Goal: Task Accomplishment & Management: Use online tool/utility

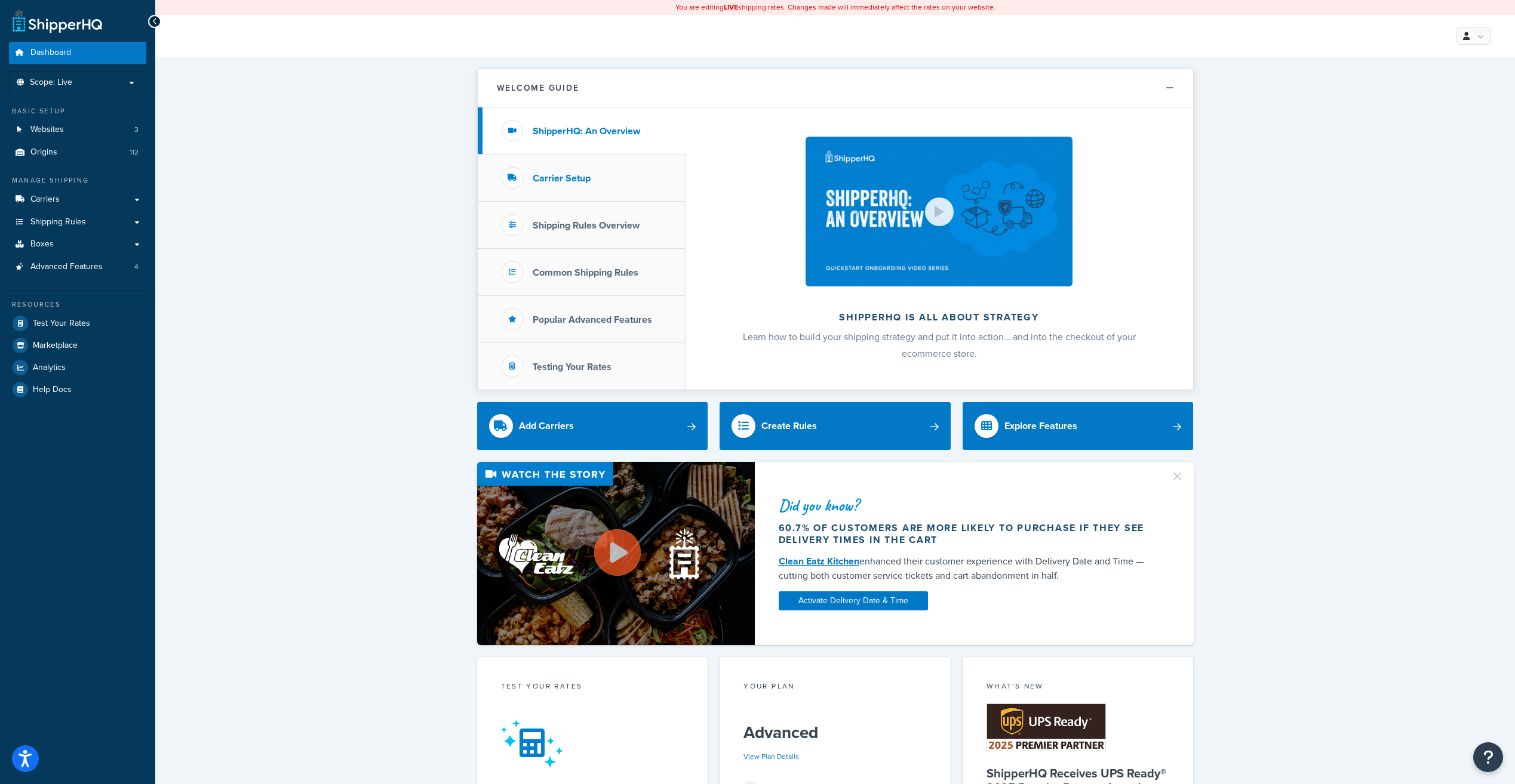
drag, startPoint x: 562, startPoint y: 173, endPoint x: 528, endPoint y: 185, distance: 36.1
click at [562, 173] on h3 "Carrier Setup" at bounding box center [561, 178] width 58 height 11
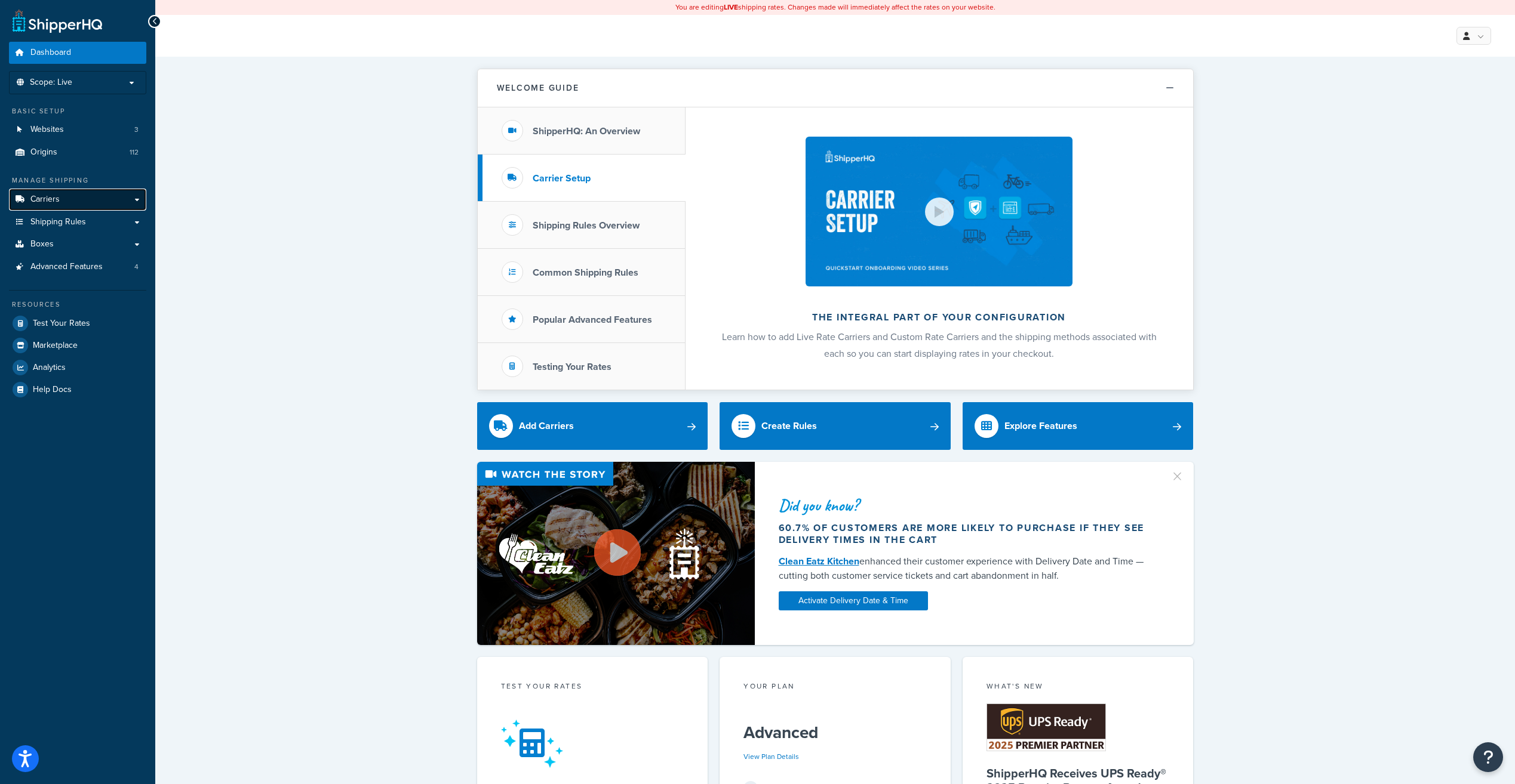
click at [36, 198] on span "Carriers" at bounding box center [45, 199] width 29 height 10
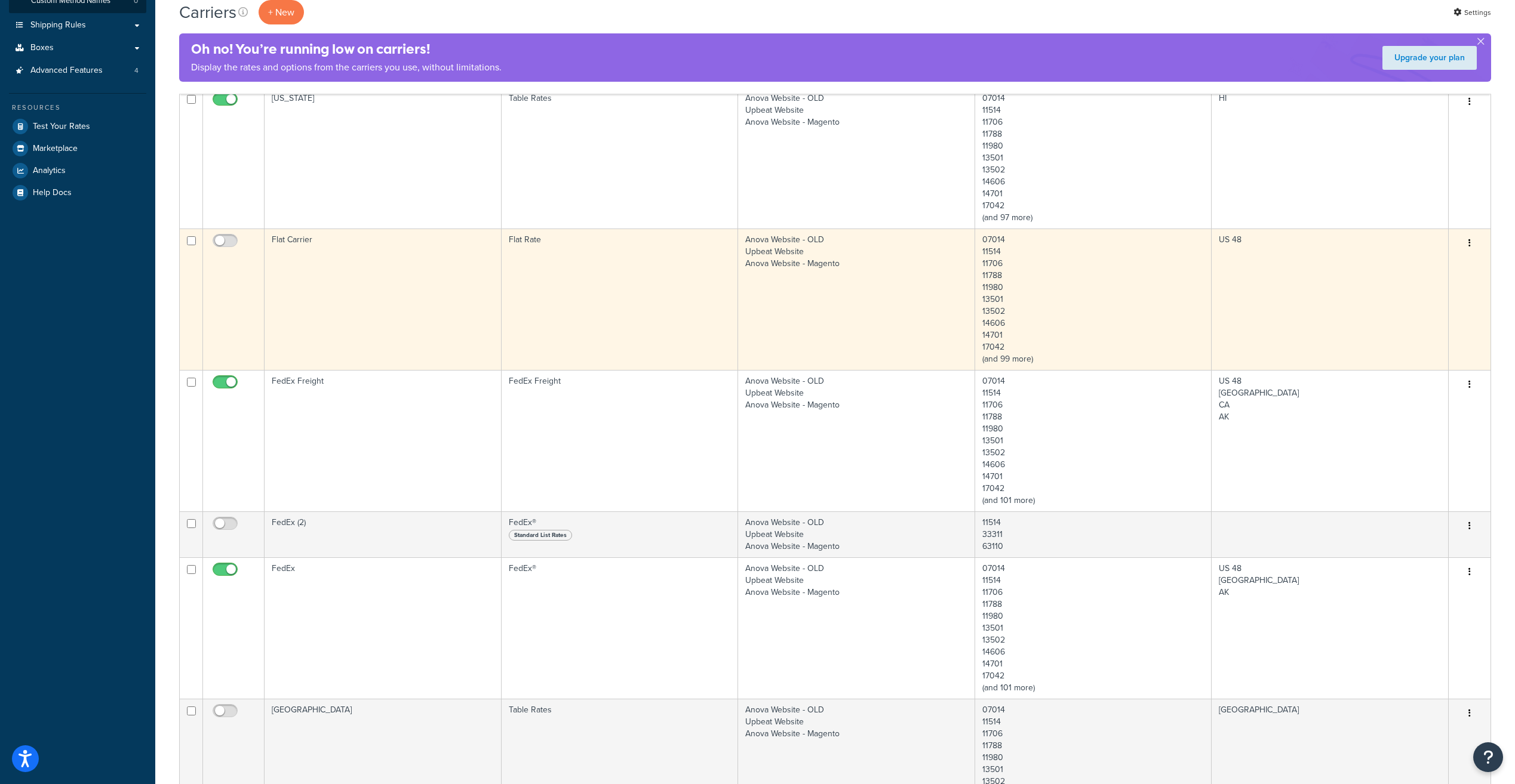
scroll to position [298, 0]
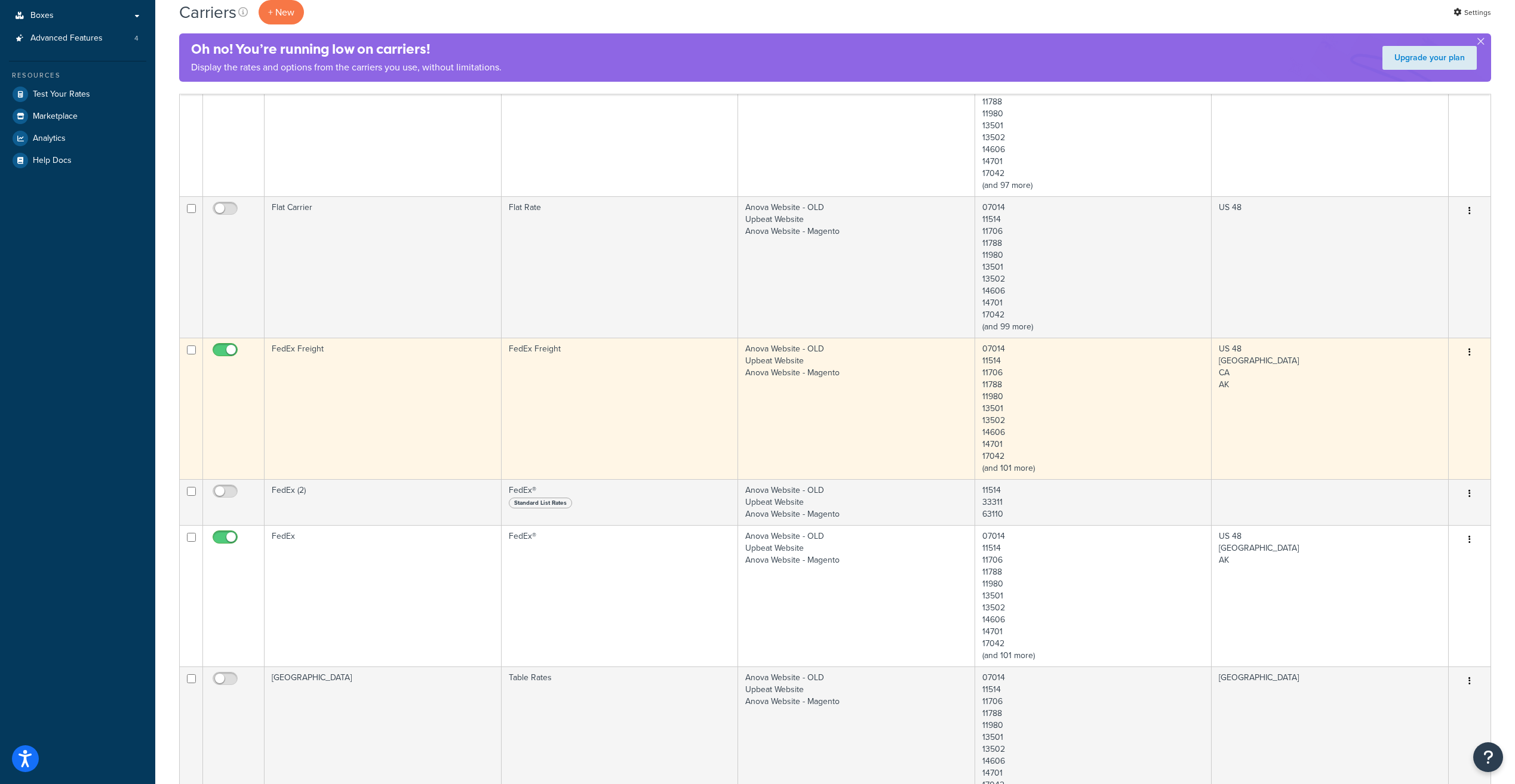
click at [412, 395] on td "FedEx Freight" at bounding box center [383, 408] width 237 height 141
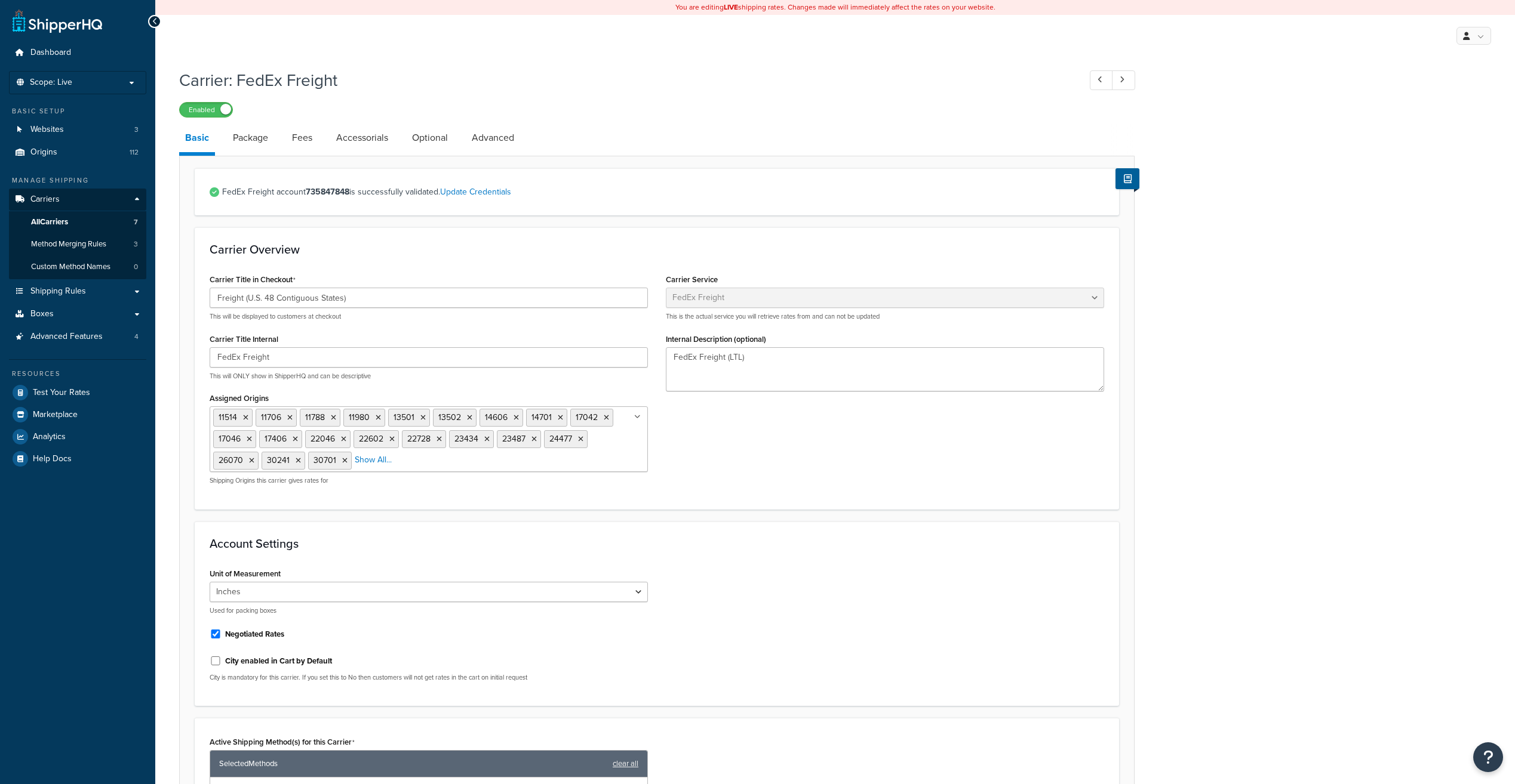
select select "fedExFreight"
click at [257, 139] on link "Package" at bounding box center [250, 138] width 47 height 29
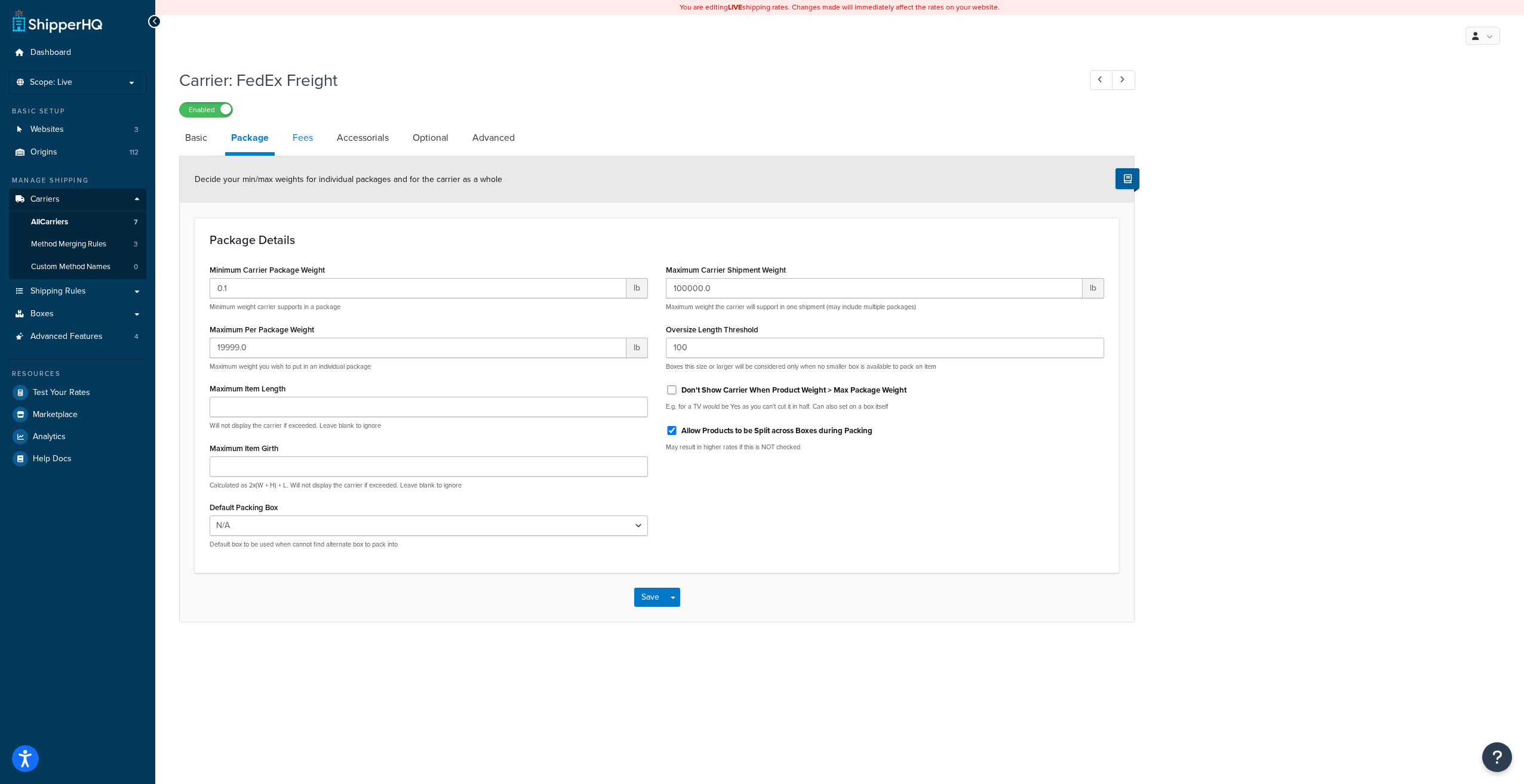
click at [305, 141] on link "Fees" at bounding box center [303, 138] width 32 height 29
select select "AFTER"
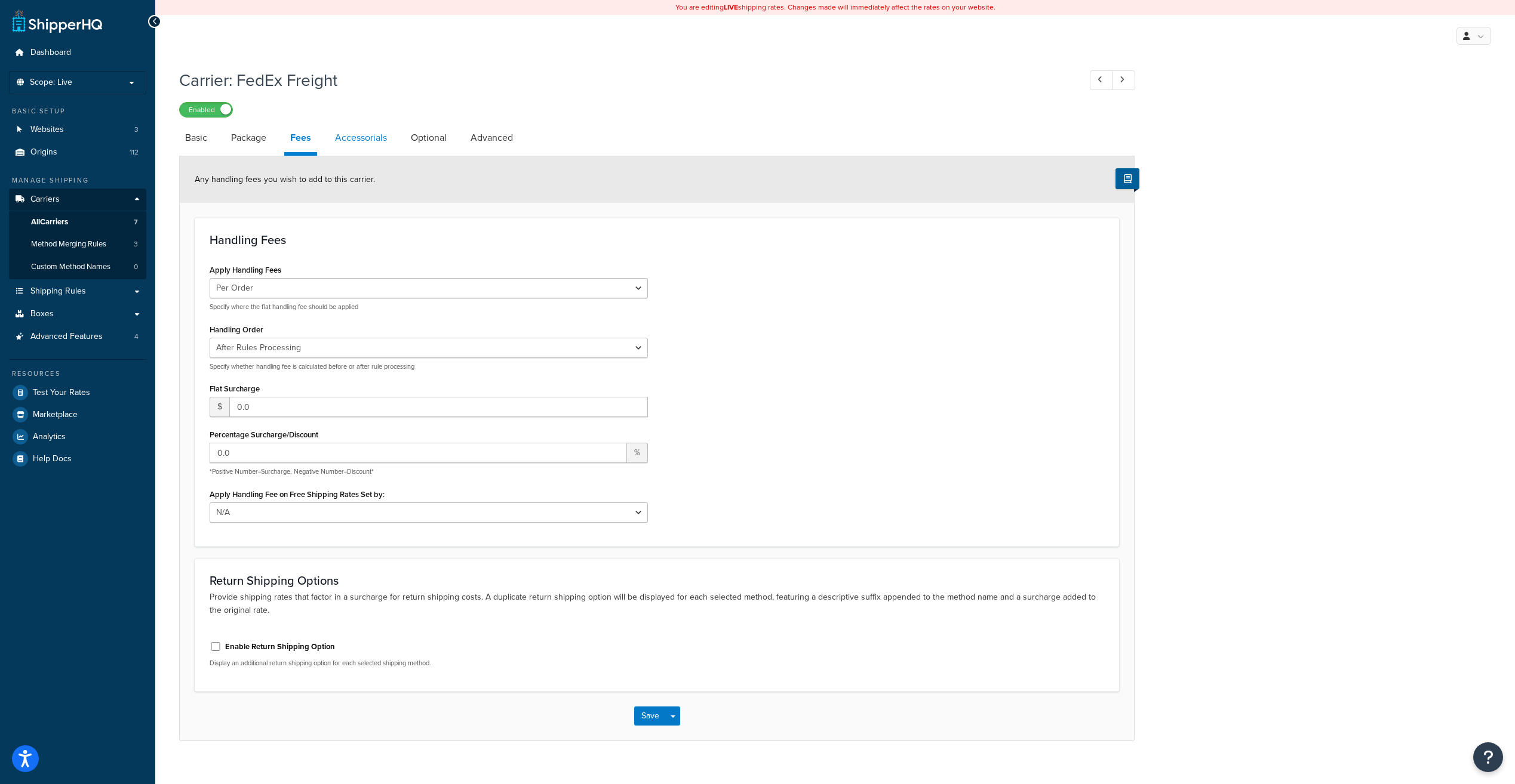
click at [374, 132] on link "Accessorials" at bounding box center [361, 138] width 64 height 29
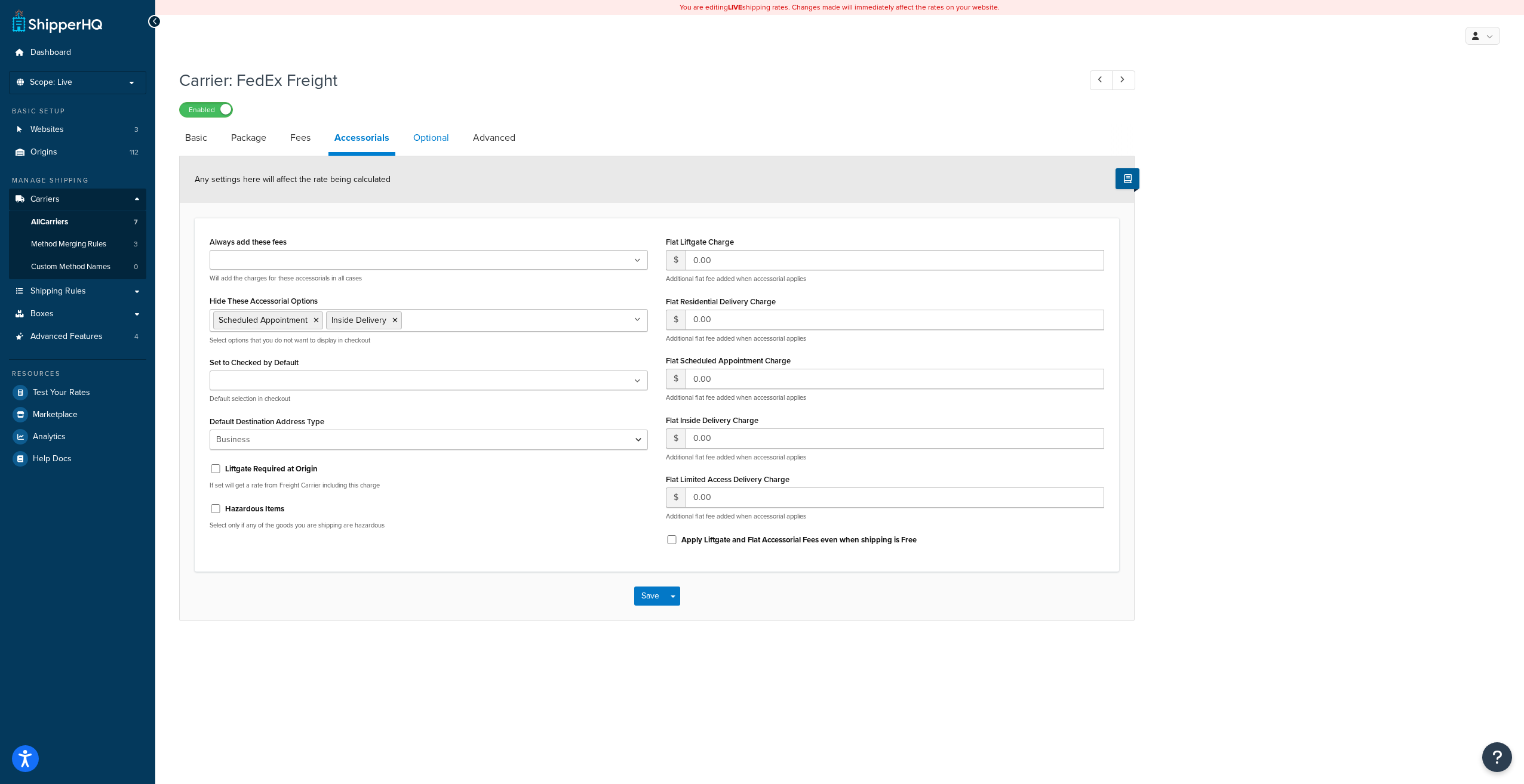
click at [422, 141] on link "Optional" at bounding box center [431, 138] width 48 height 29
select select "100"
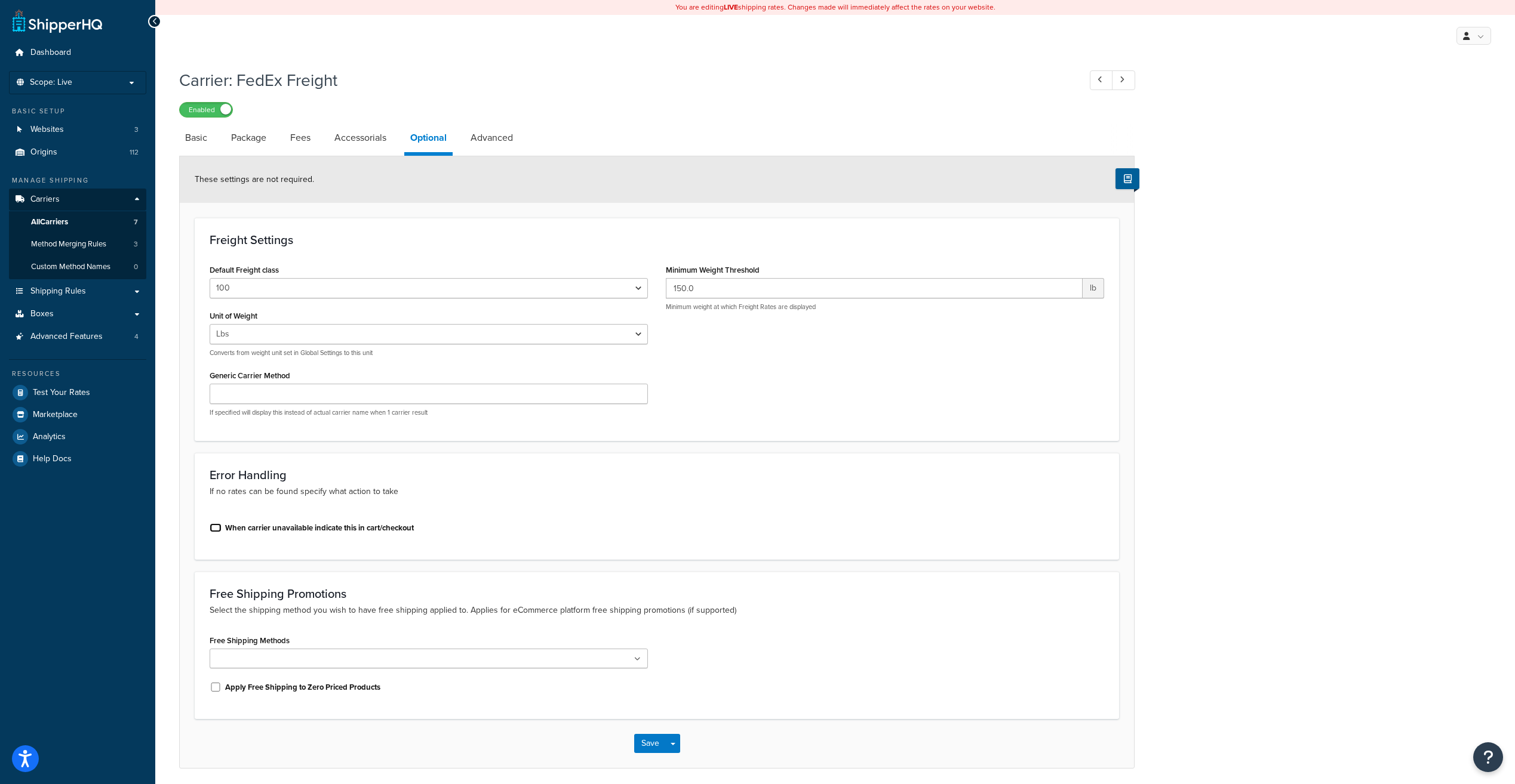
click at [215, 532] on input "When carrier unavailable indicate this in cart/checkout" at bounding box center [215, 527] width 12 height 9
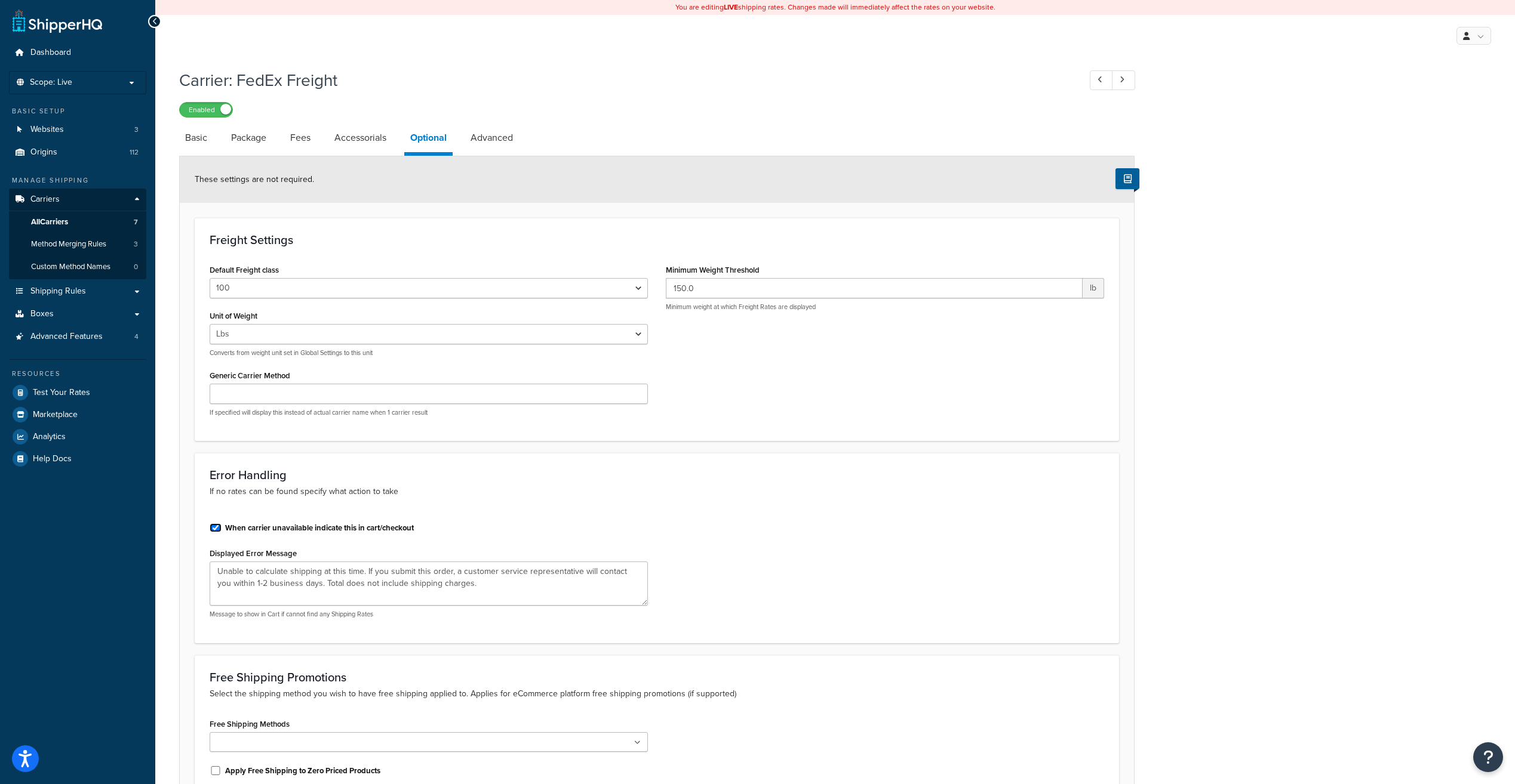
click at [215, 526] on input "When carrier unavailable indicate this in cart/checkout" at bounding box center [215, 527] width 12 height 9
checkbox input "false"
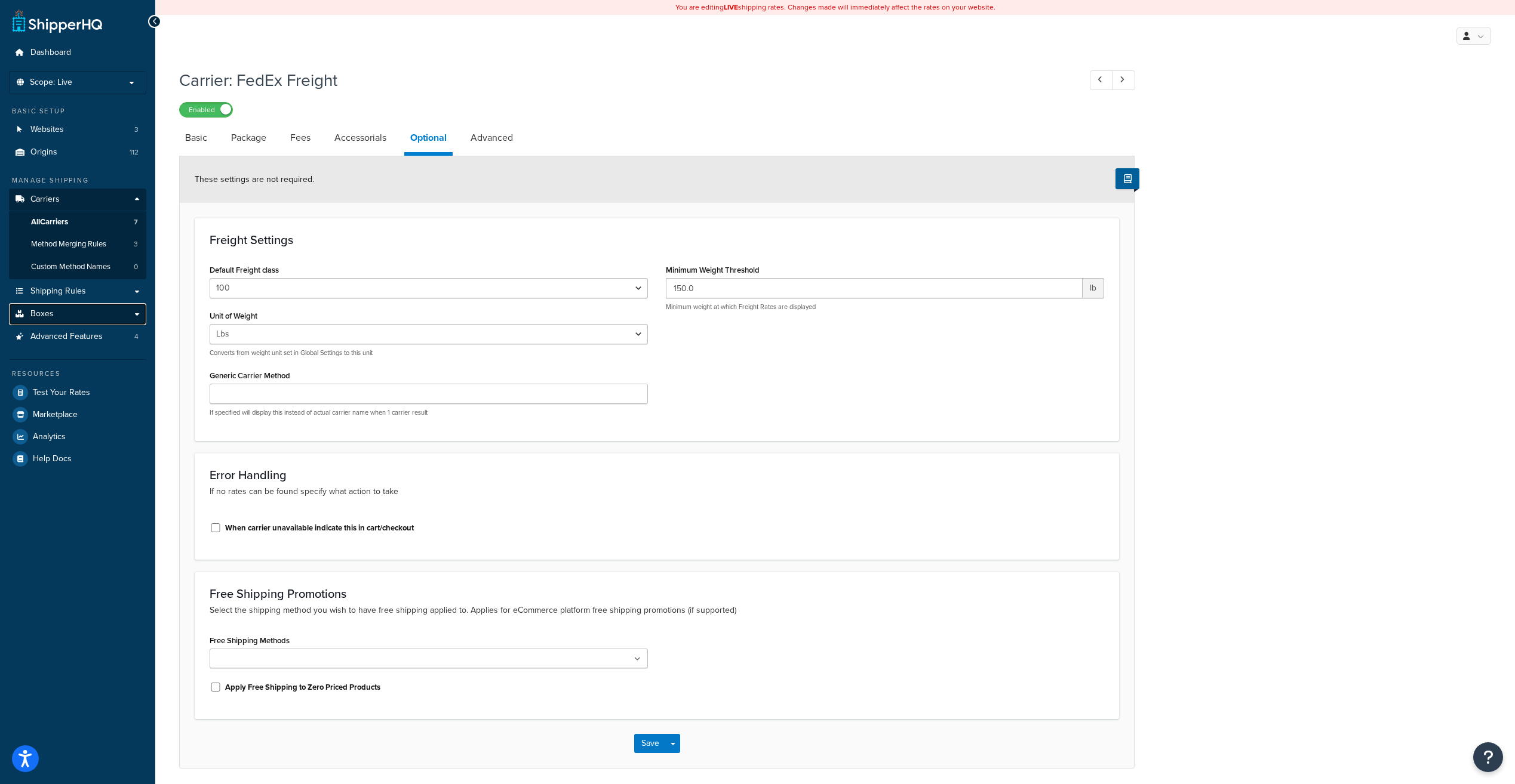
click at [135, 314] on link "Boxes" at bounding box center [78, 314] width 138 height 22
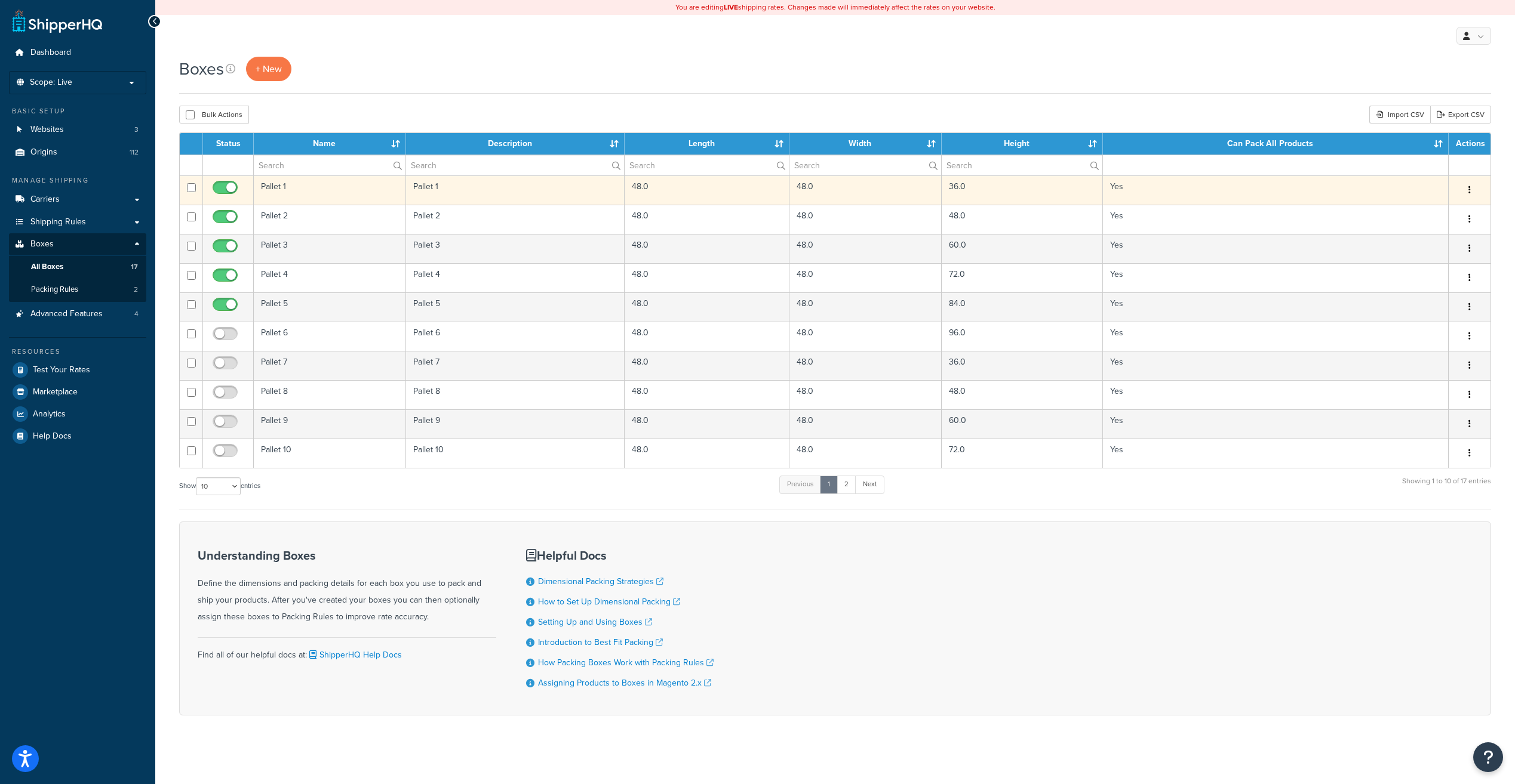
click at [1344, 185] on td "Yes" at bounding box center [1275, 190] width 345 height 29
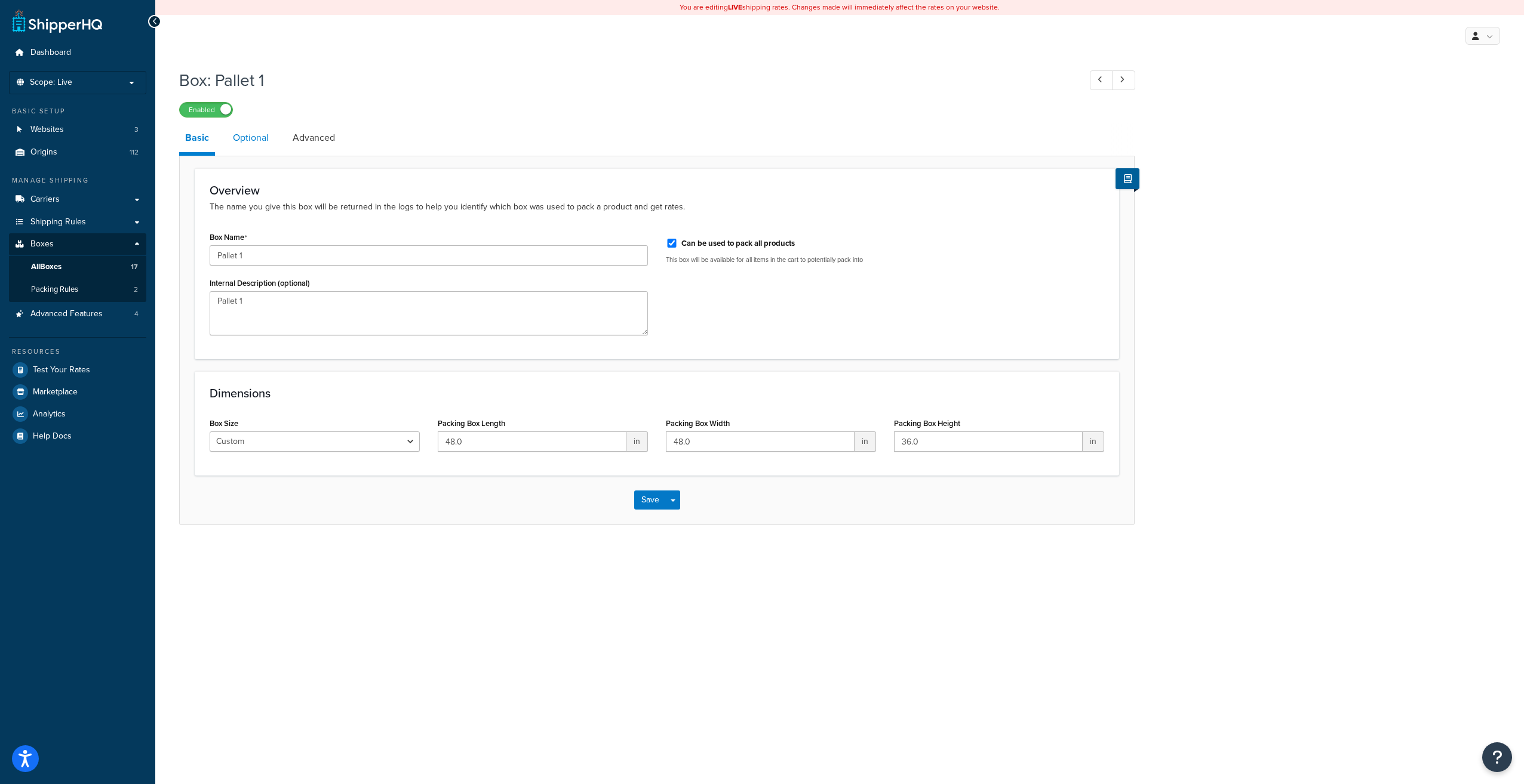
click at [246, 132] on link "Optional" at bounding box center [251, 138] width 48 height 29
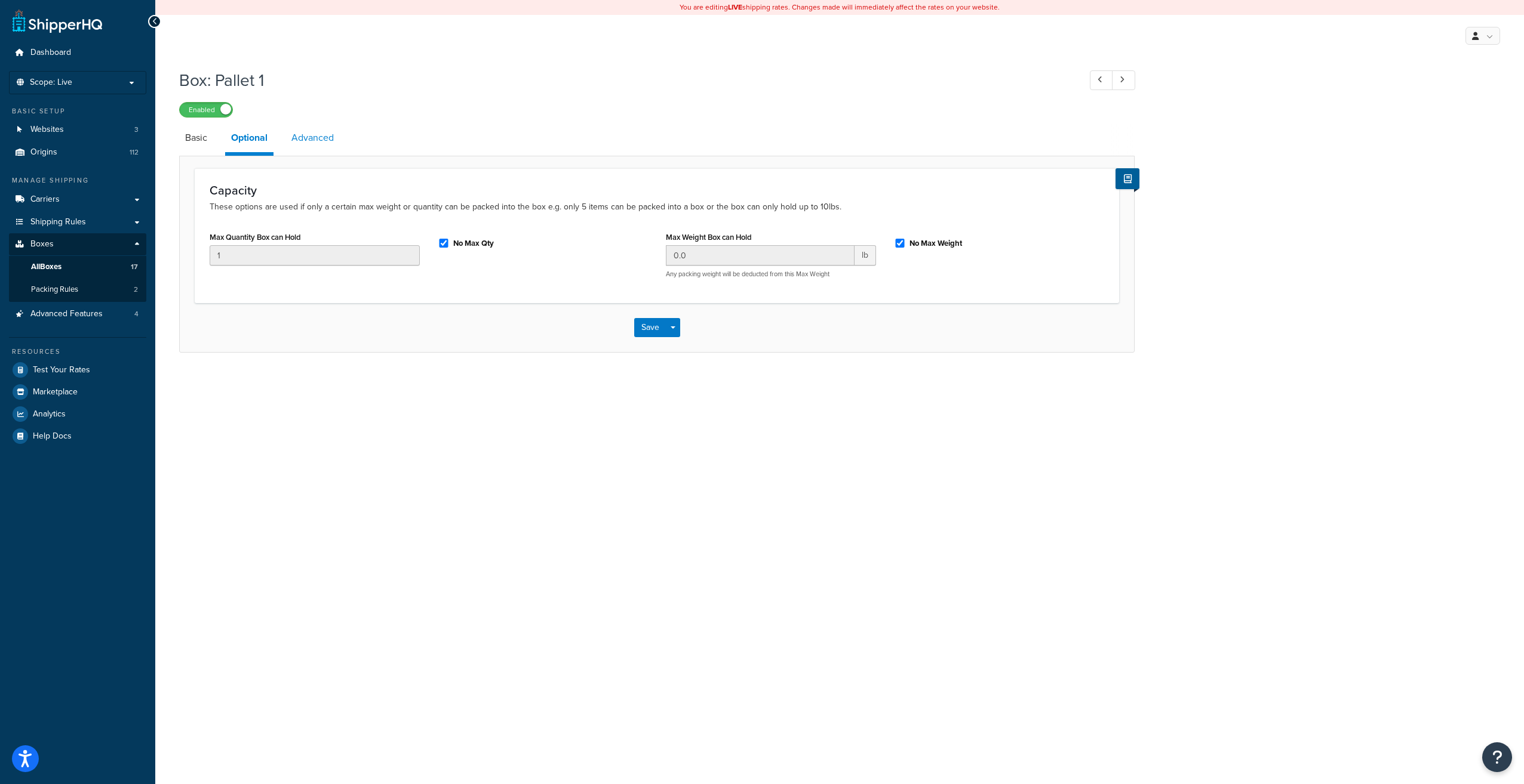
click at [314, 139] on link "Advanced" at bounding box center [312, 138] width 54 height 29
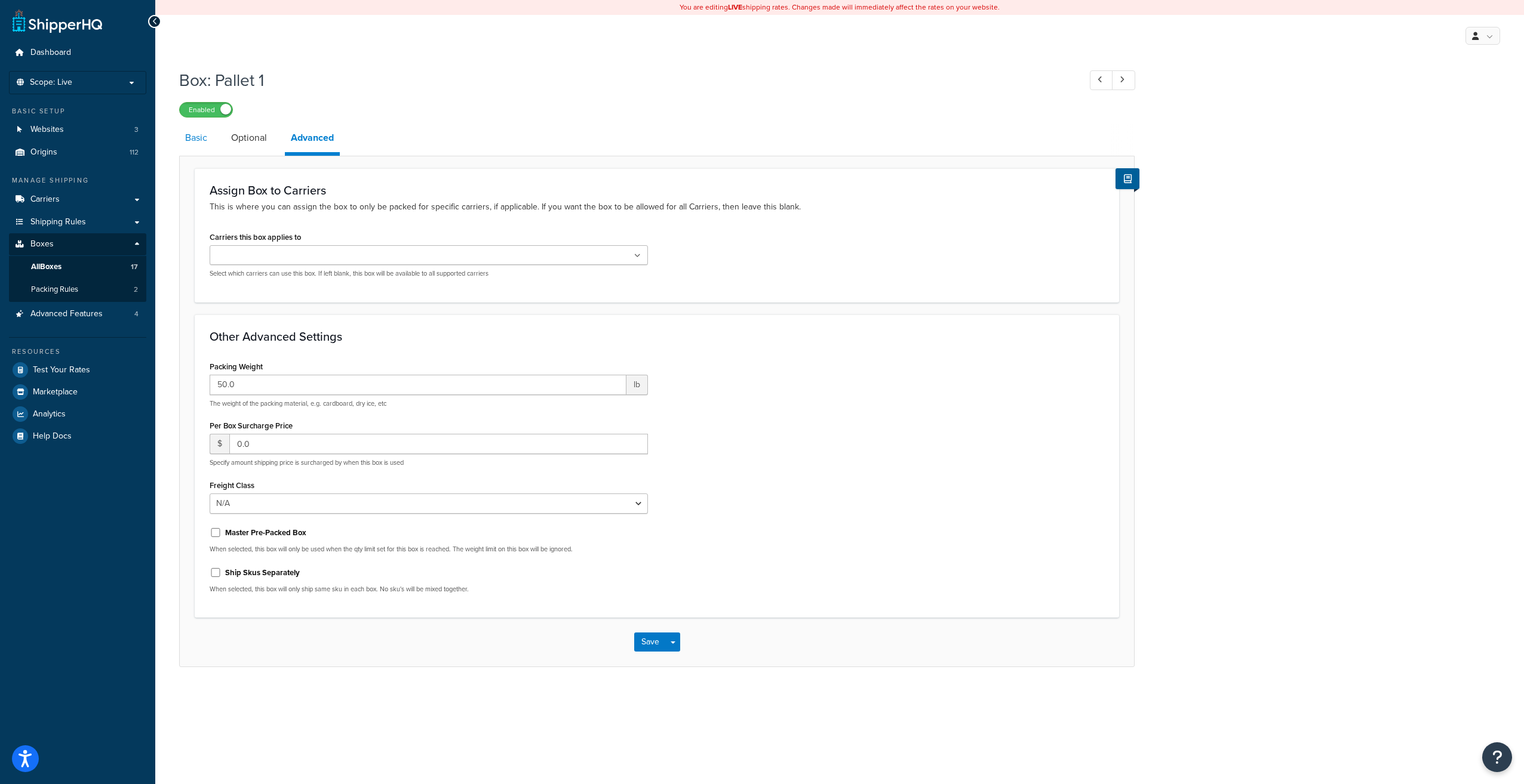
click at [197, 143] on link "Basic" at bounding box center [196, 138] width 34 height 29
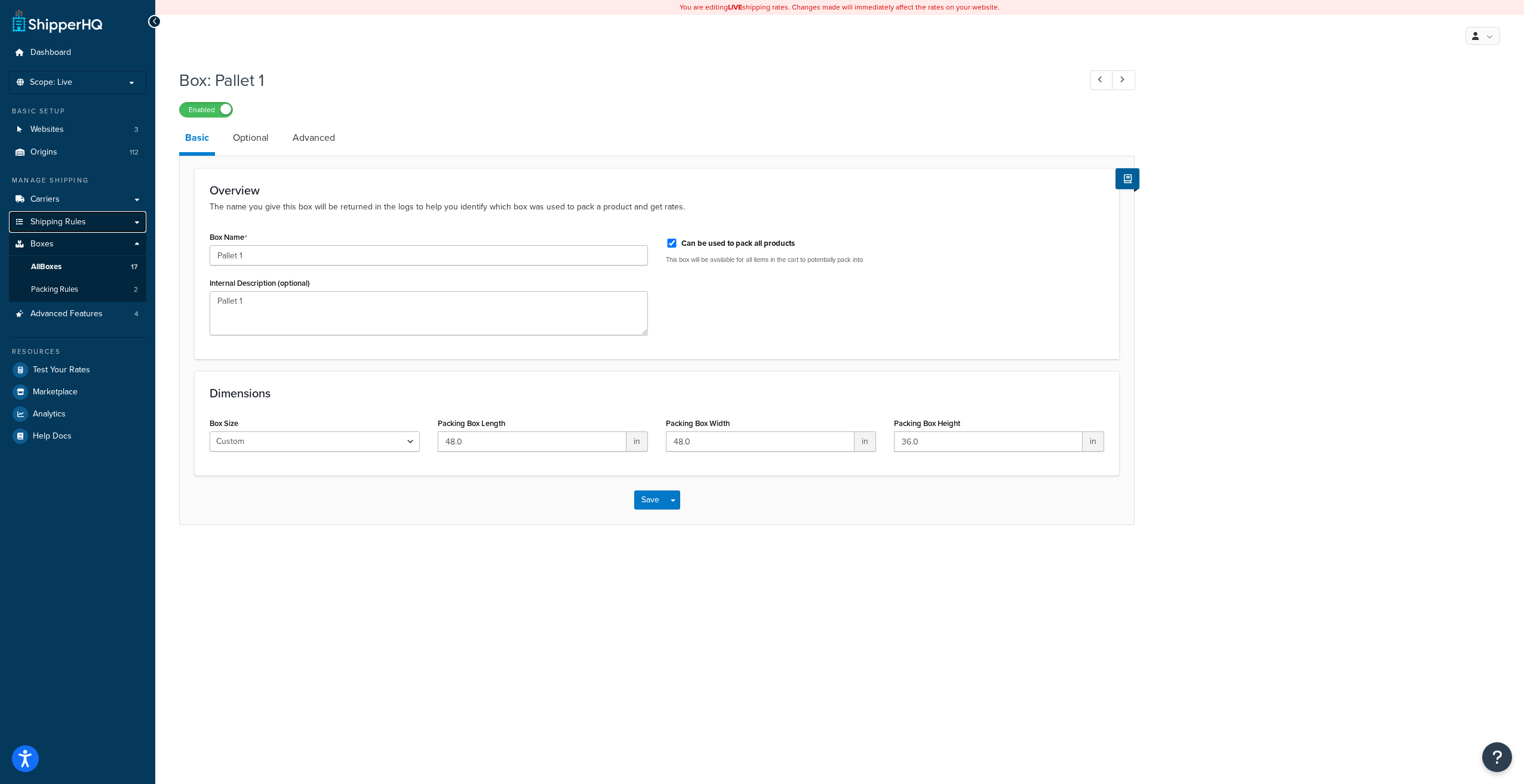
click at [66, 225] on span "Shipping Rules" at bounding box center [58, 222] width 56 height 10
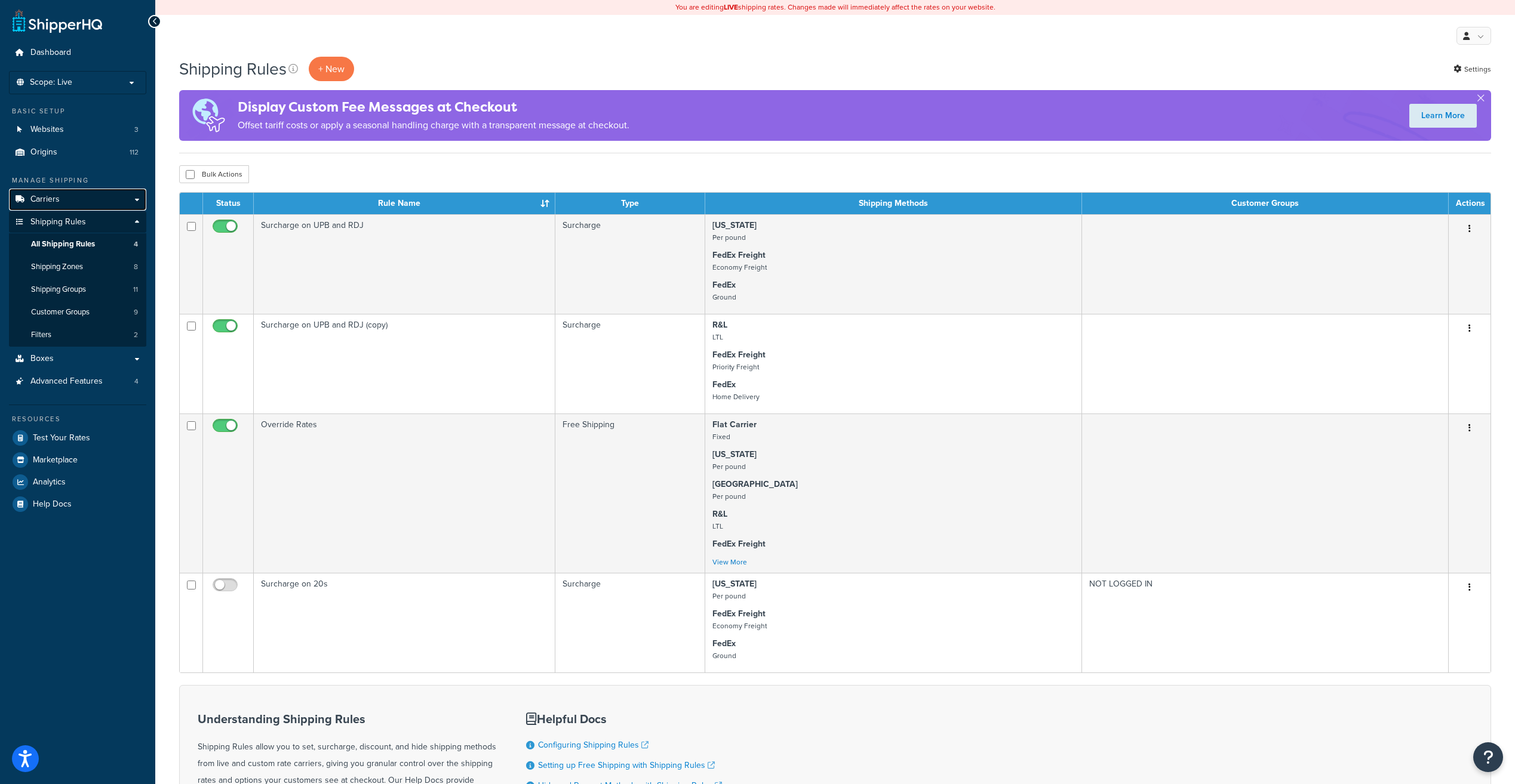
click at [136, 197] on link "Carriers" at bounding box center [78, 199] width 138 height 22
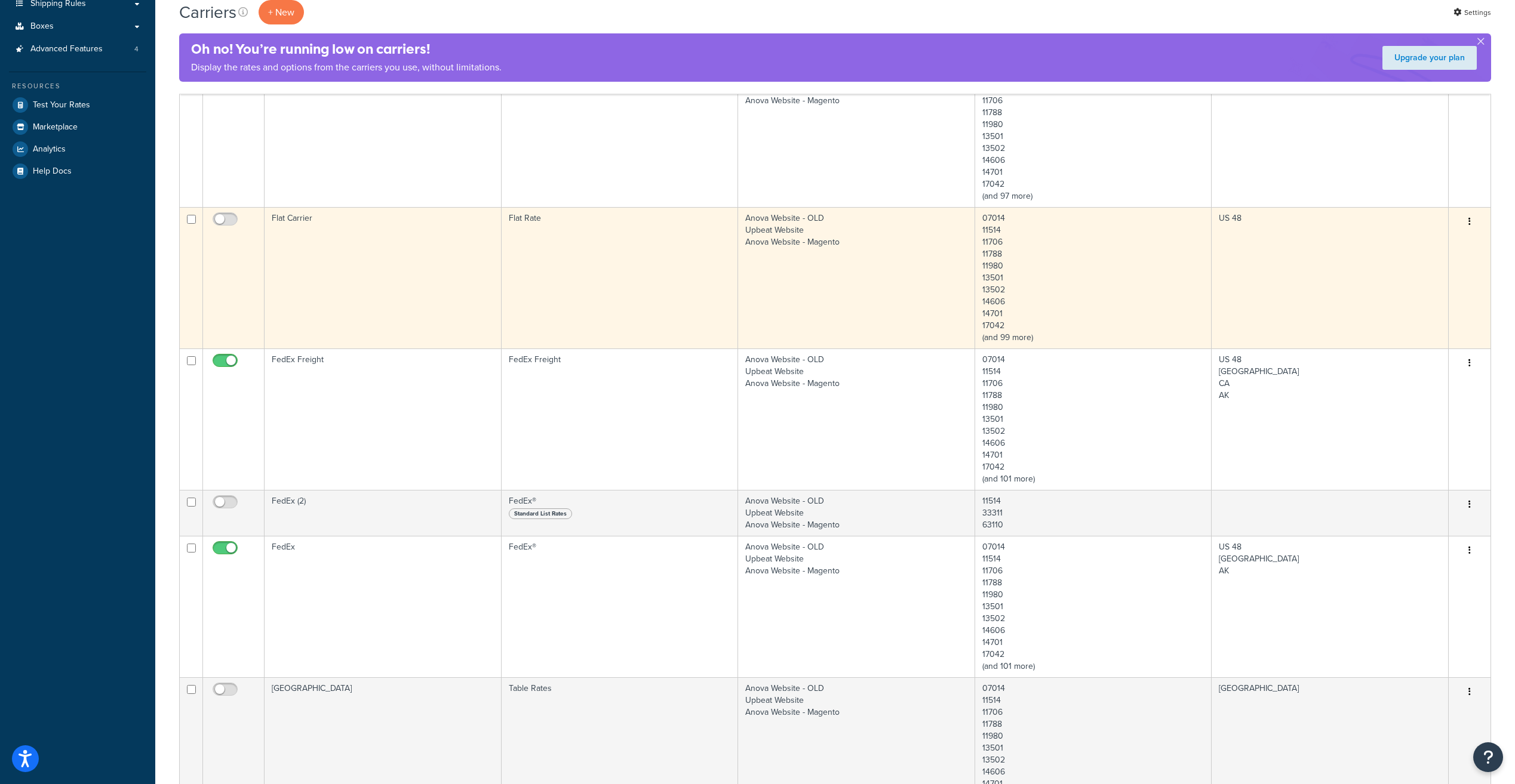
scroll to position [298, 0]
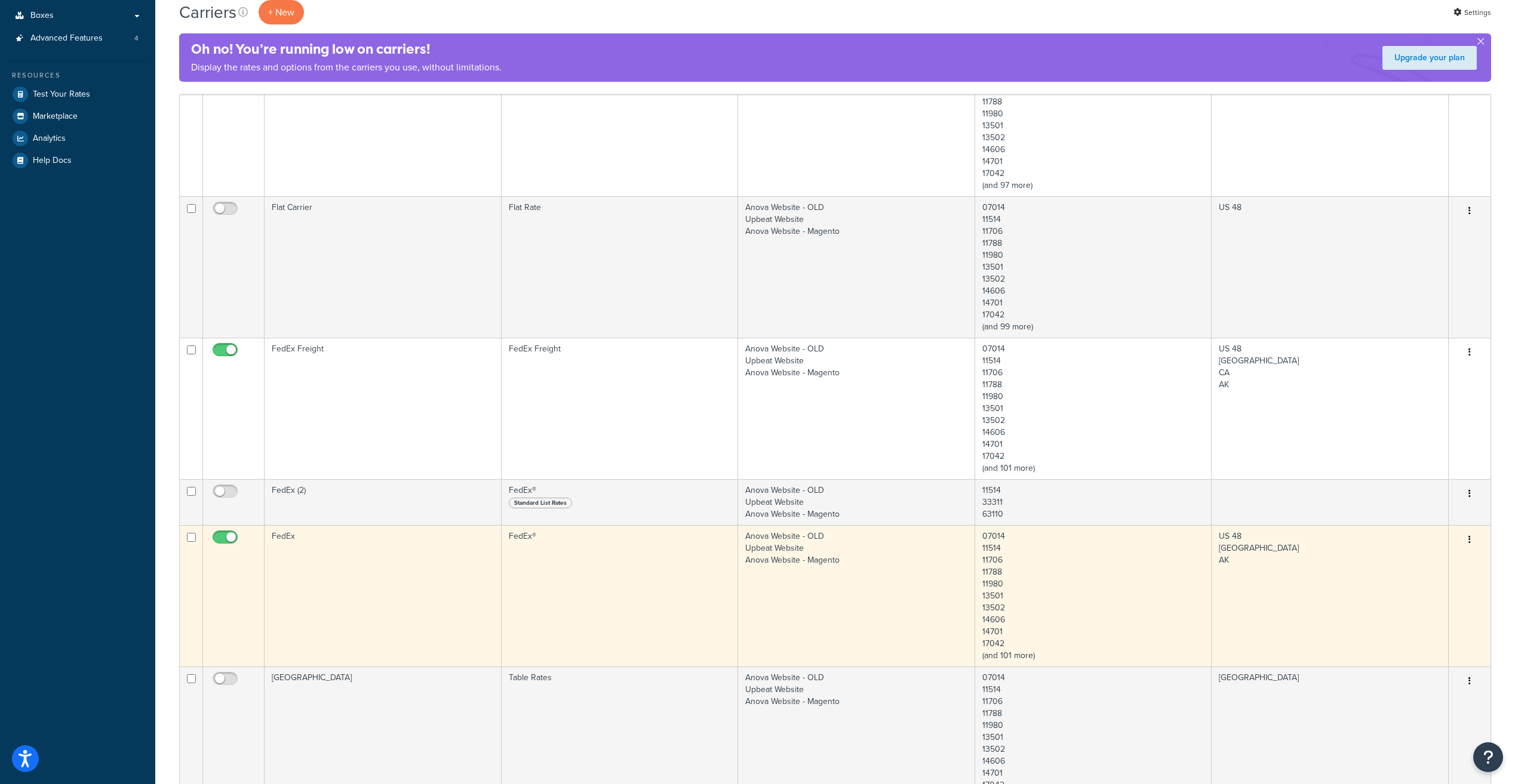
click at [443, 609] on td "FedEx" at bounding box center [383, 596] width 237 height 141
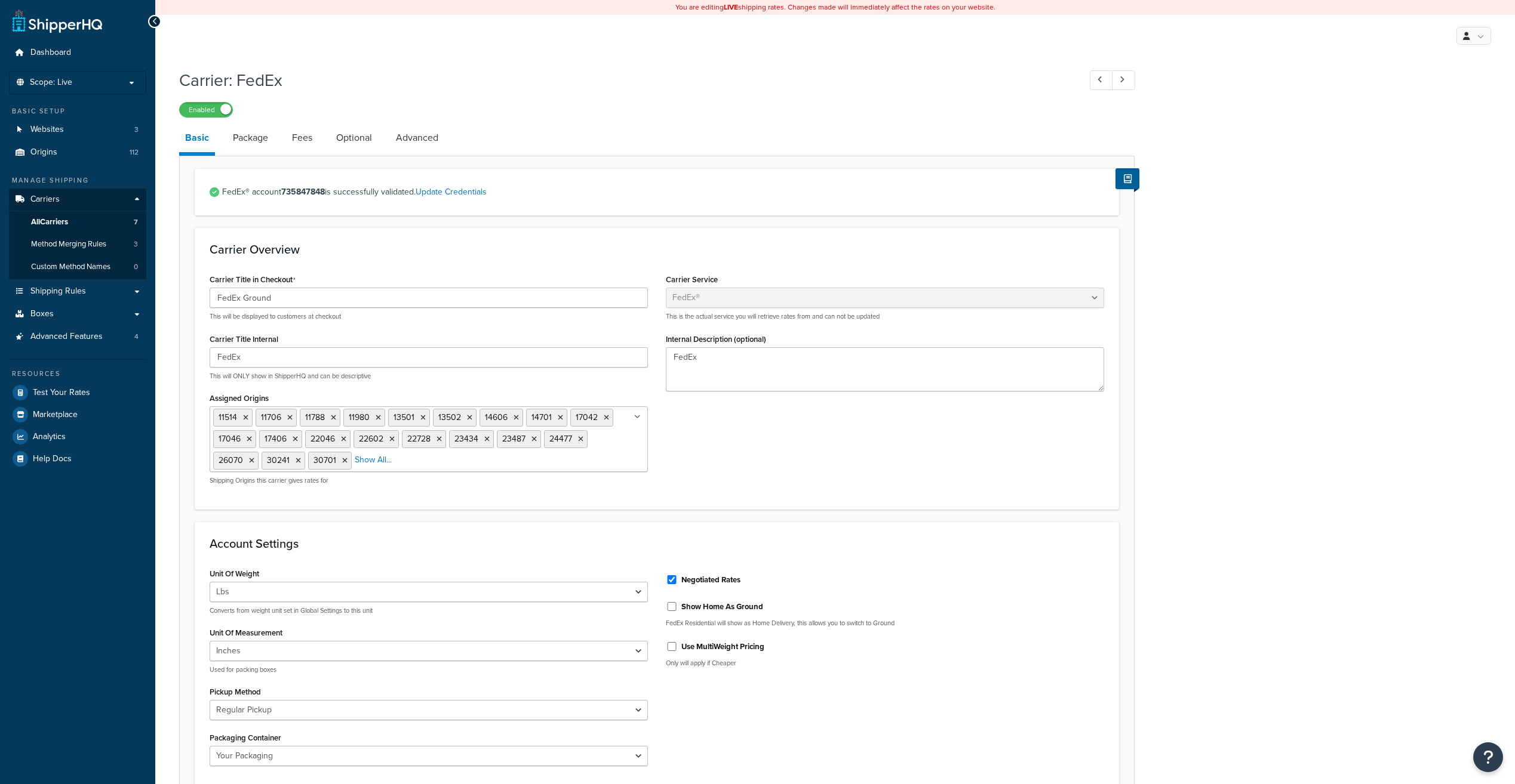
select select "fedEx"
select select "REGULAR_PICKUP"
select select "YOUR_PACKAGING"
click at [426, 140] on link "Advanced" at bounding box center [417, 138] width 54 height 29
select select "false"
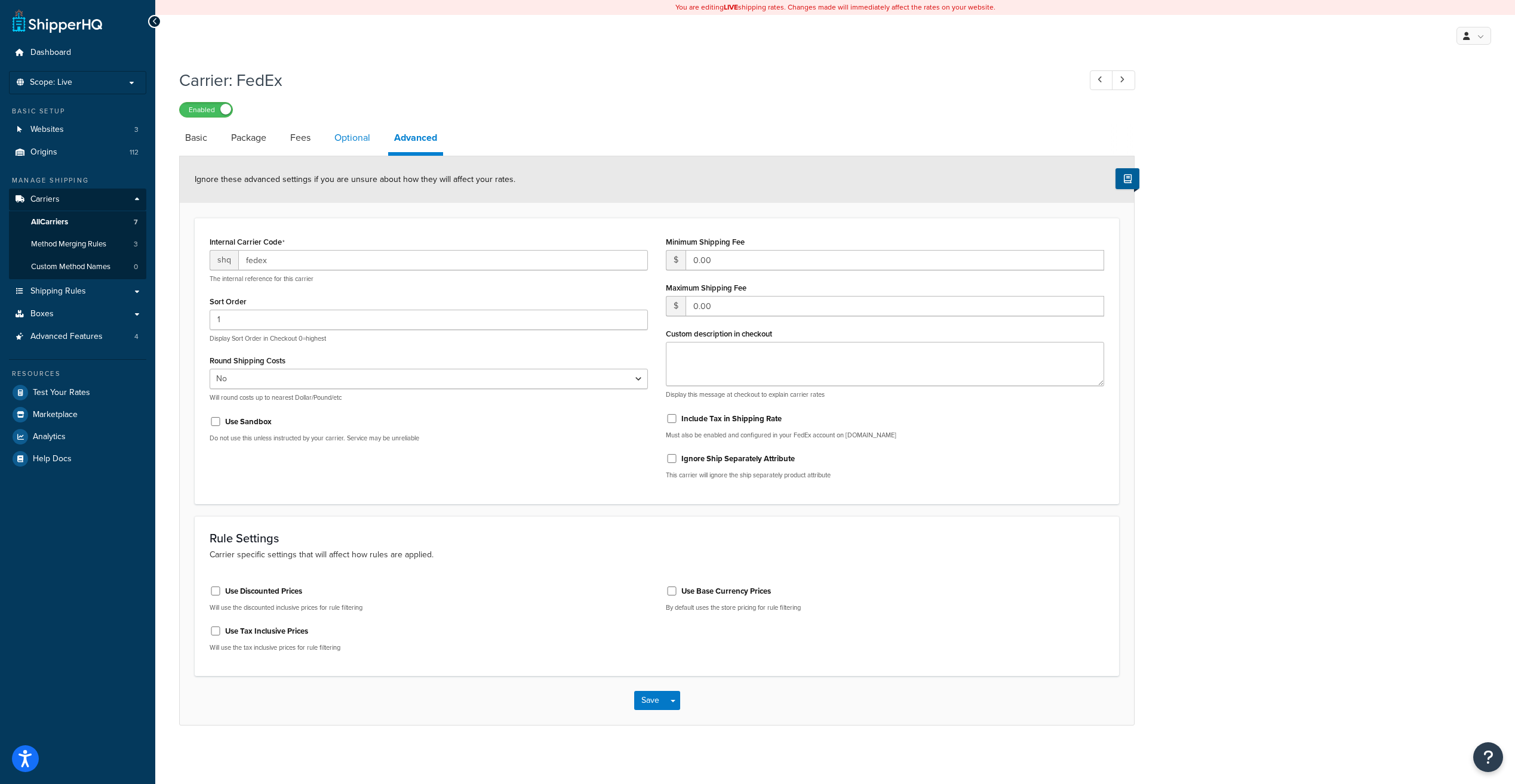
click at [355, 138] on link "Optional" at bounding box center [352, 138] width 48 height 29
select select "business"
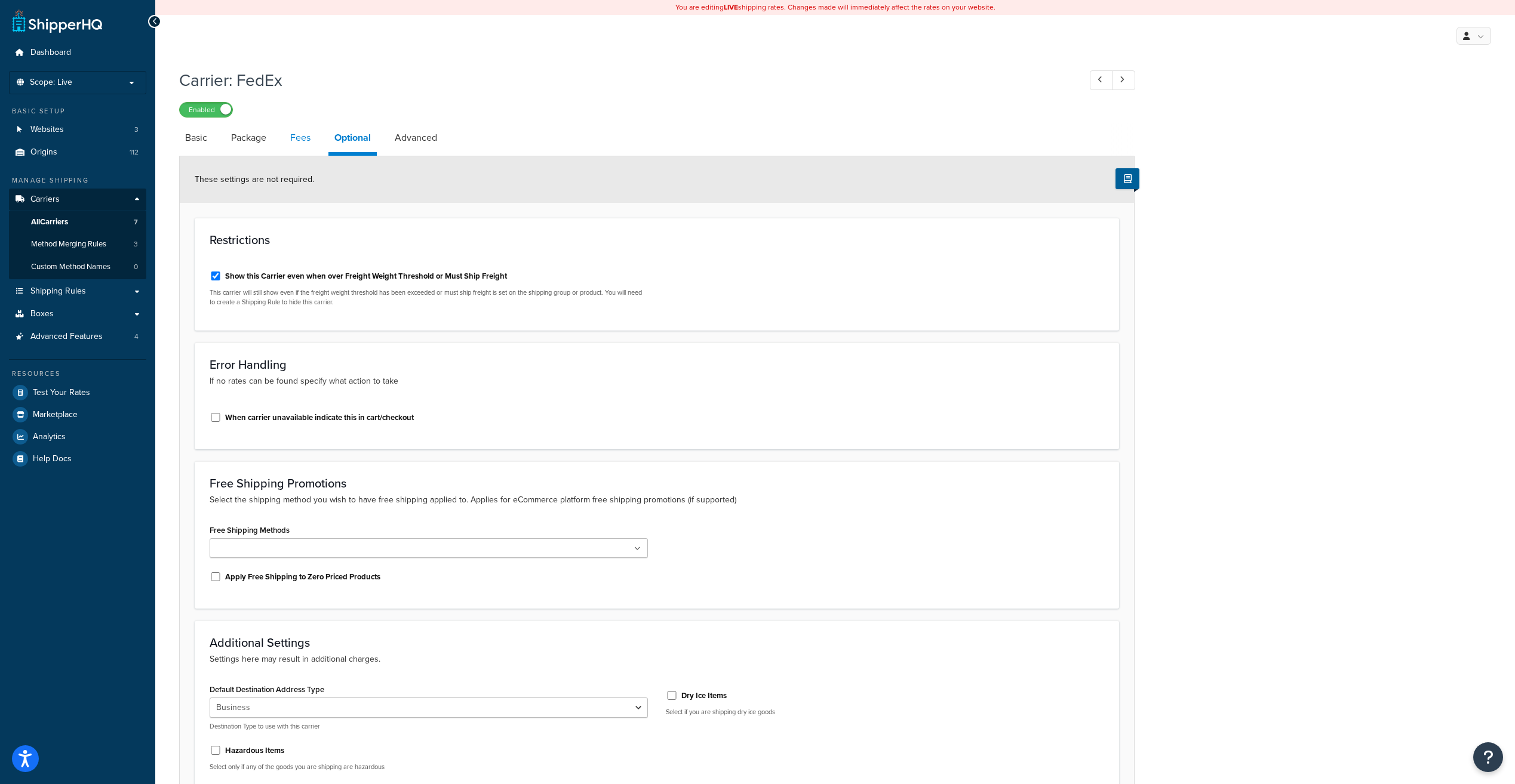
click at [305, 139] on link "Fees" at bounding box center [300, 138] width 32 height 29
select select "AFTER"
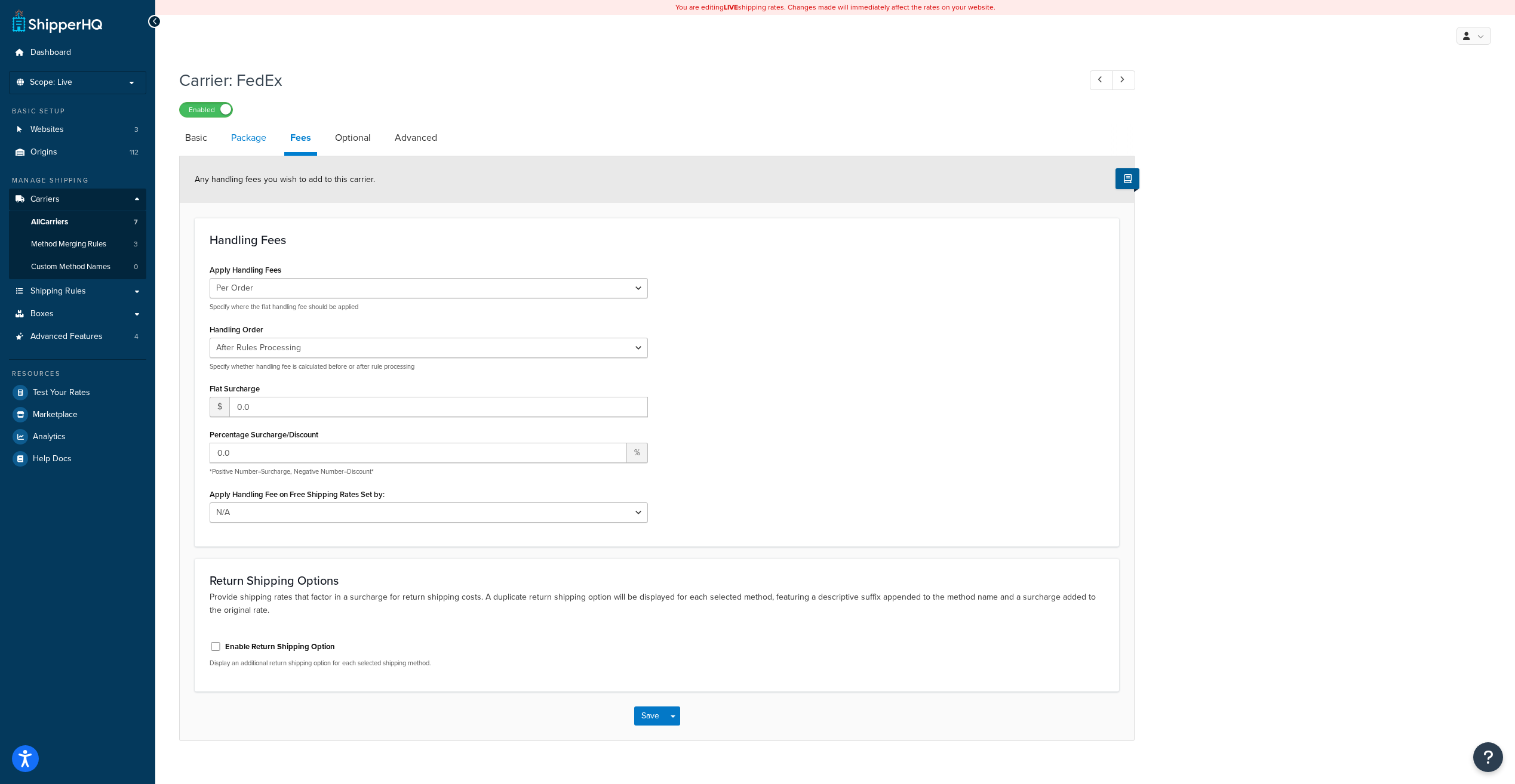
click at [251, 140] on link "Package" at bounding box center [248, 138] width 47 height 29
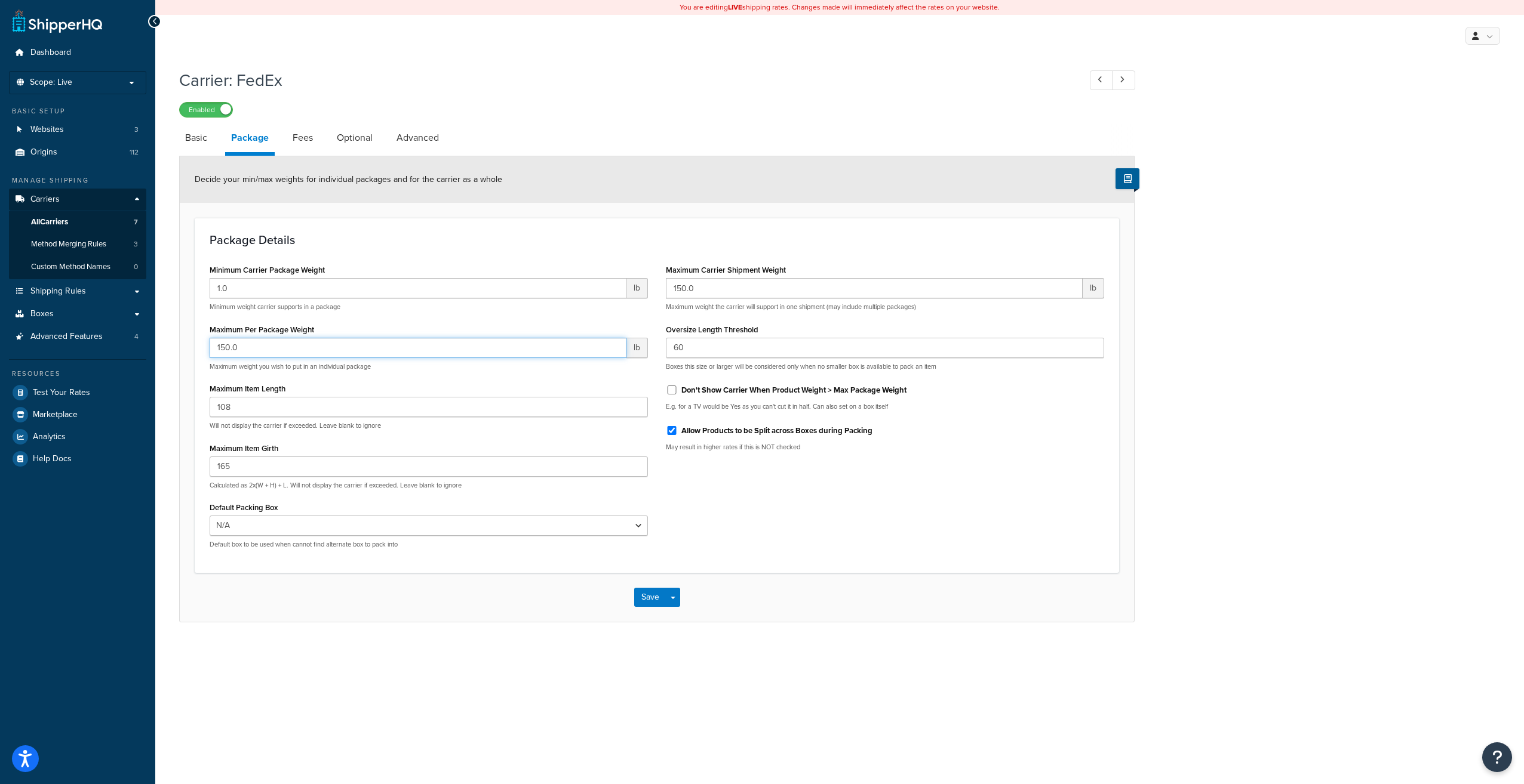
click at [266, 346] on input "150.0" at bounding box center [418, 348] width 417 height 20
click at [65, 389] on span "Test Your Rates" at bounding box center [62, 393] width 57 height 10
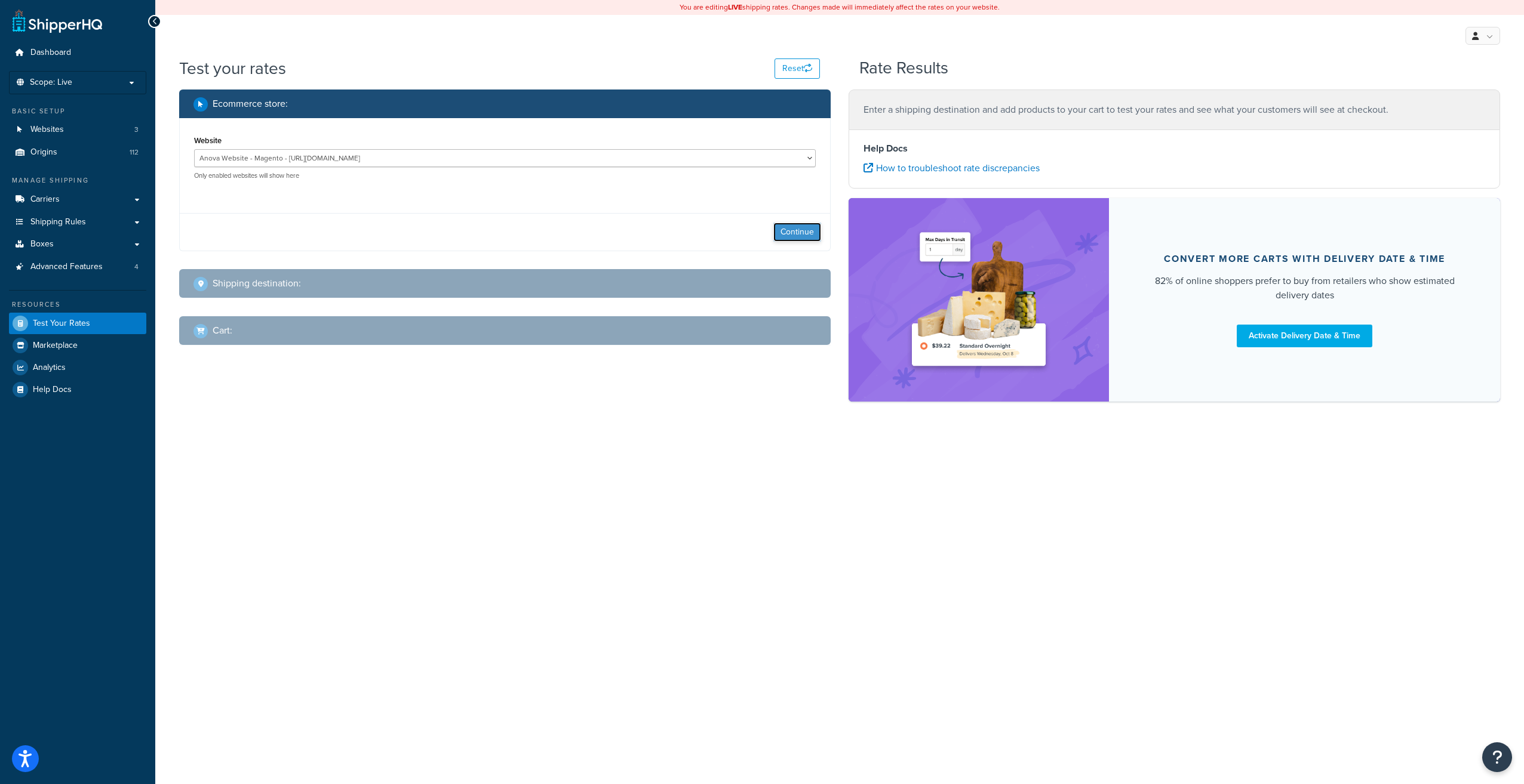
click at [807, 236] on button "Continue" at bounding box center [797, 232] width 48 height 19
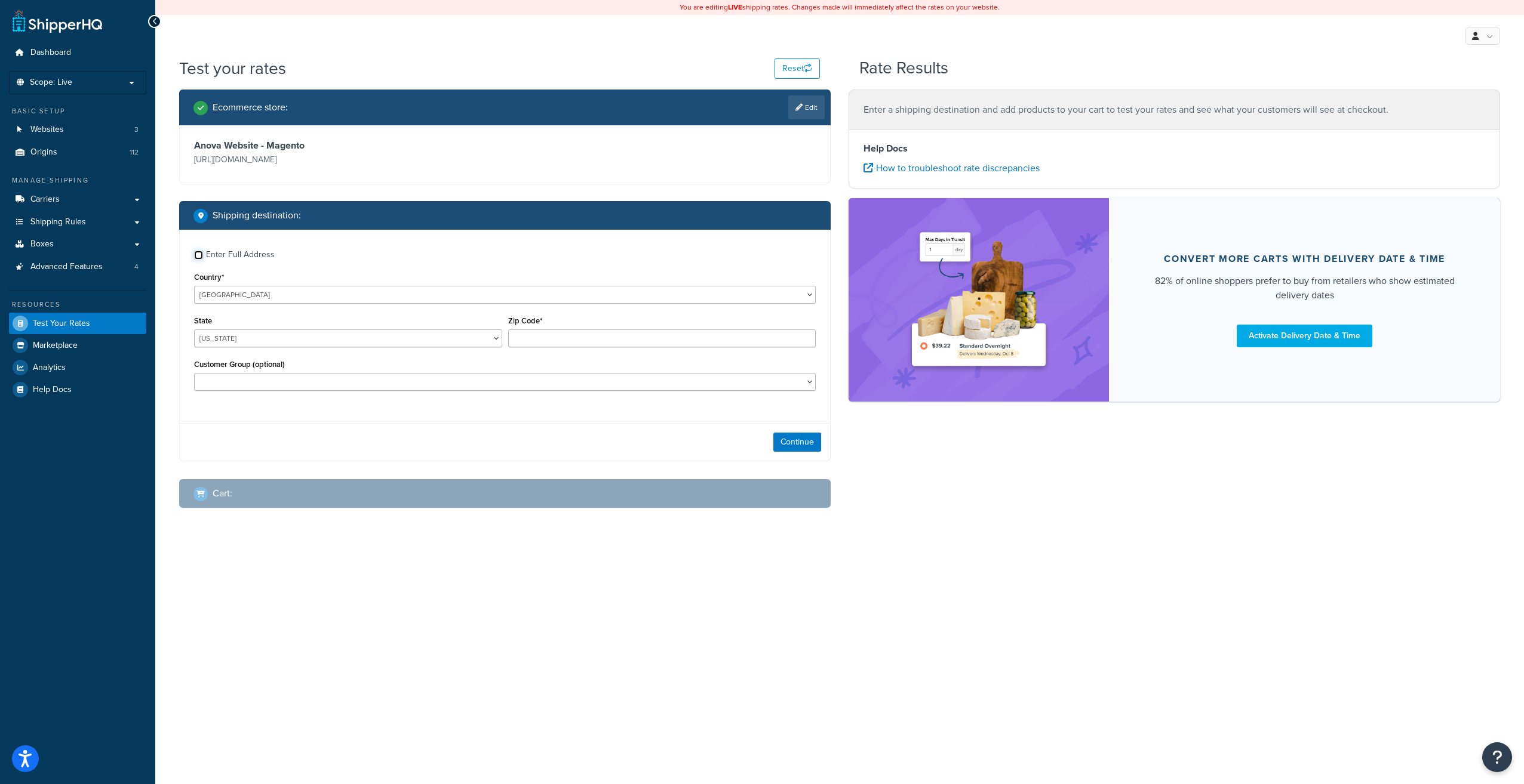
click at [196, 255] on input "Enter Full Address" at bounding box center [198, 255] width 9 height 9
checkbox input "true"
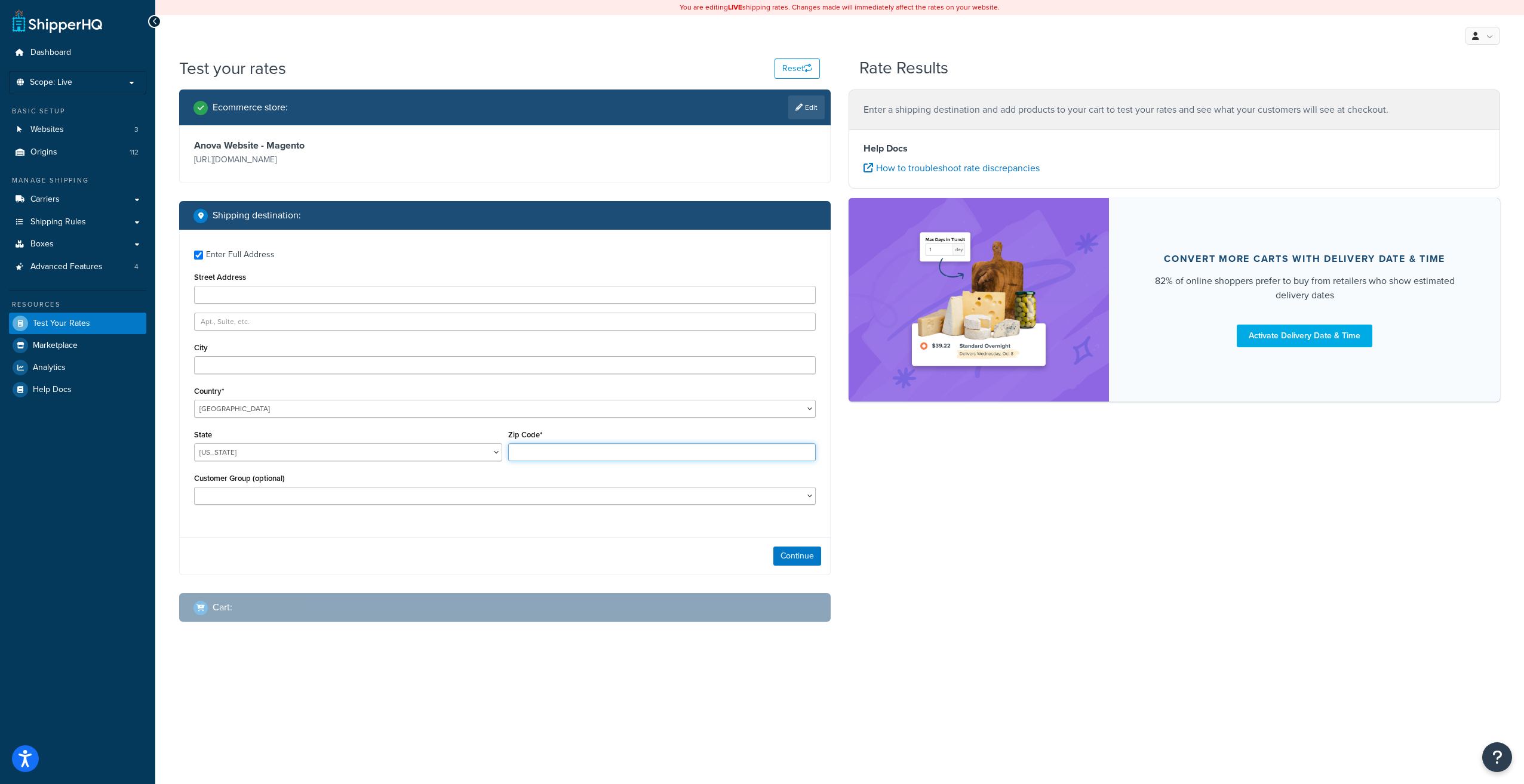
click at [584, 446] on input "Zip Code*" at bounding box center [662, 452] width 308 height 18
type input "33325-3287"
click at [497, 449] on select "Alabama Alaska American Samoa Arizona Arkansas Armed Forces Americas Armed Forc…" at bounding box center [348, 452] width 308 height 18
click at [427, 452] on select "Alabama Alaska American Samoa Arizona Arkansas Armed Forces Americas Armed Forc…" at bounding box center [348, 452] width 308 height 18
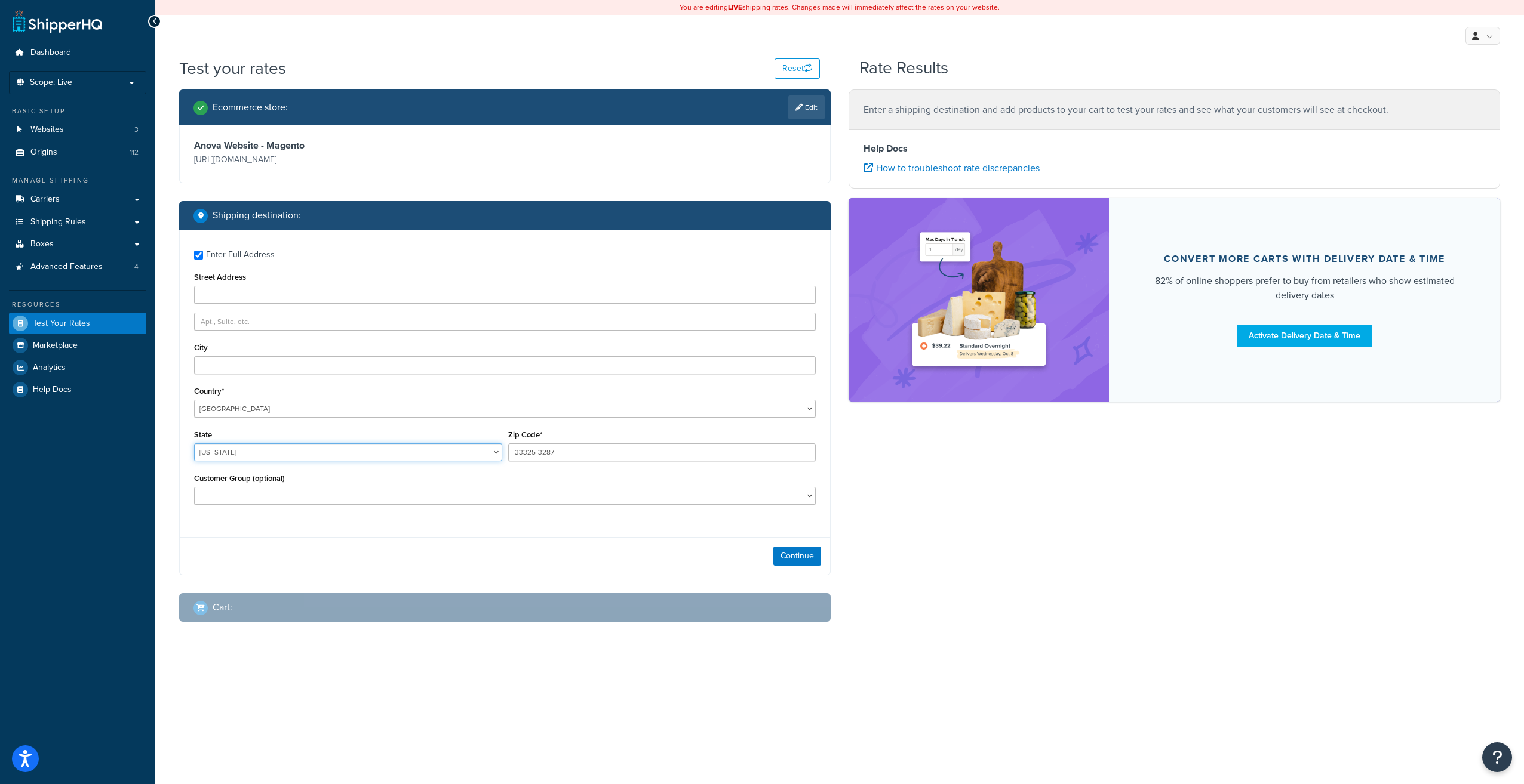
select select "FL"
click at [194, 443] on select "Alabama Alaska American Samoa Arizona Arkansas Armed Forces Americas Armed Forc…" at bounding box center [348, 452] width 308 height 18
click at [562, 450] on input "33325-3287" at bounding box center [662, 452] width 308 height 18
type input "33325-3837"
click at [300, 292] on input "Street Address" at bounding box center [504, 295] width 622 height 18
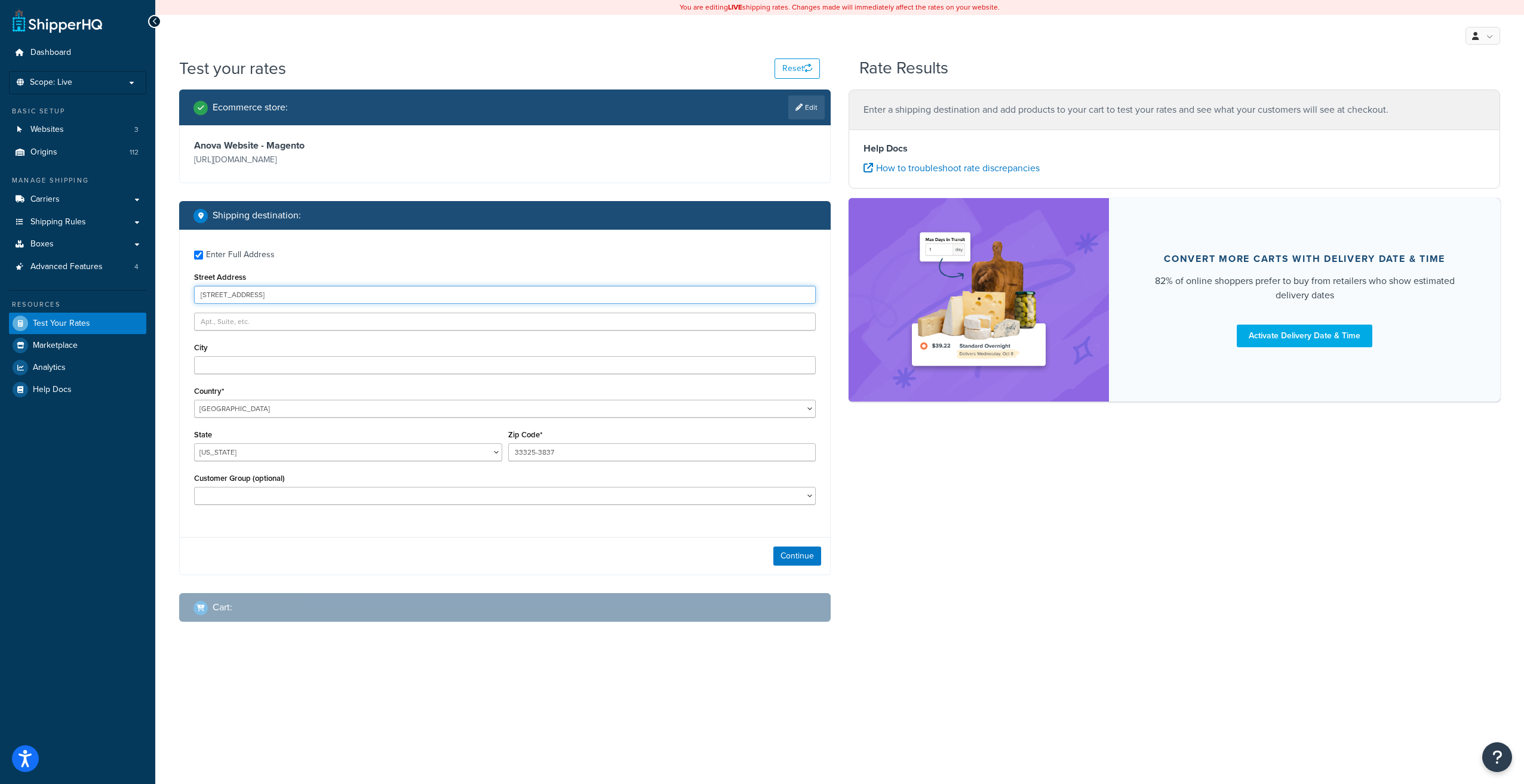
type input "11880 W State Road 84 STE 1013"
click at [316, 353] on div "City" at bounding box center [504, 357] width 622 height 35
click at [365, 364] on input "City" at bounding box center [504, 365] width 622 height 18
type input "davie"
drag, startPoint x: 800, startPoint y: 557, endPoint x: 783, endPoint y: 556, distance: 17.0
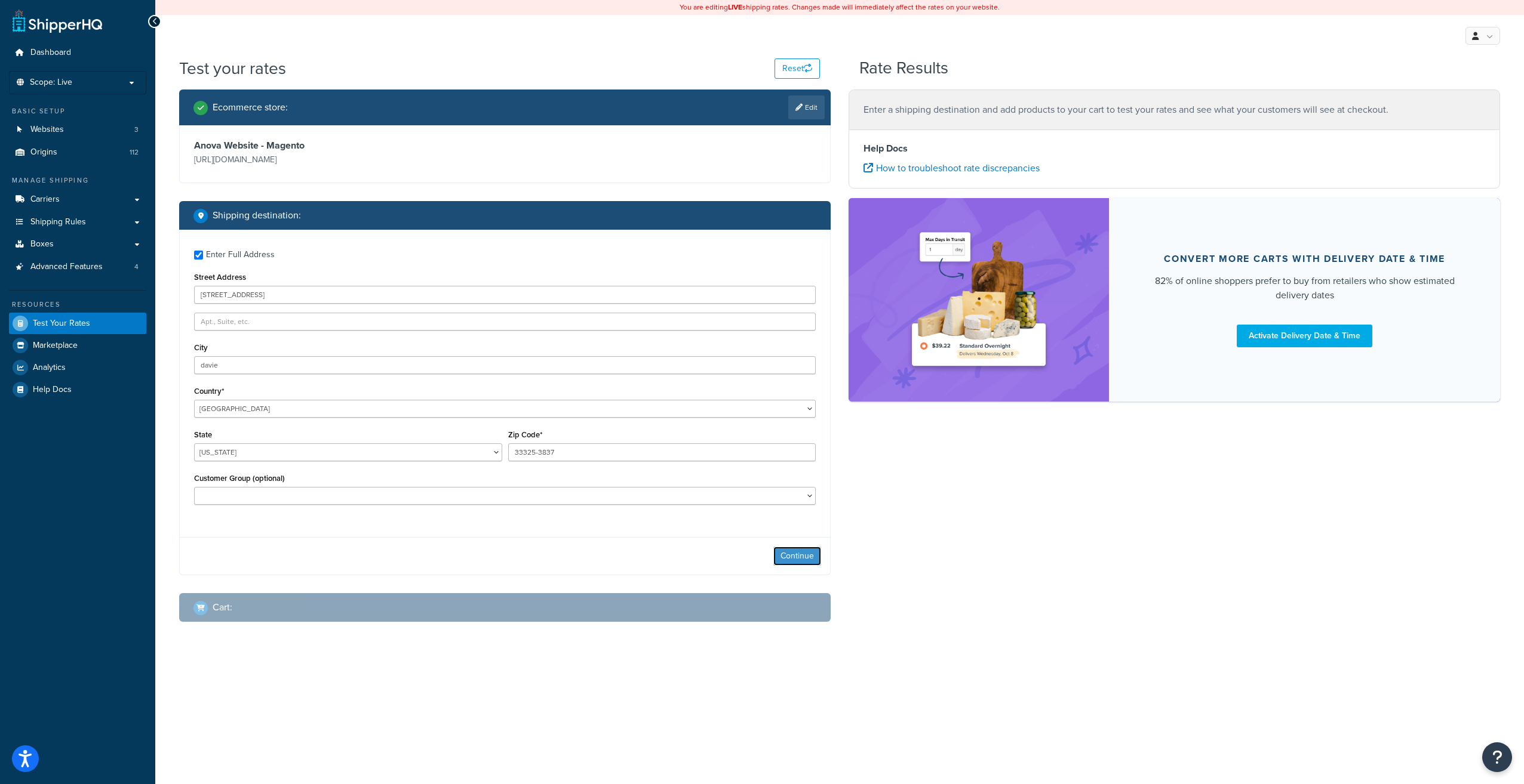
click at [800, 557] on button "Continue" at bounding box center [797, 556] width 48 height 19
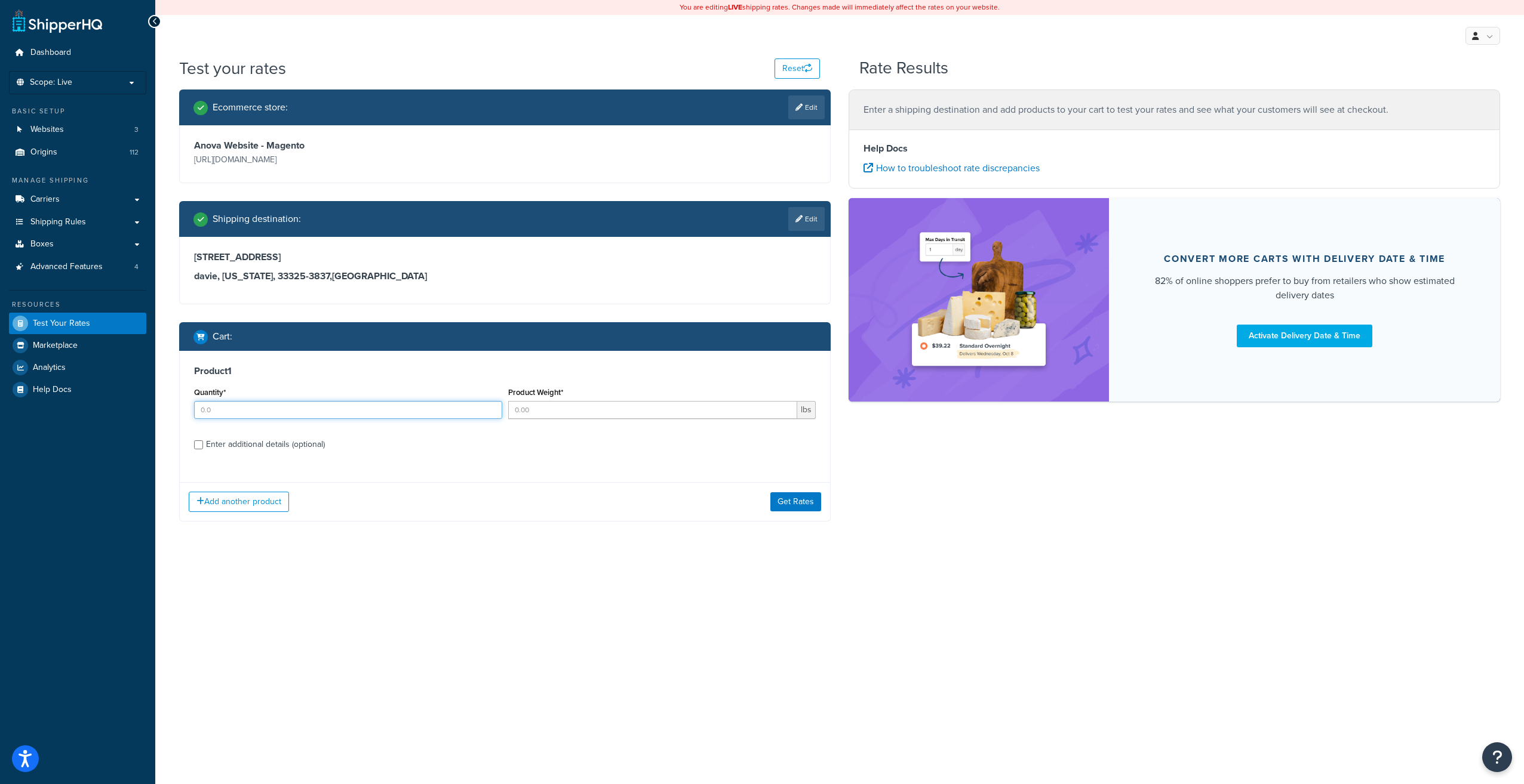
click at [357, 405] on input "Quantity*" at bounding box center [348, 410] width 308 height 18
type input "3"
click at [199, 447] on div "Enter additional details (optional)" at bounding box center [504, 443] width 622 height 19
drag, startPoint x: 539, startPoint y: 409, endPoint x: 646, endPoint y: 420, distance: 107.6
click at [539, 408] on input "Product Weight*" at bounding box center [653, 410] width 290 height 18
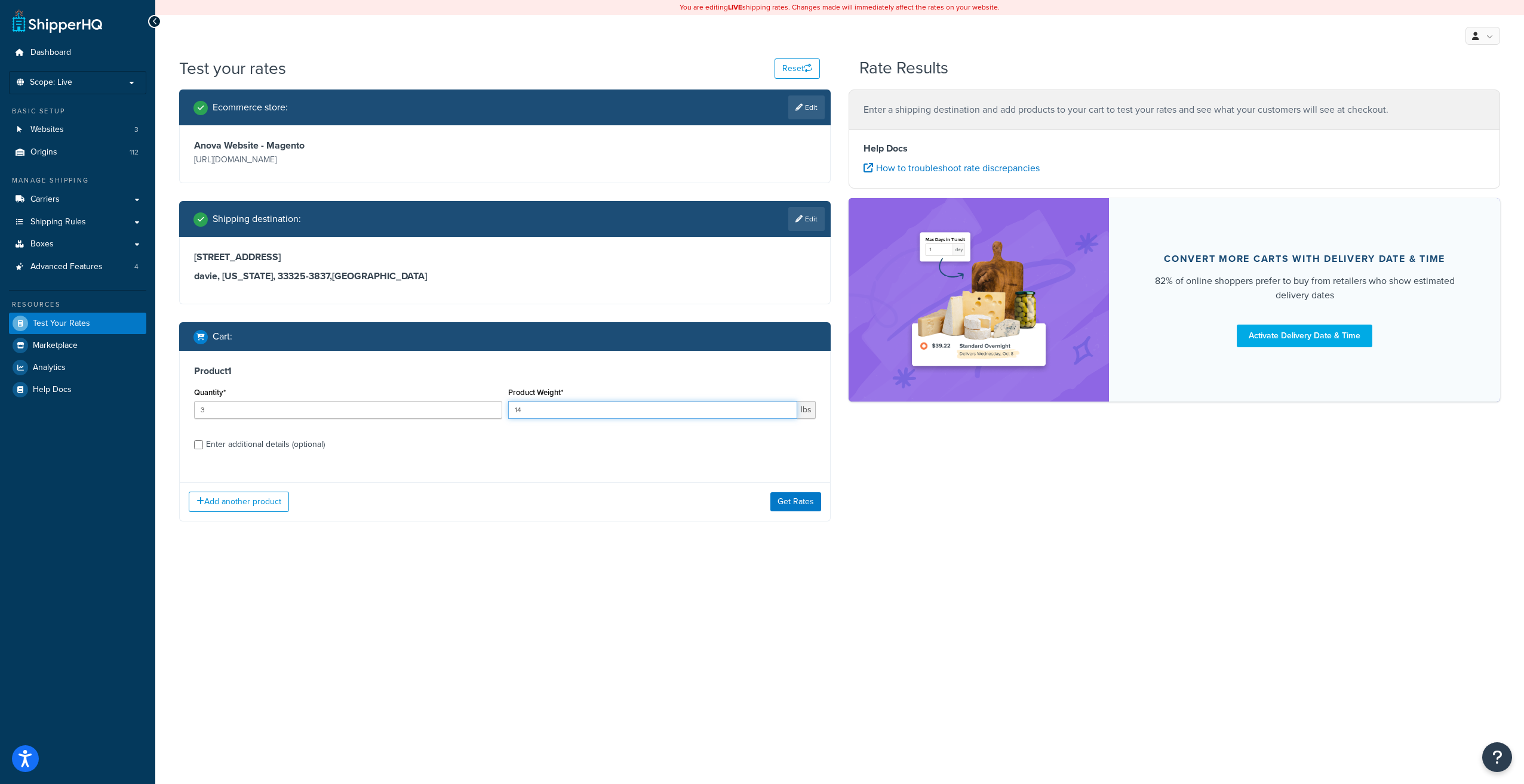
type input "14"
drag, startPoint x: 199, startPoint y: 444, endPoint x: 223, endPoint y: 478, distance: 41.6
click at [199, 444] on input "Enter additional details (optional)" at bounding box center [198, 444] width 9 height 9
checkbox input "true"
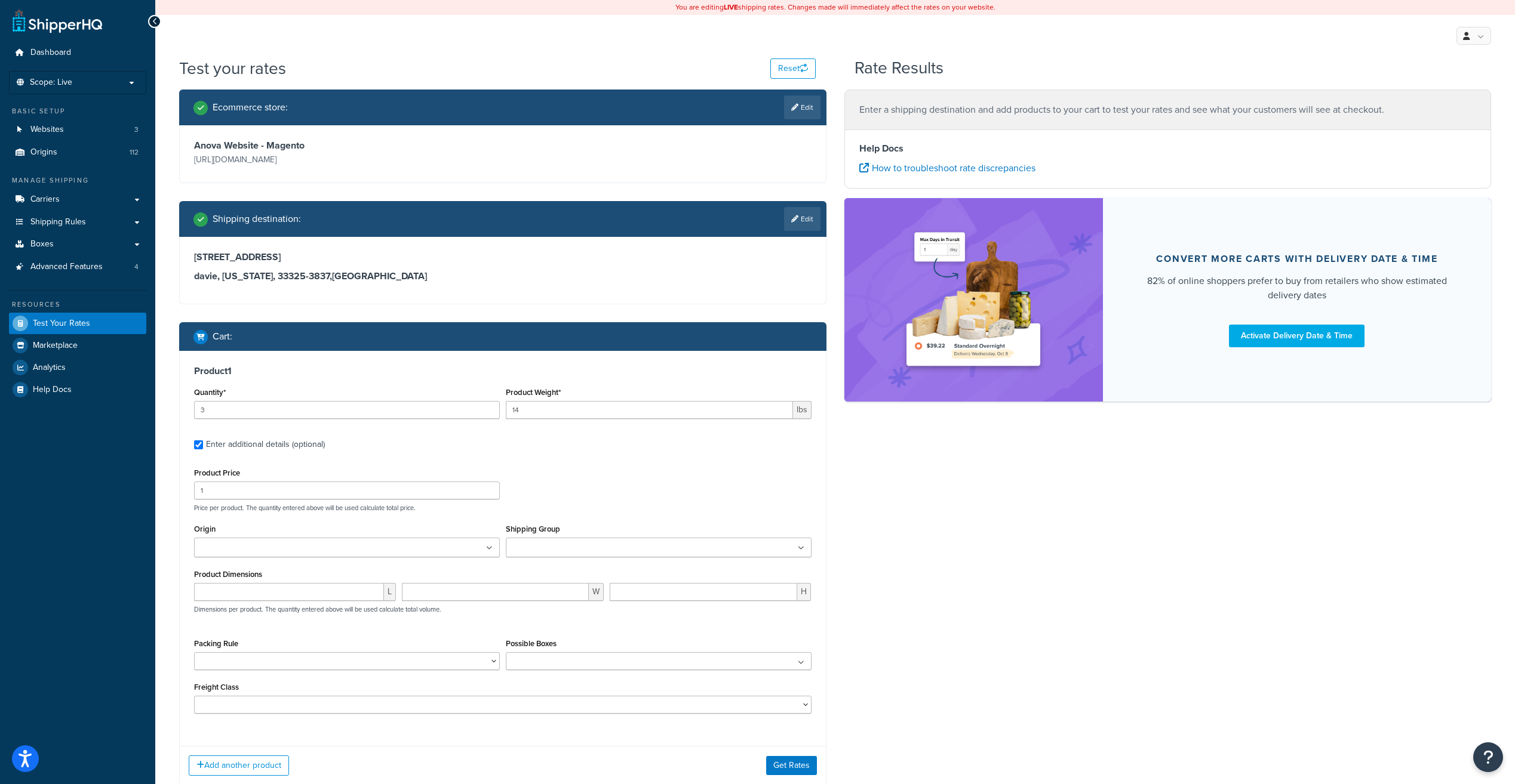
click at [390, 546] on ul at bounding box center [346, 547] width 306 height 20
type input "55987"
click at [637, 540] on ul at bounding box center [658, 547] width 306 height 20
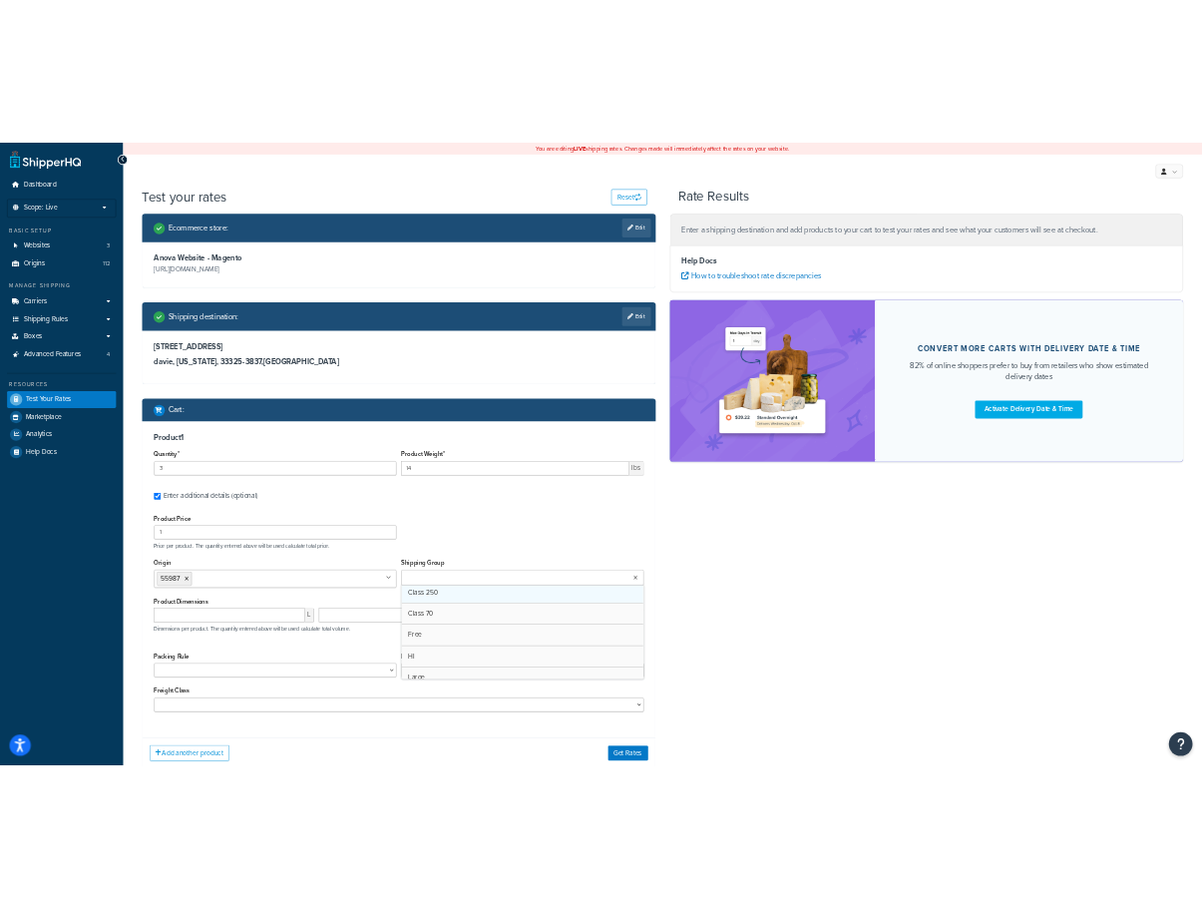
scroll to position [200, 0]
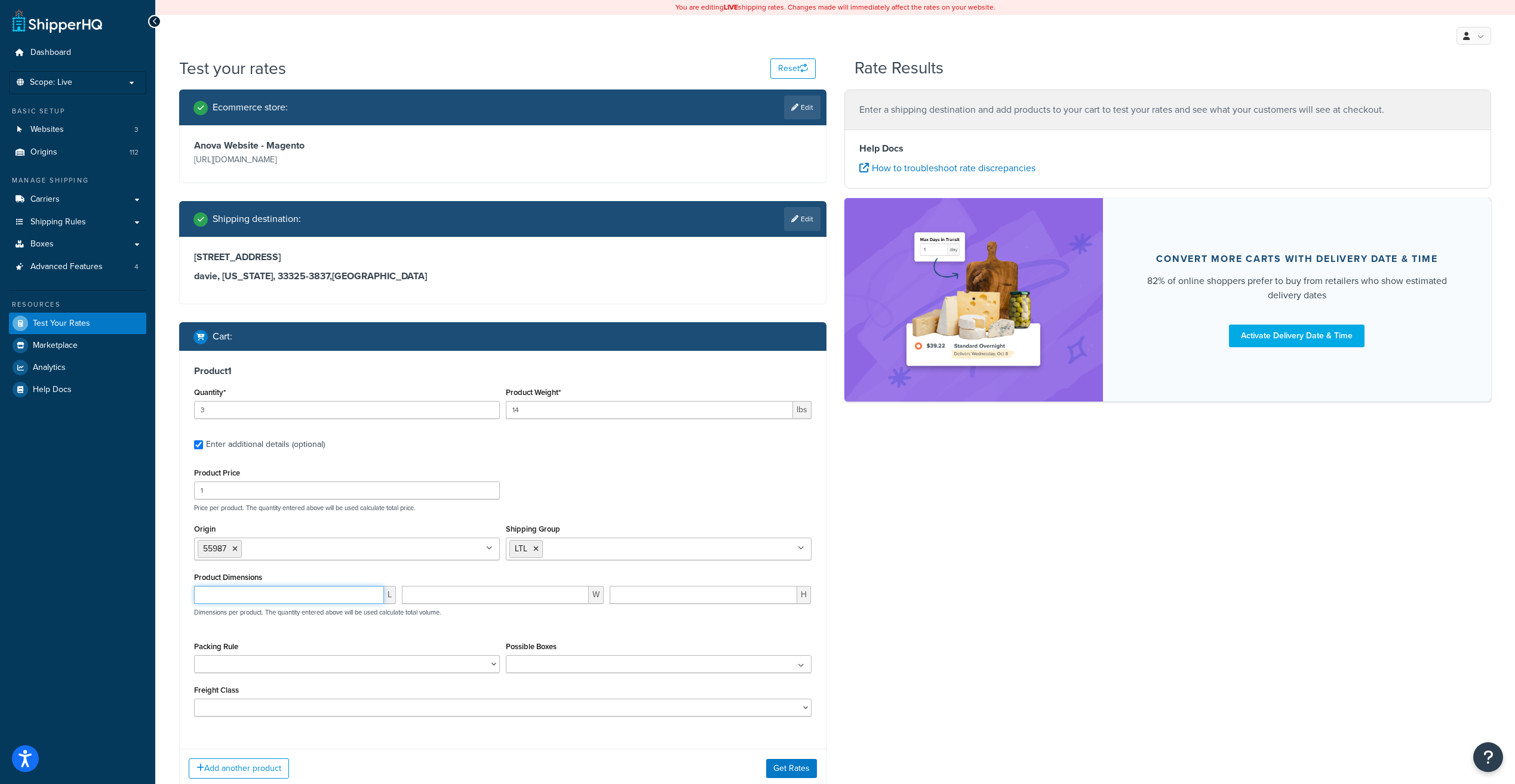
click at [305, 603] on input "number" at bounding box center [288, 595] width 190 height 18
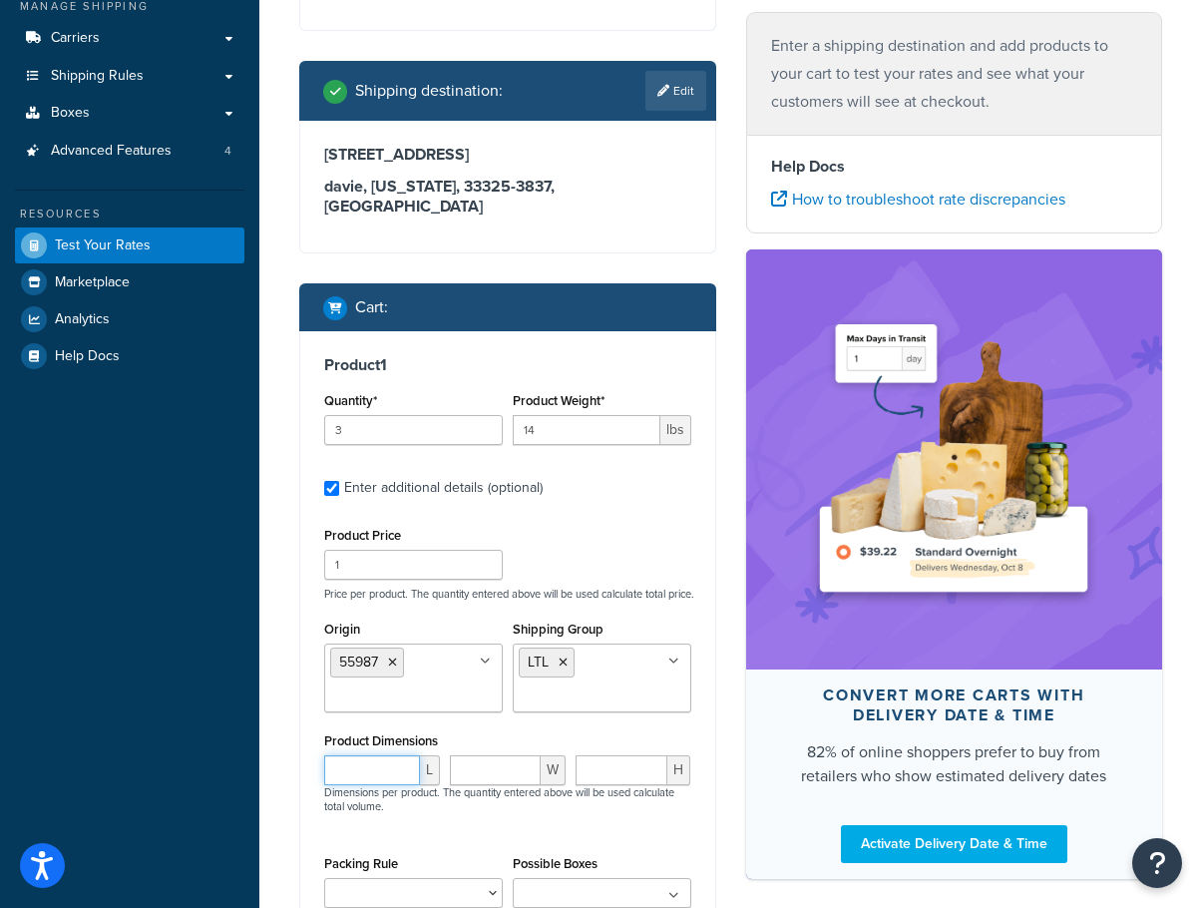
scroll to position [299, 0]
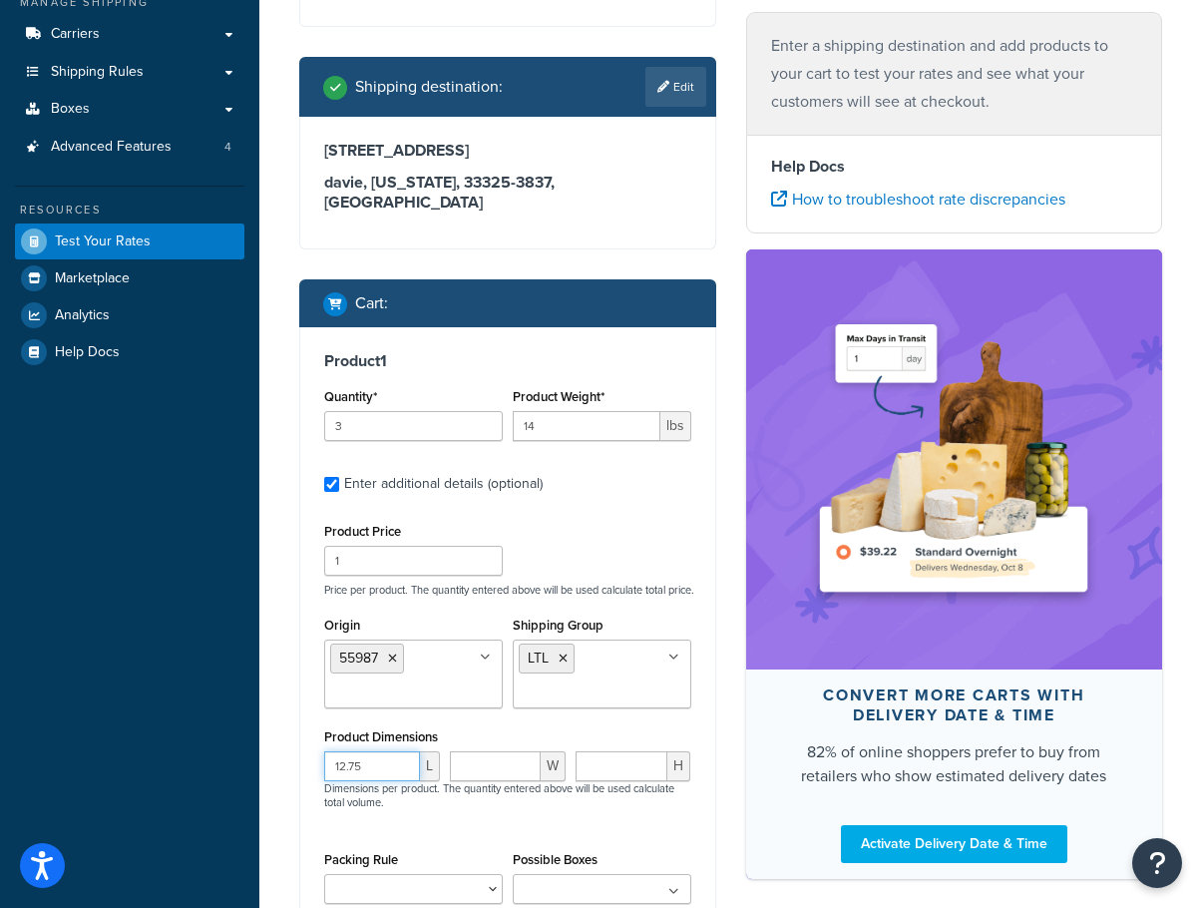
type input "12.75"
type input "33"
type input "5"
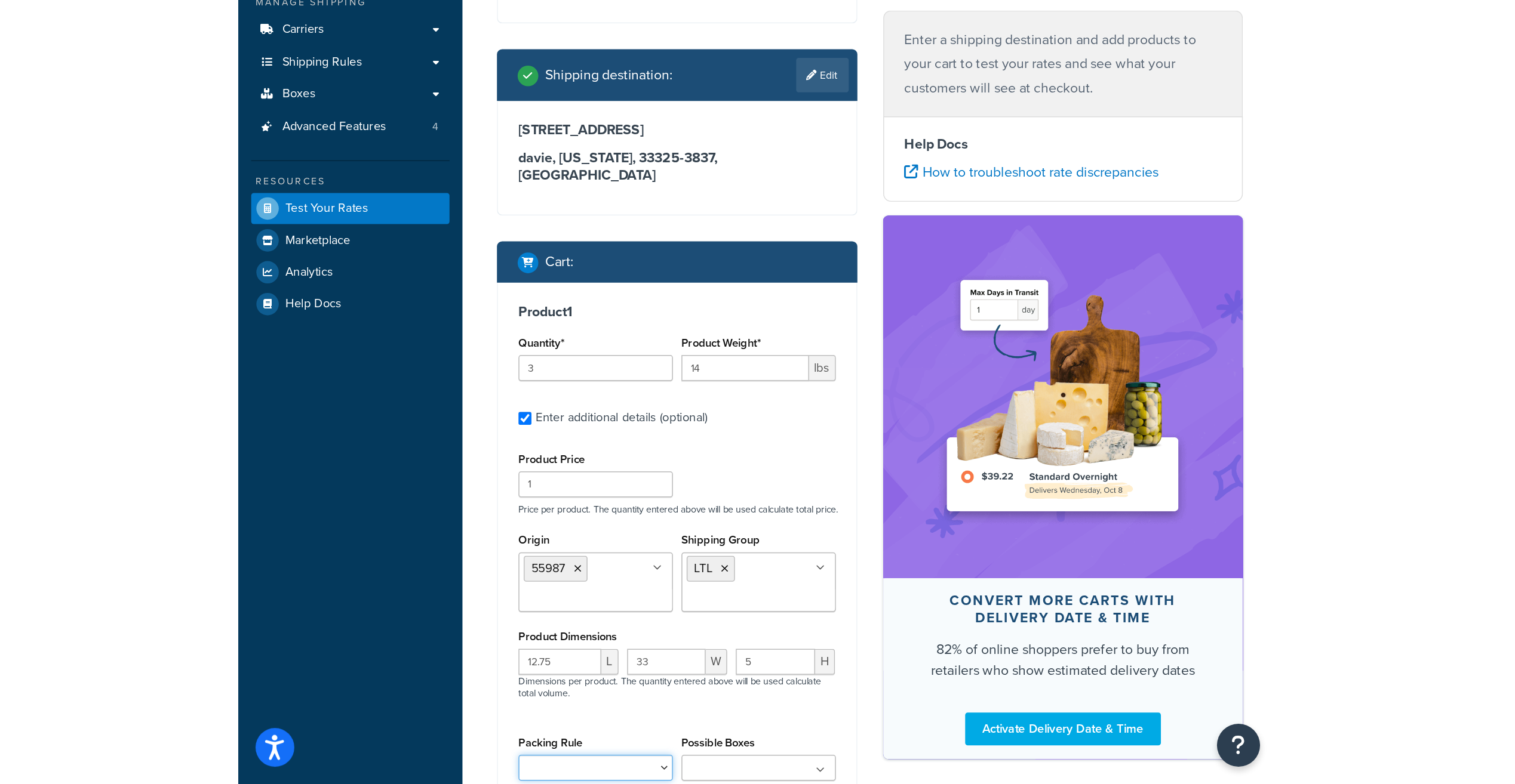
scroll to position [82, 0]
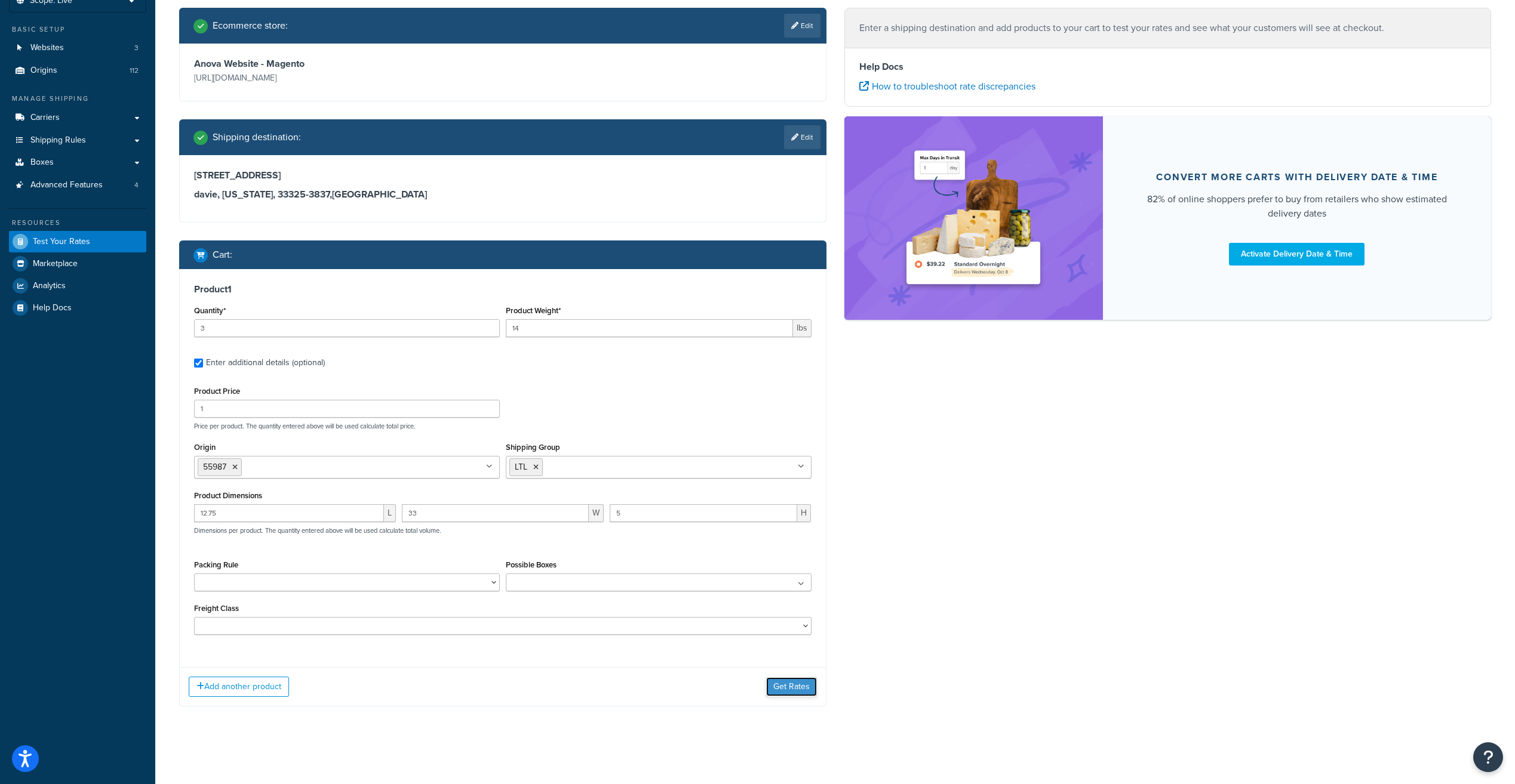
click at [780, 691] on button "Get Rates" at bounding box center [791, 687] width 51 height 19
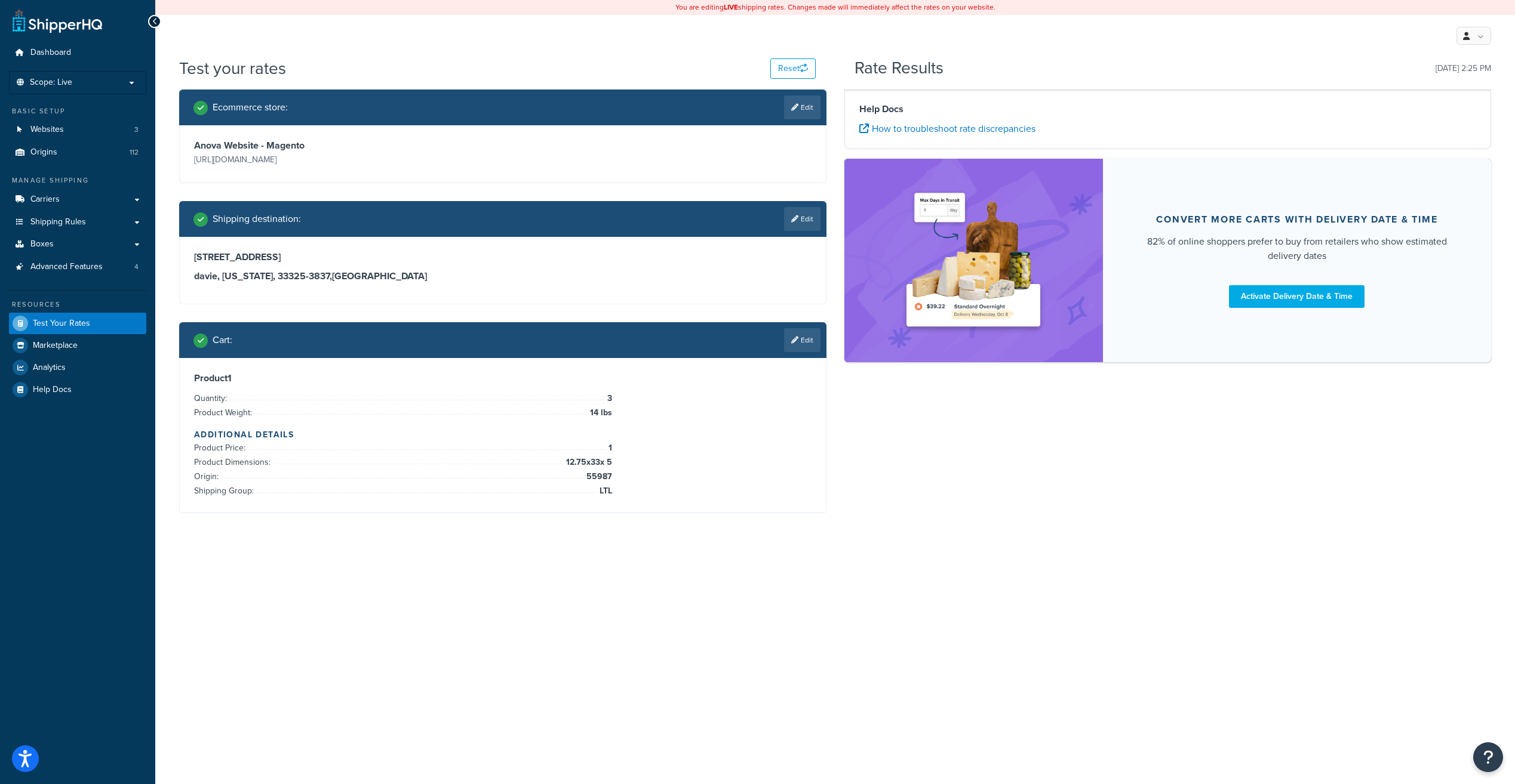
scroll to position [0, 0]
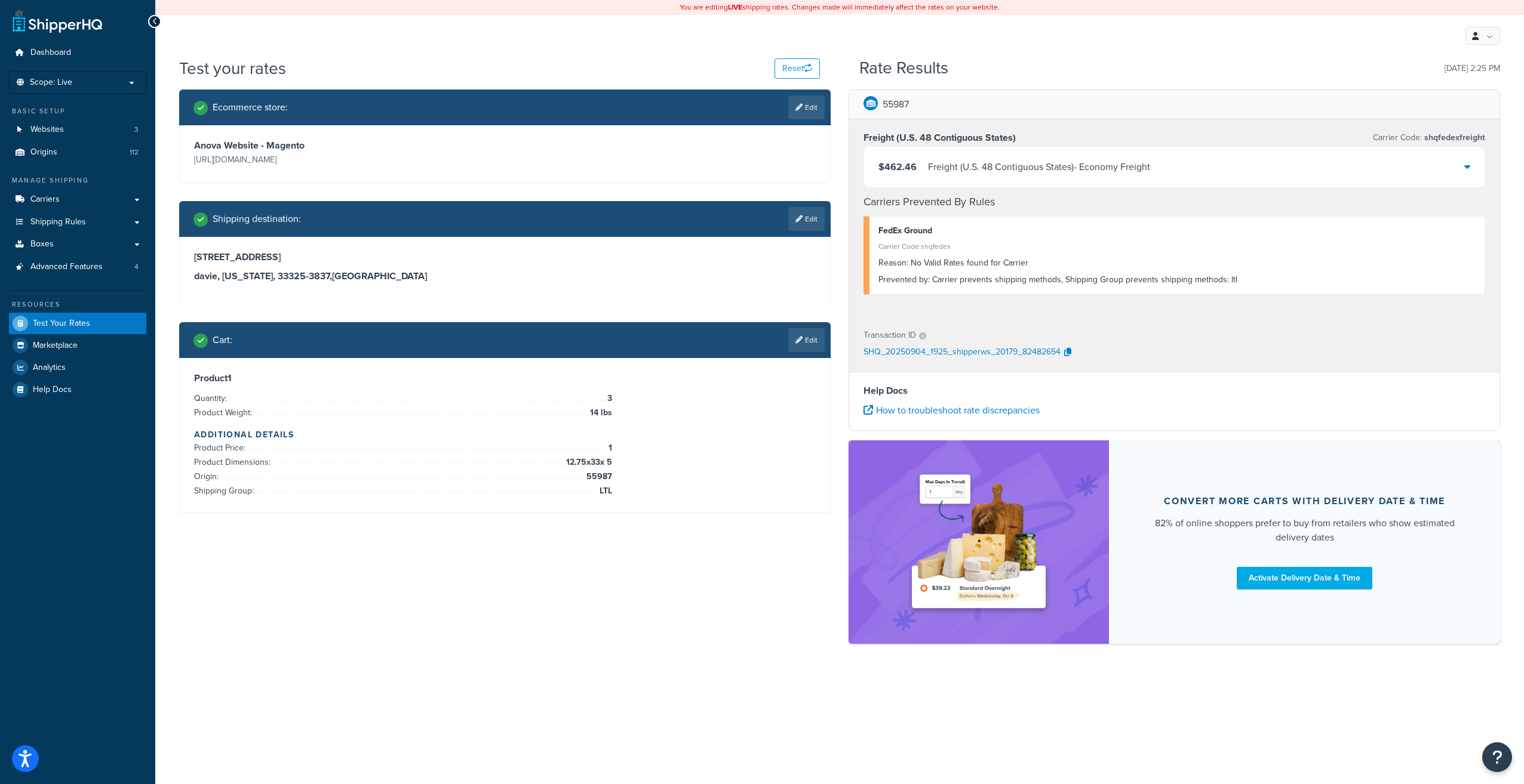
click at [1467, 167] on icon at bounding box center [1467, 166] width 6 height 10
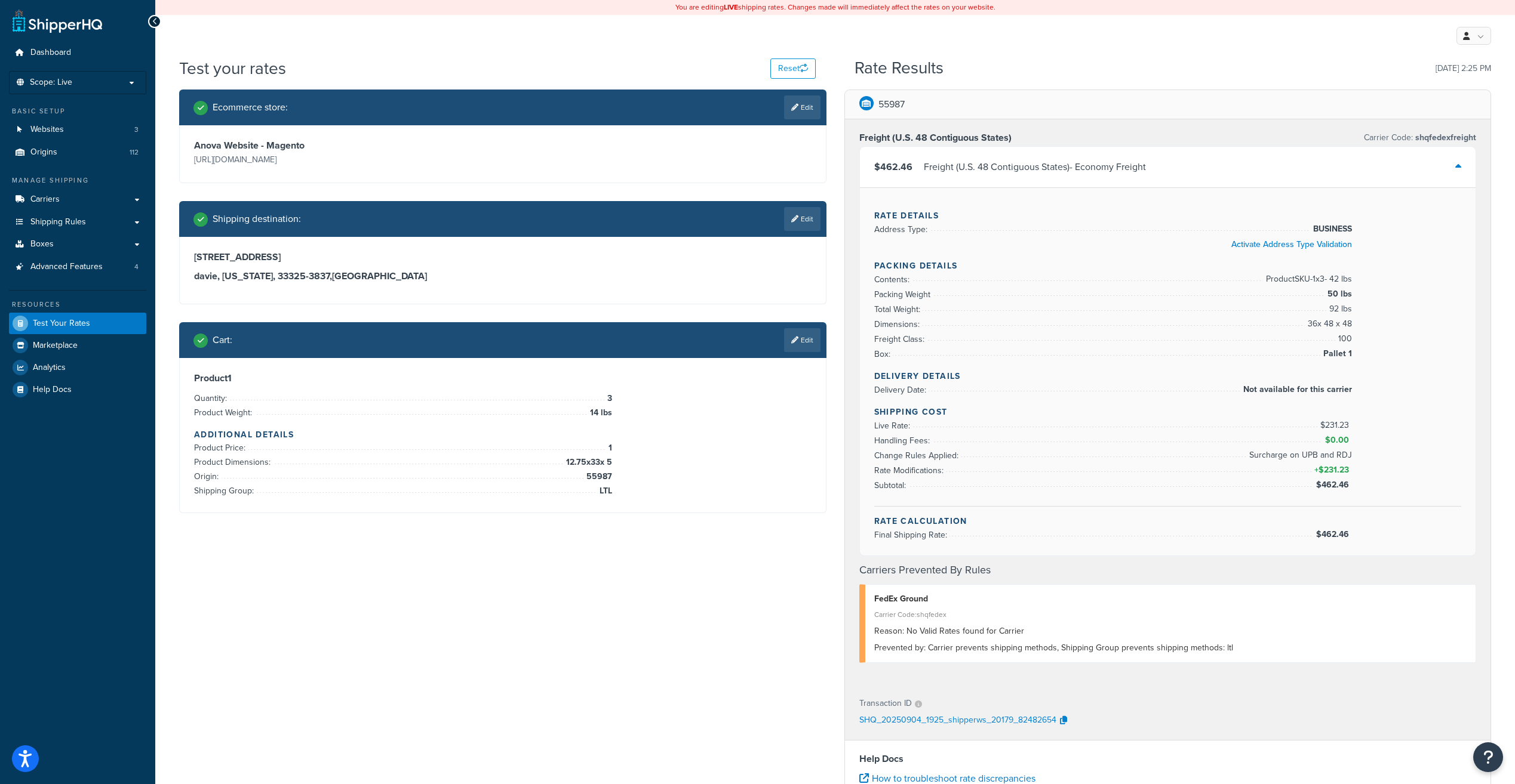
click at [805, 343] on link "Edit" at bounding box center [802, 340] width 36 height 24
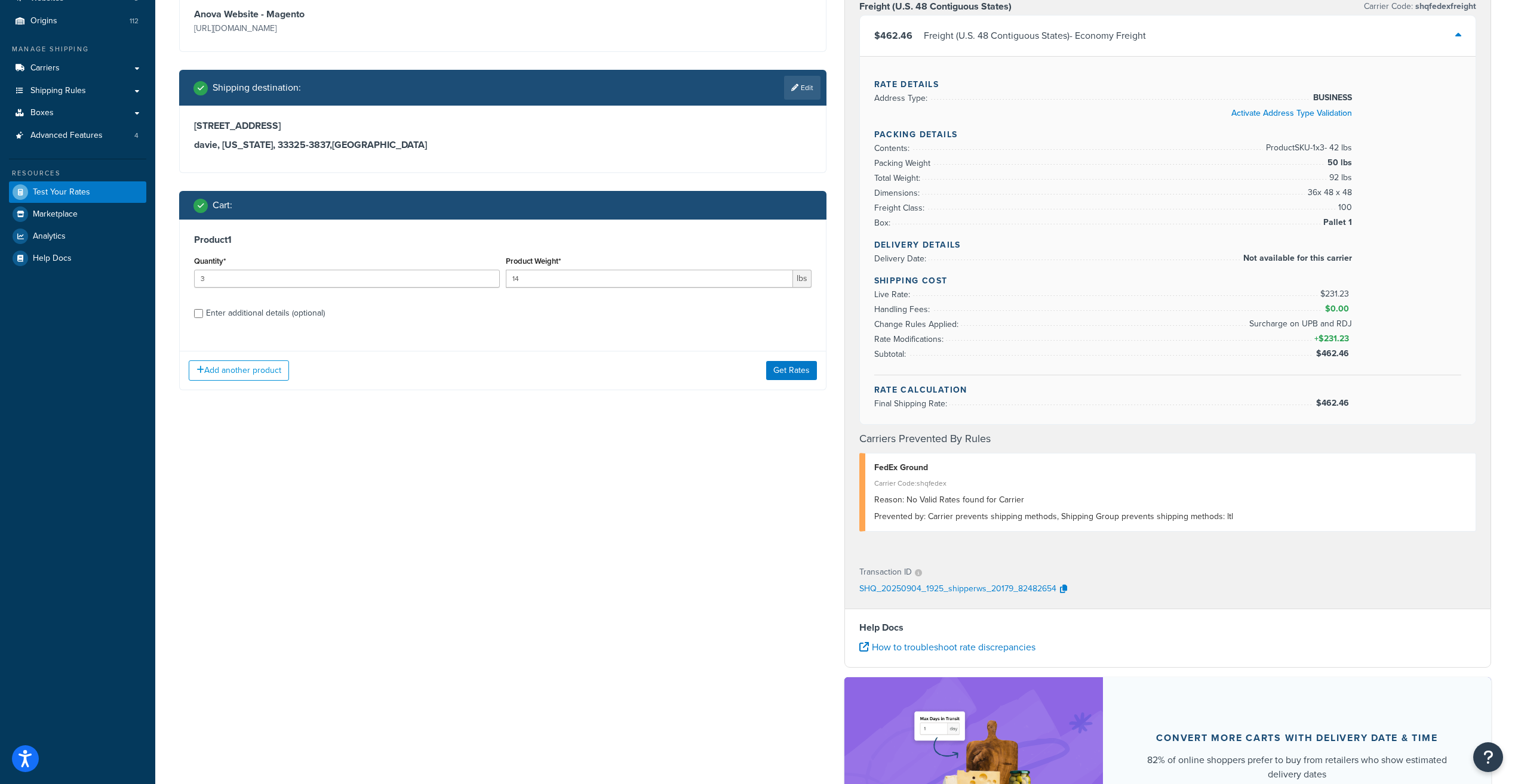
scroll to position [120, 0]
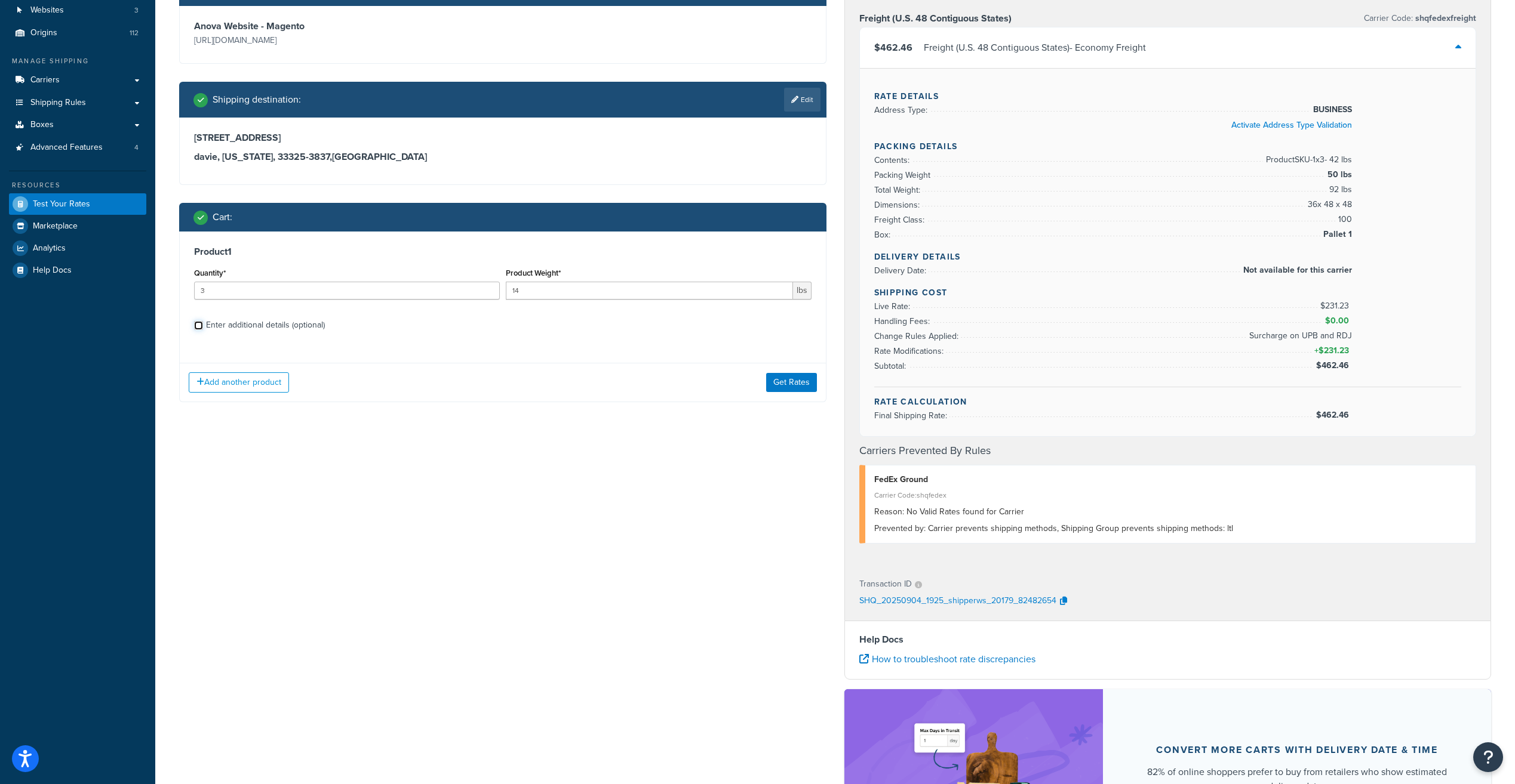
click at [196, 327] on input "Enter additional details (optional)" at bounding box center [198, 325] width 9 height 9
checkbox input "true"
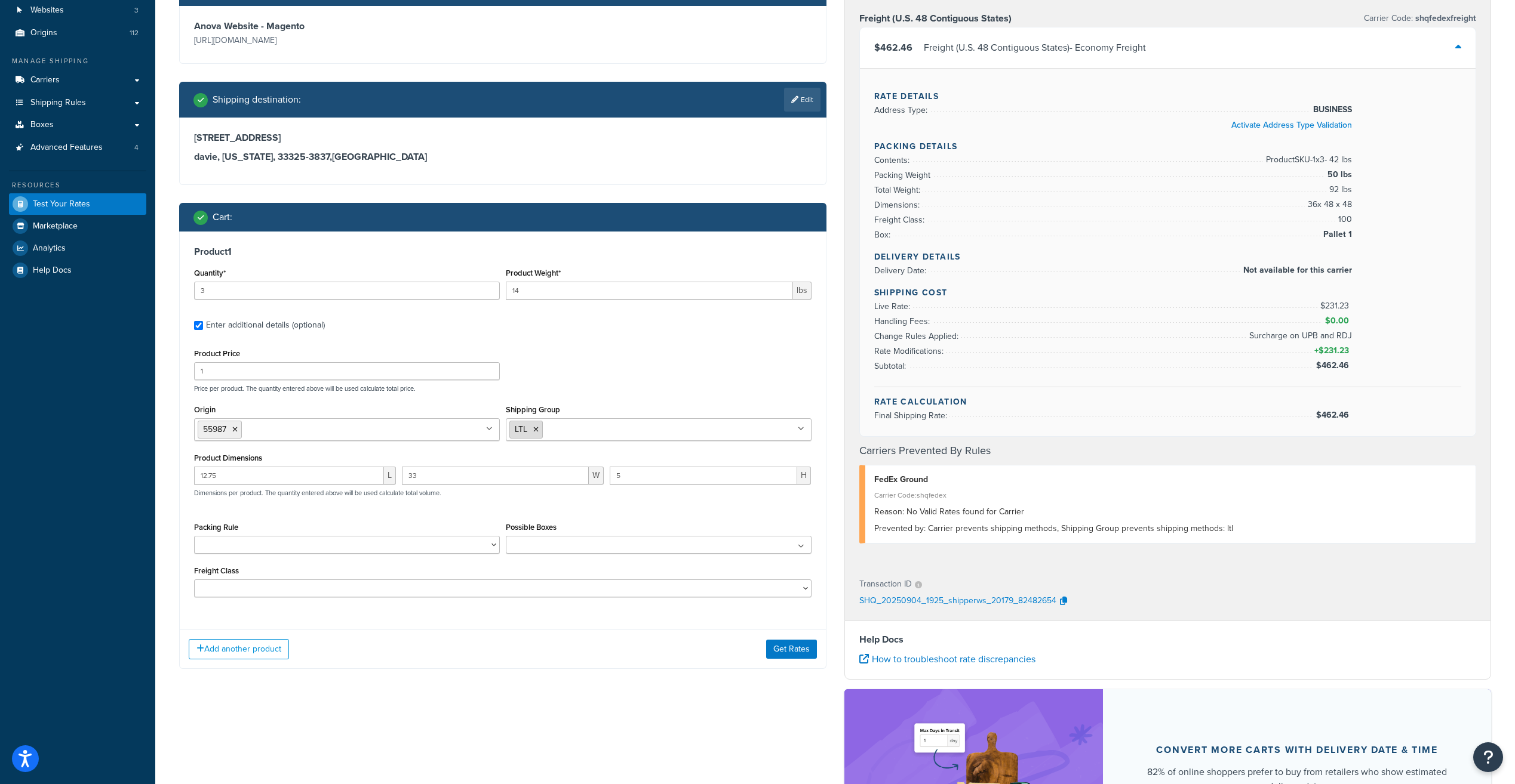
click at [537, 431] on icon at bounding box center [536, 429] width 5 height 7
click at [781, 648] on button "Get Rates" at bounding box center [791, 649] width 51 height 19
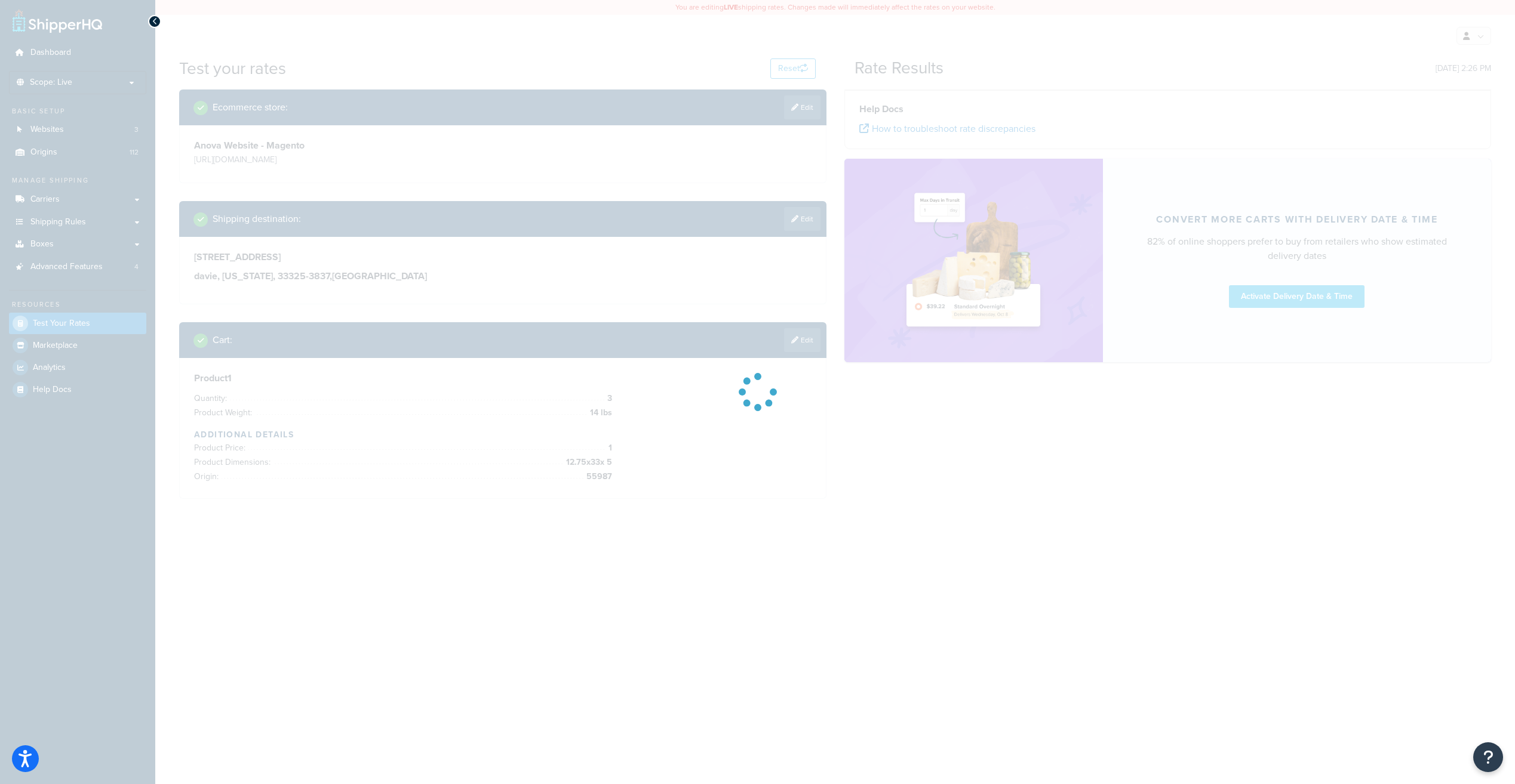
scroll to position [0, 0]
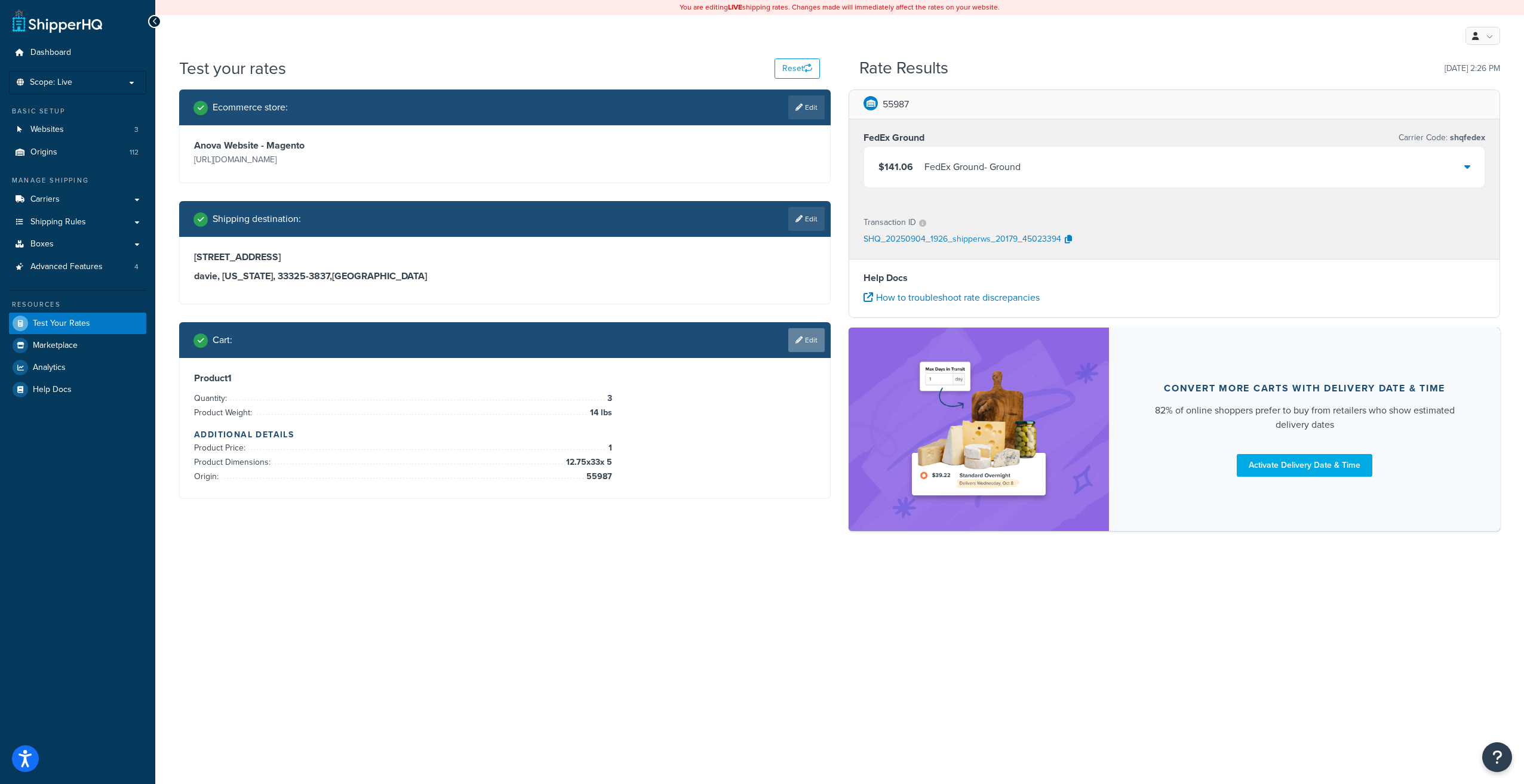
click at [813, 344] on link "Edit" at bounding box center [806, 340] width 36 height 24
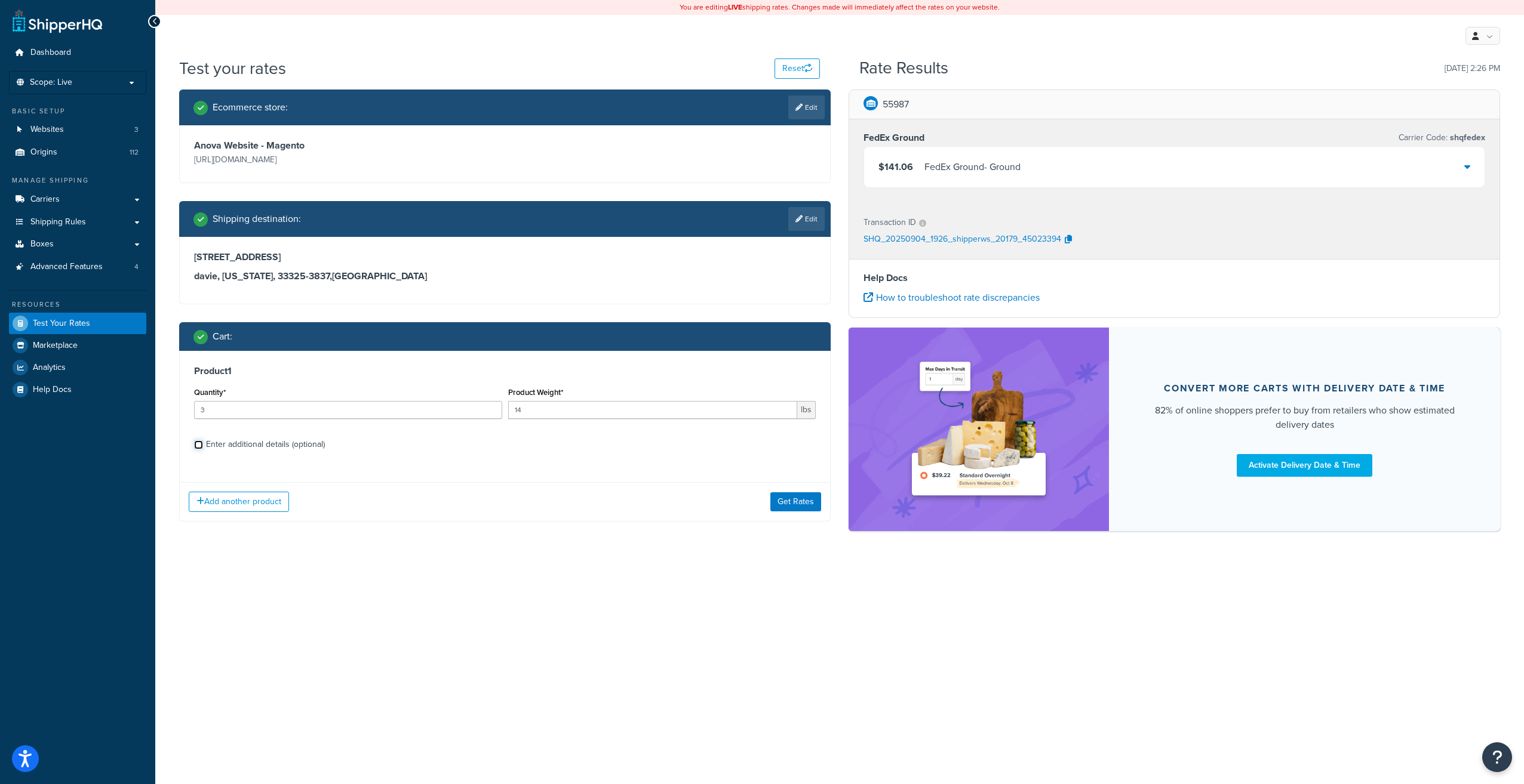
click at [199, 447] on input "Enter additional details (optional)" at bounding box center [198, 444] width 9 height 9
checkbox input "true"
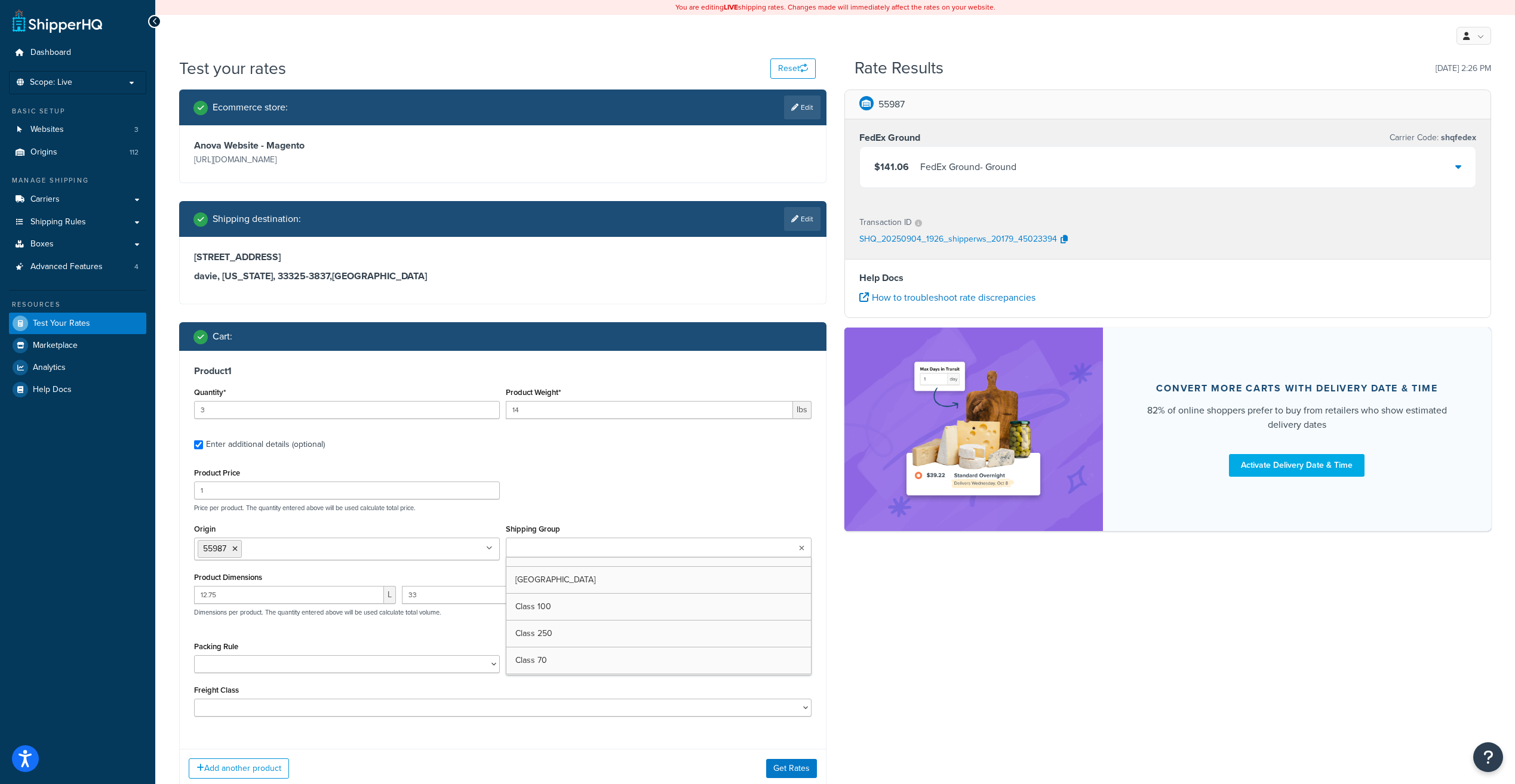
click at [551, 555] on input "Shipping Group" at bounding box center [562, 548] width 106 height 13
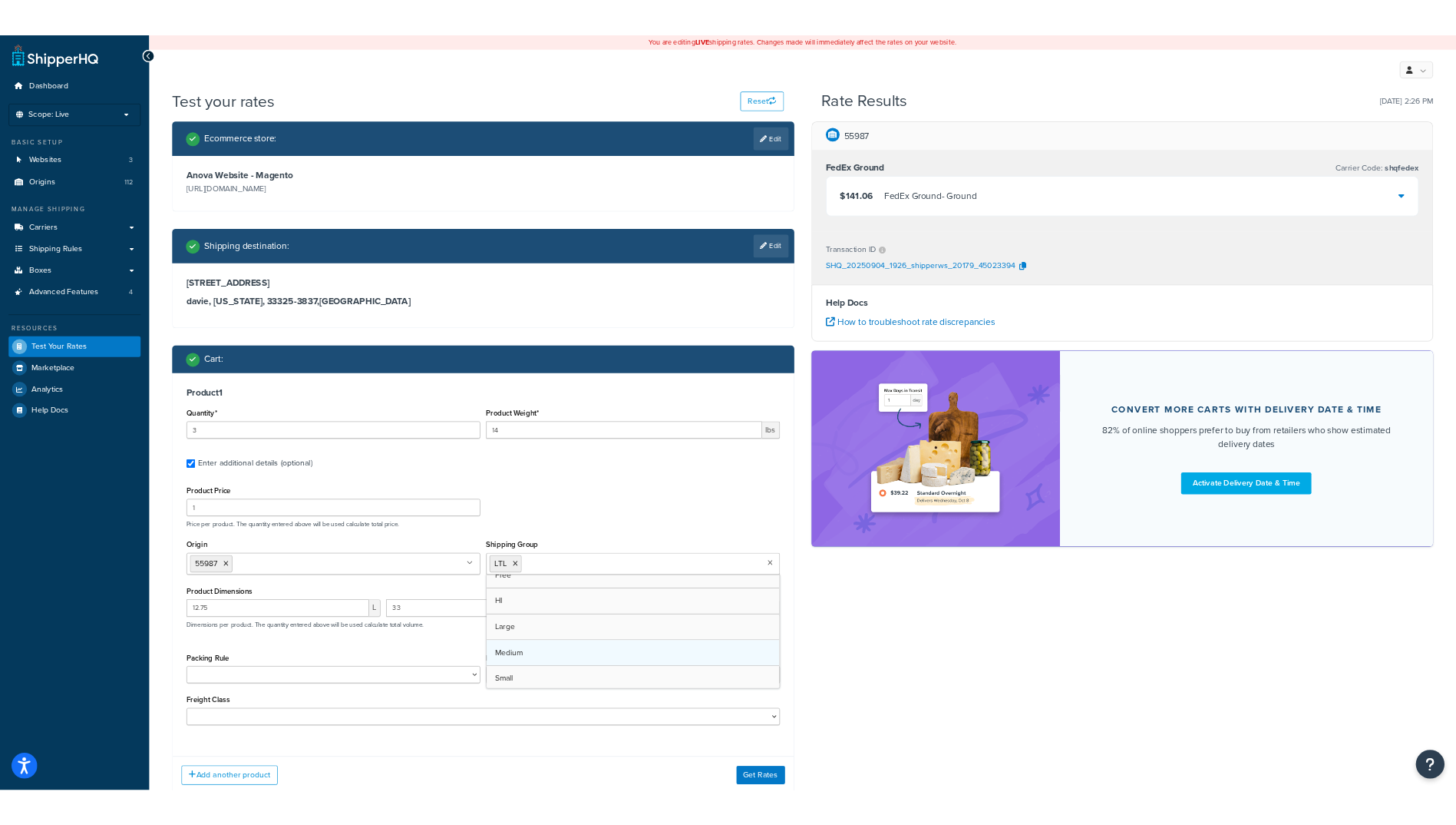
scroll to position [141, 0]
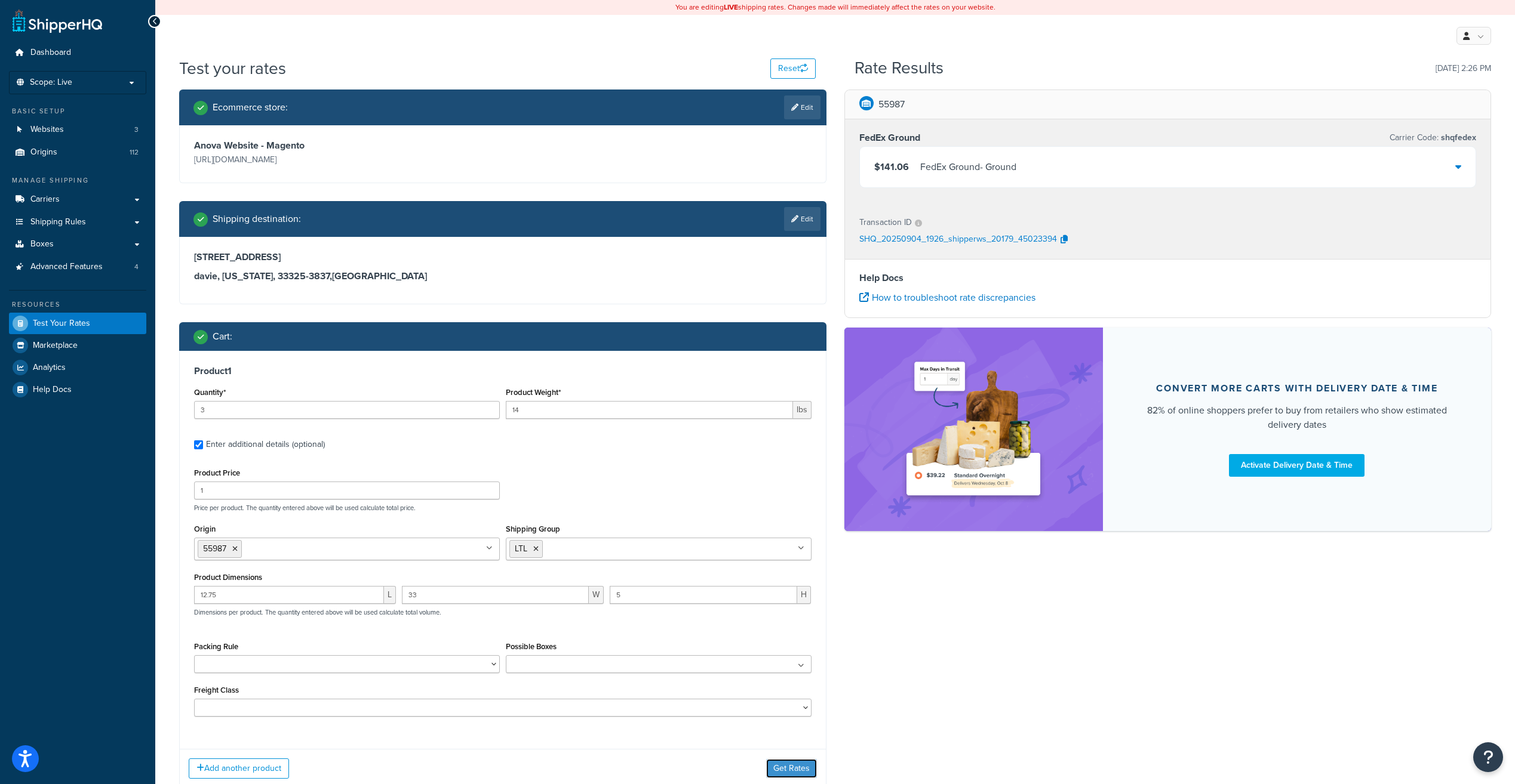
drag, startPoint x: 789, startPoint y: 768, endPoint x: 718, endPoint y: 746, distance: 74.3
click at [787, 764] on button "Get Rates" at bounding box center [791, 768] width 51 height 19
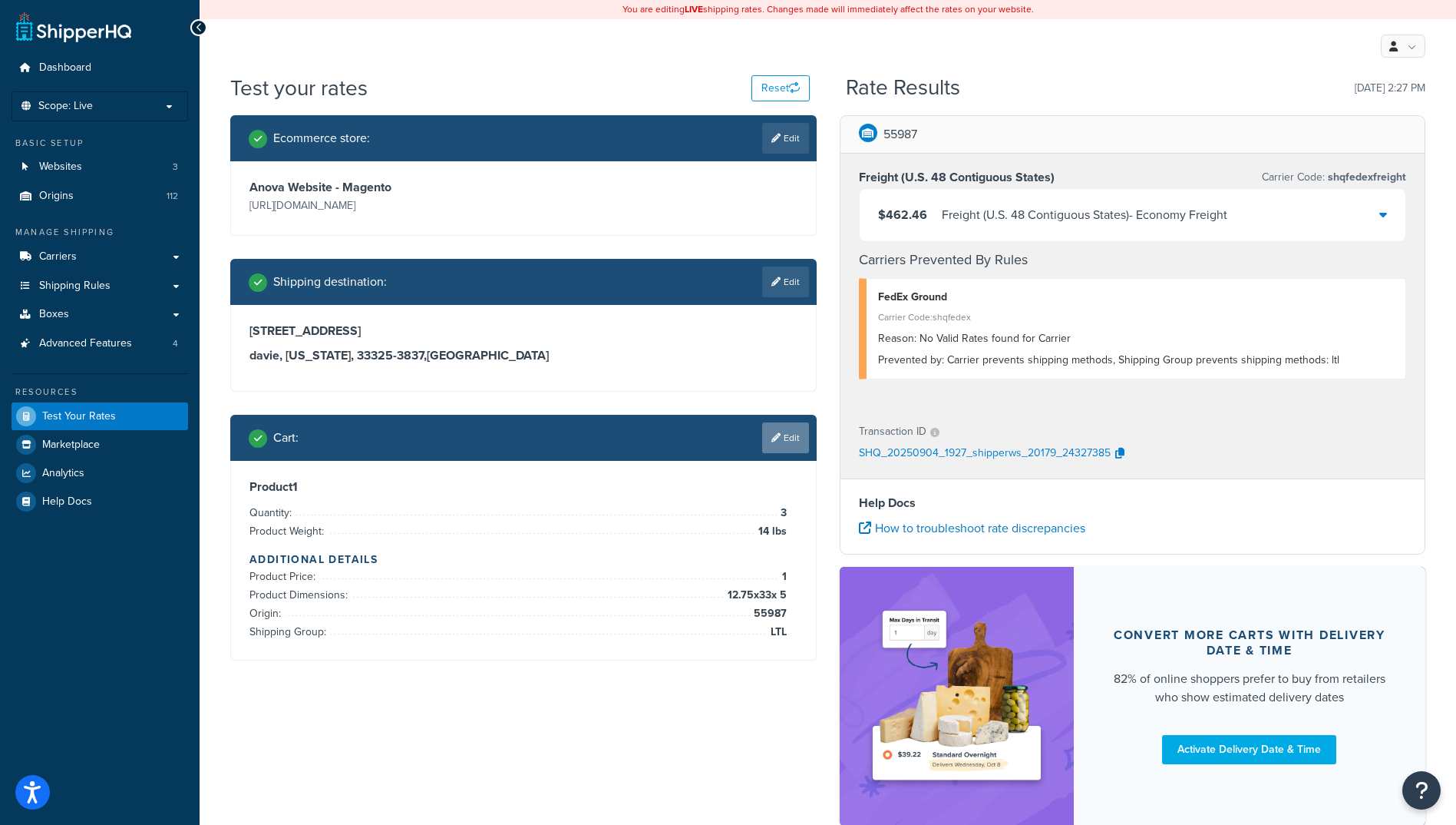
click at [790, 443] on link "Edit" at bounding box center [785, 438] width 47 height 31
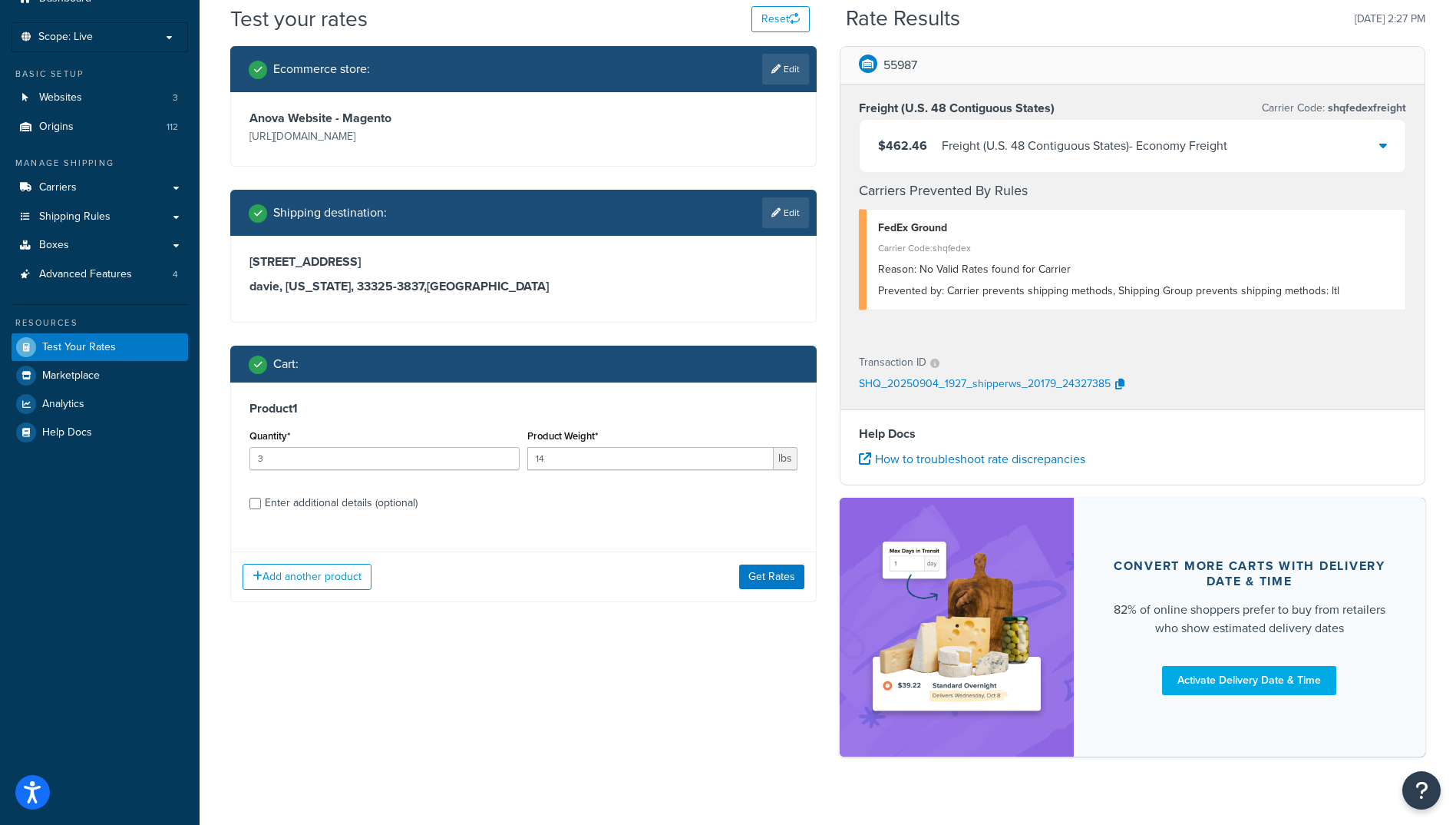
scroll to position [77, 0]
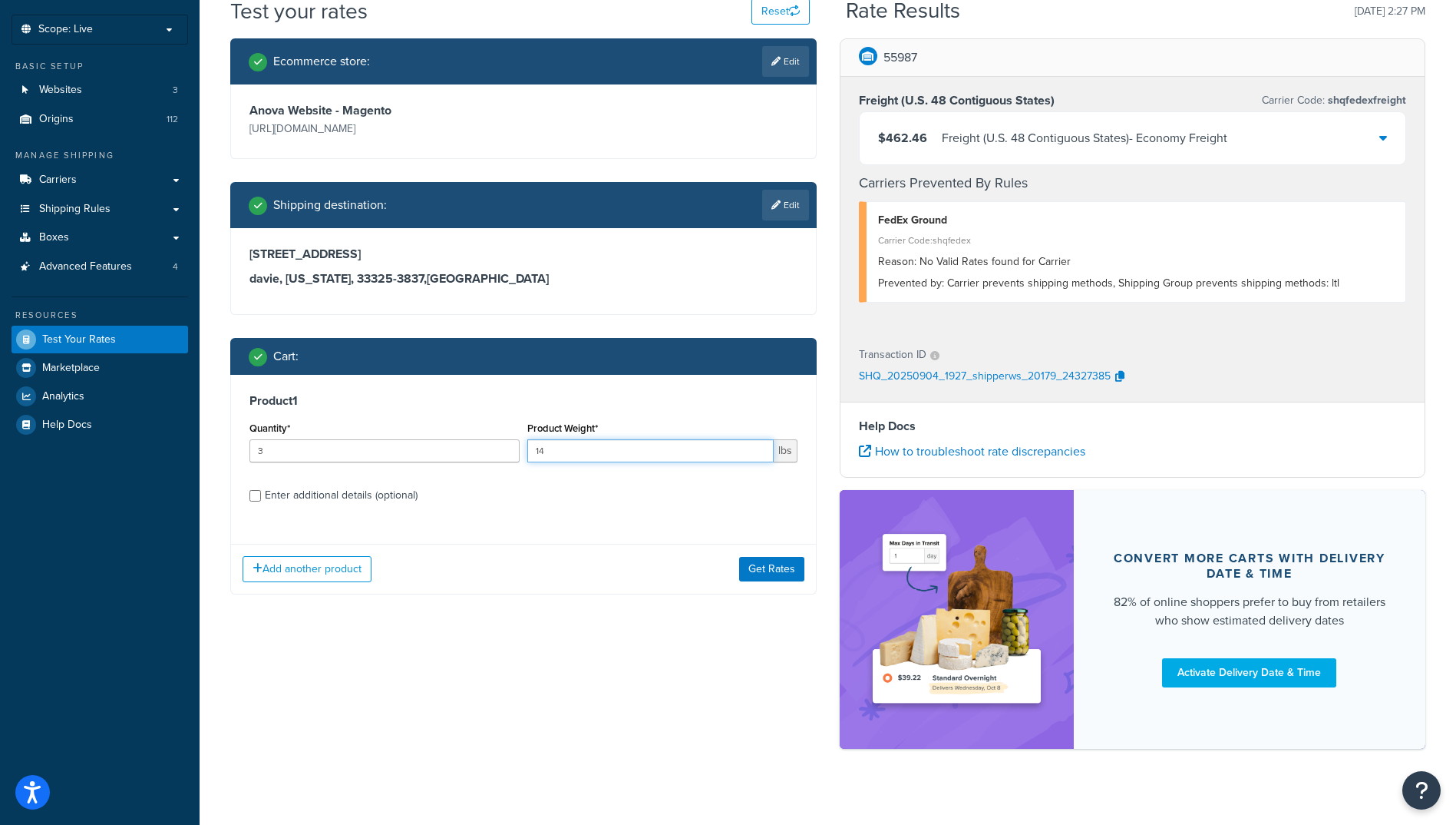
click at [556, 453] on input "14" at bounding box center [651, 451] width 246 height 23
type input "1"
type input "34"
click at [255, 495] on input "Enter additional details (optional)" at bounding box center [255, 496] width 12 height 12
checkbox input "true"
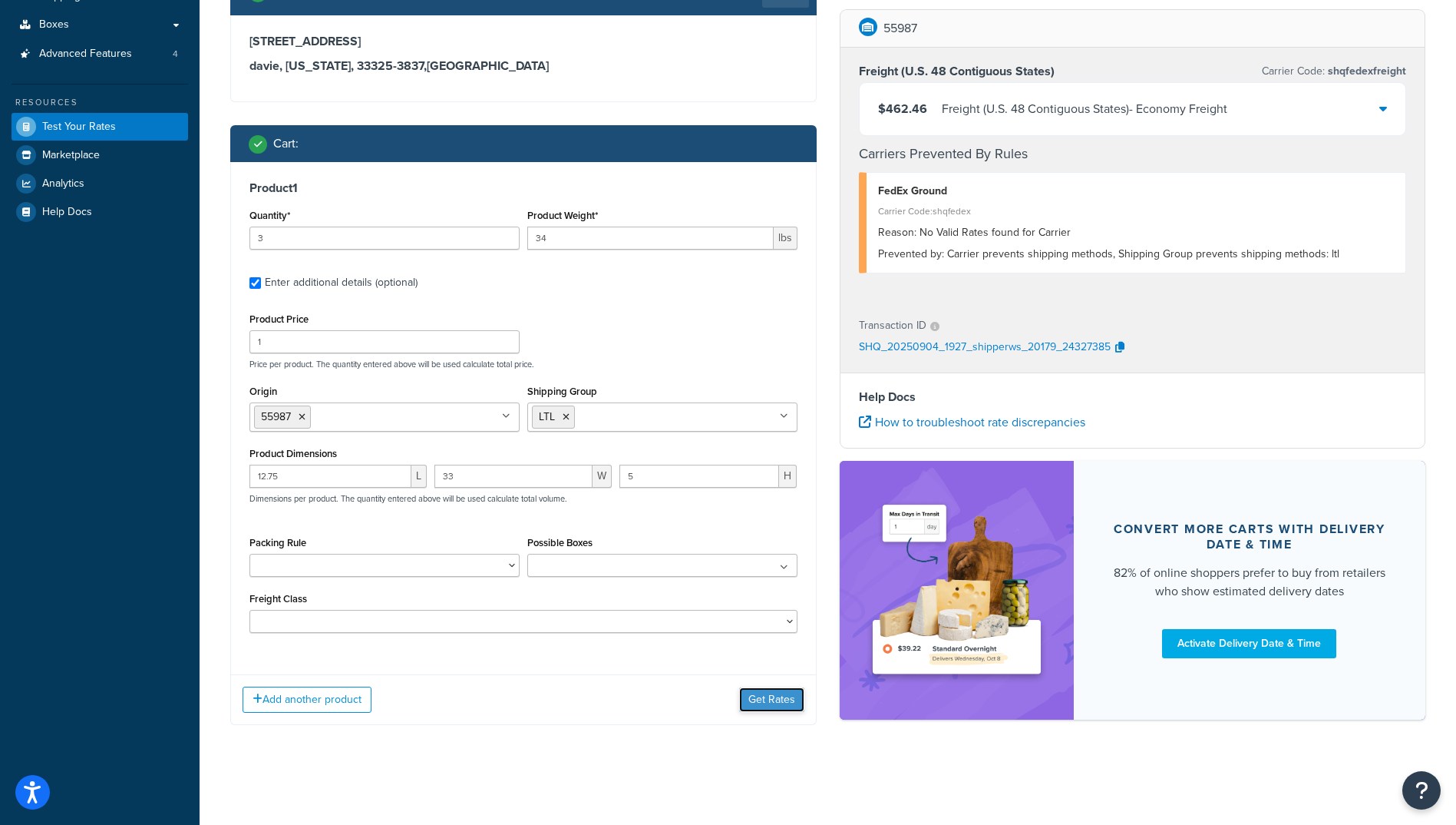
click at [765, 701] on button "Get Rates" at bounding box center [771, 700] width 65 height 25
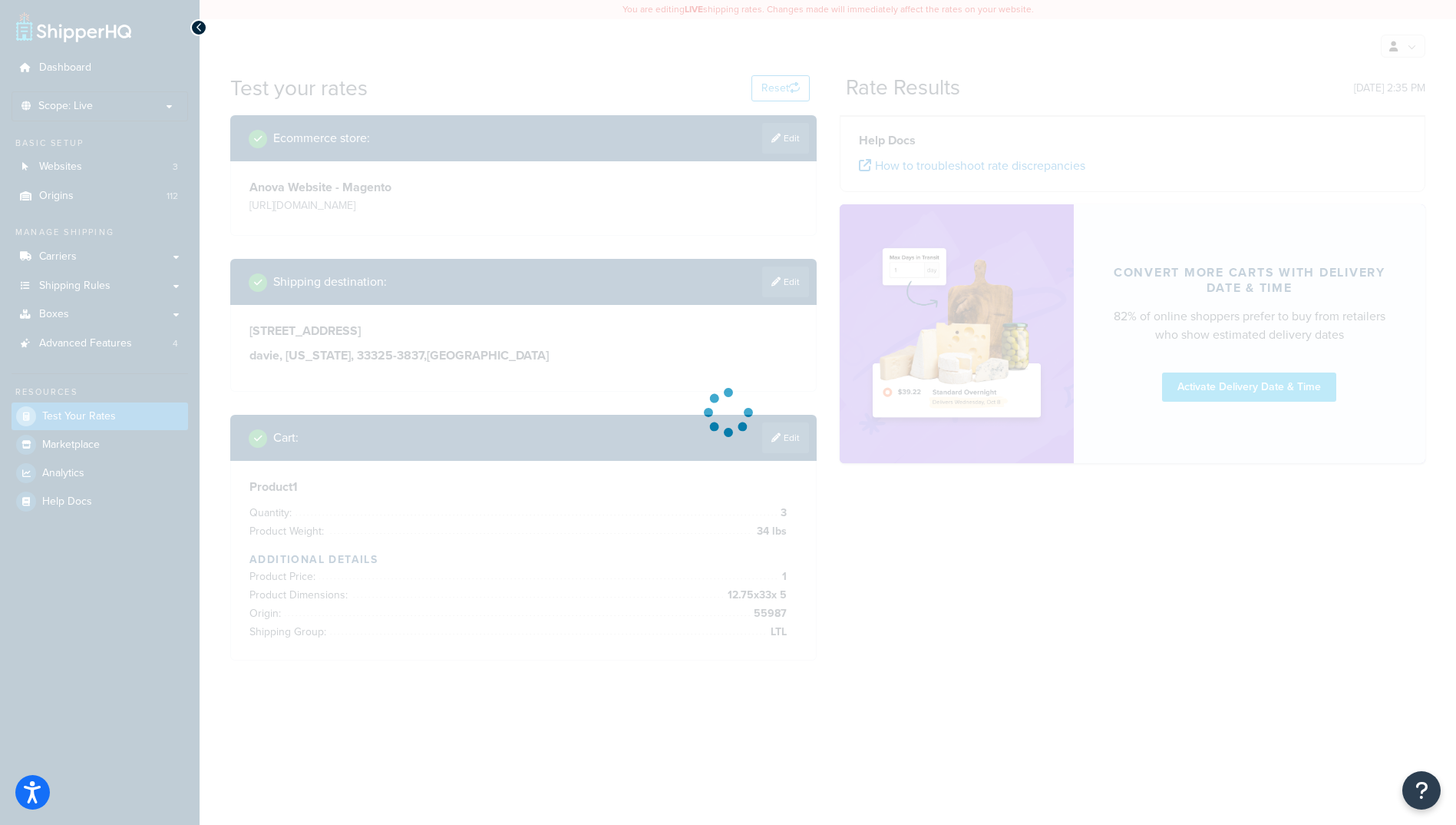
scroll to position [0, 0]
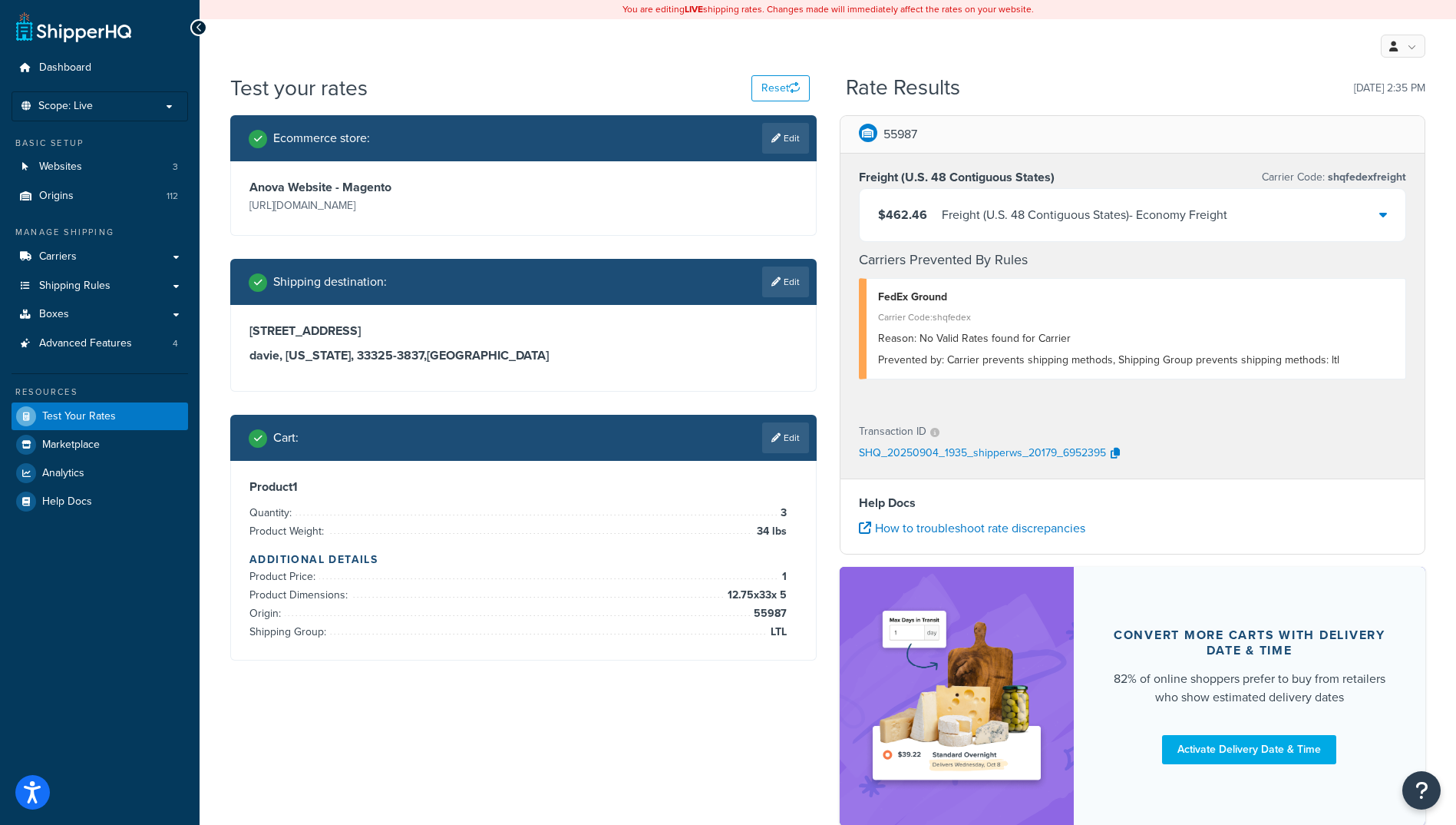
click at [1381, 216] on icon at bounding box center [1383, 214] width 8 height 12
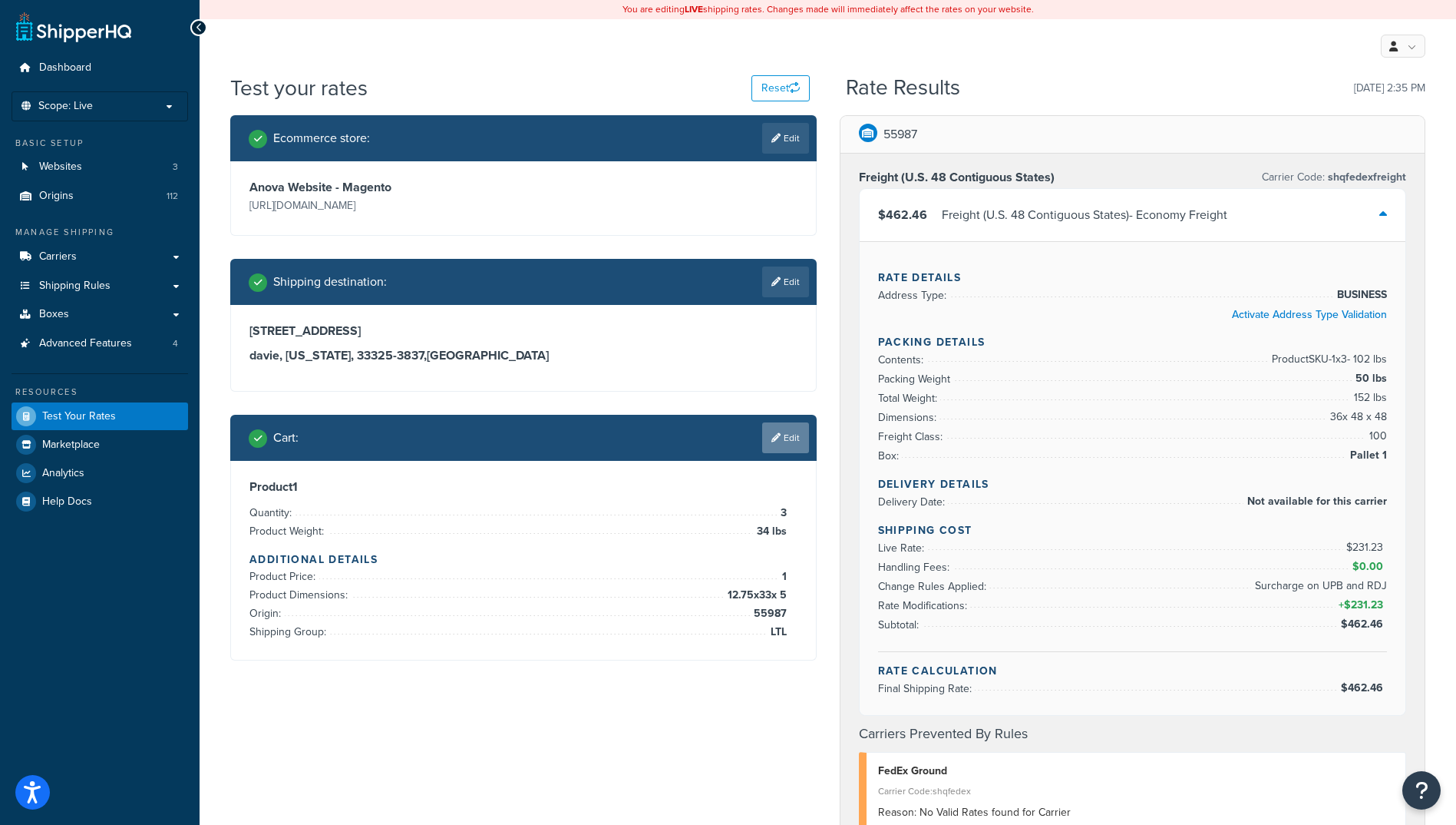
click at [783, 447] on link "Edit" at bounding box center [785, 438] width 47 height 31
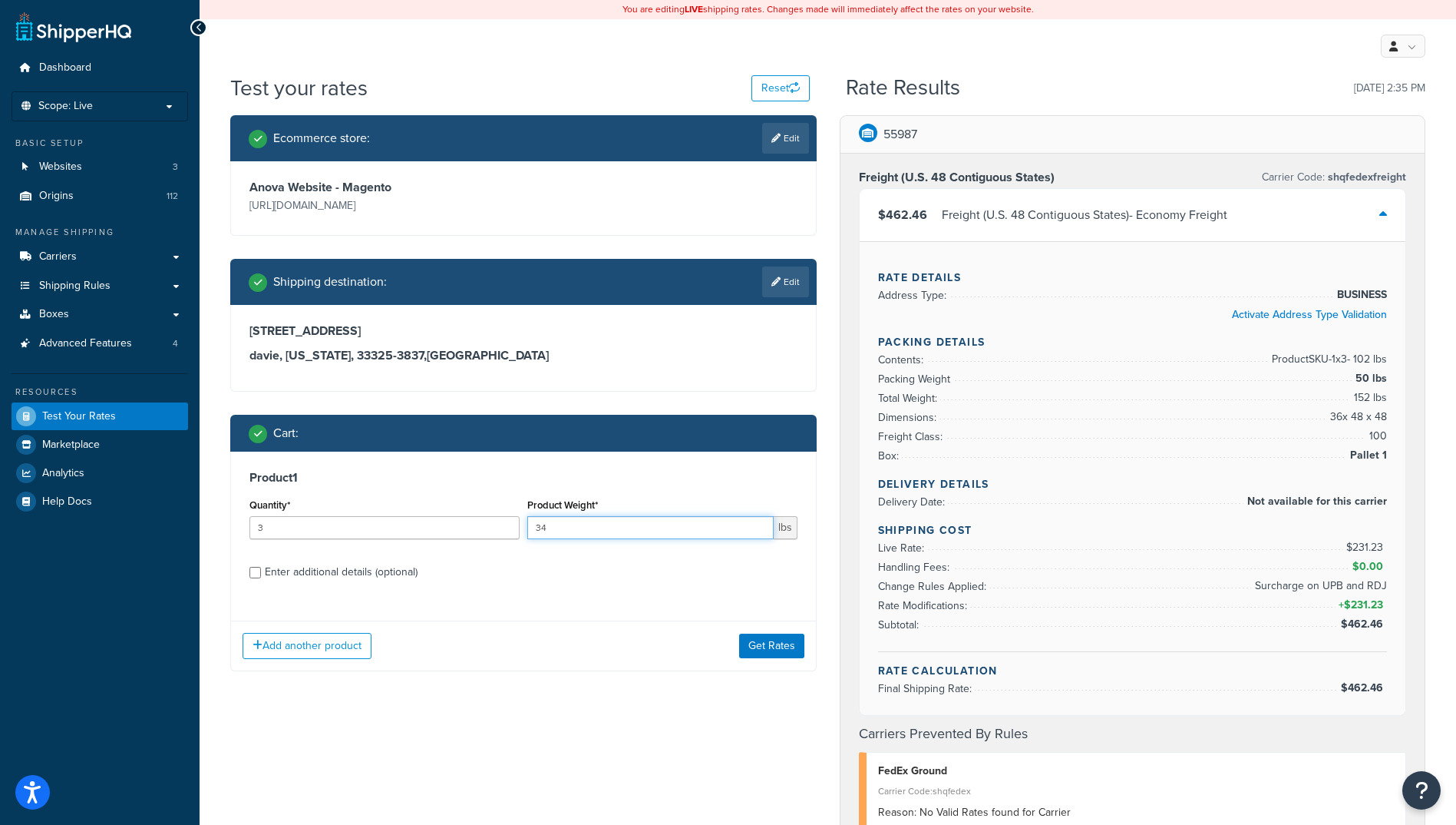
click at [629, 530] on input "34" at bounding box center [651, 528] width 246 height 23
type input "3"
type input "102"
click at [776, 644] on button "Get Rates" at bounding box center [771, 646] width 65 height 25
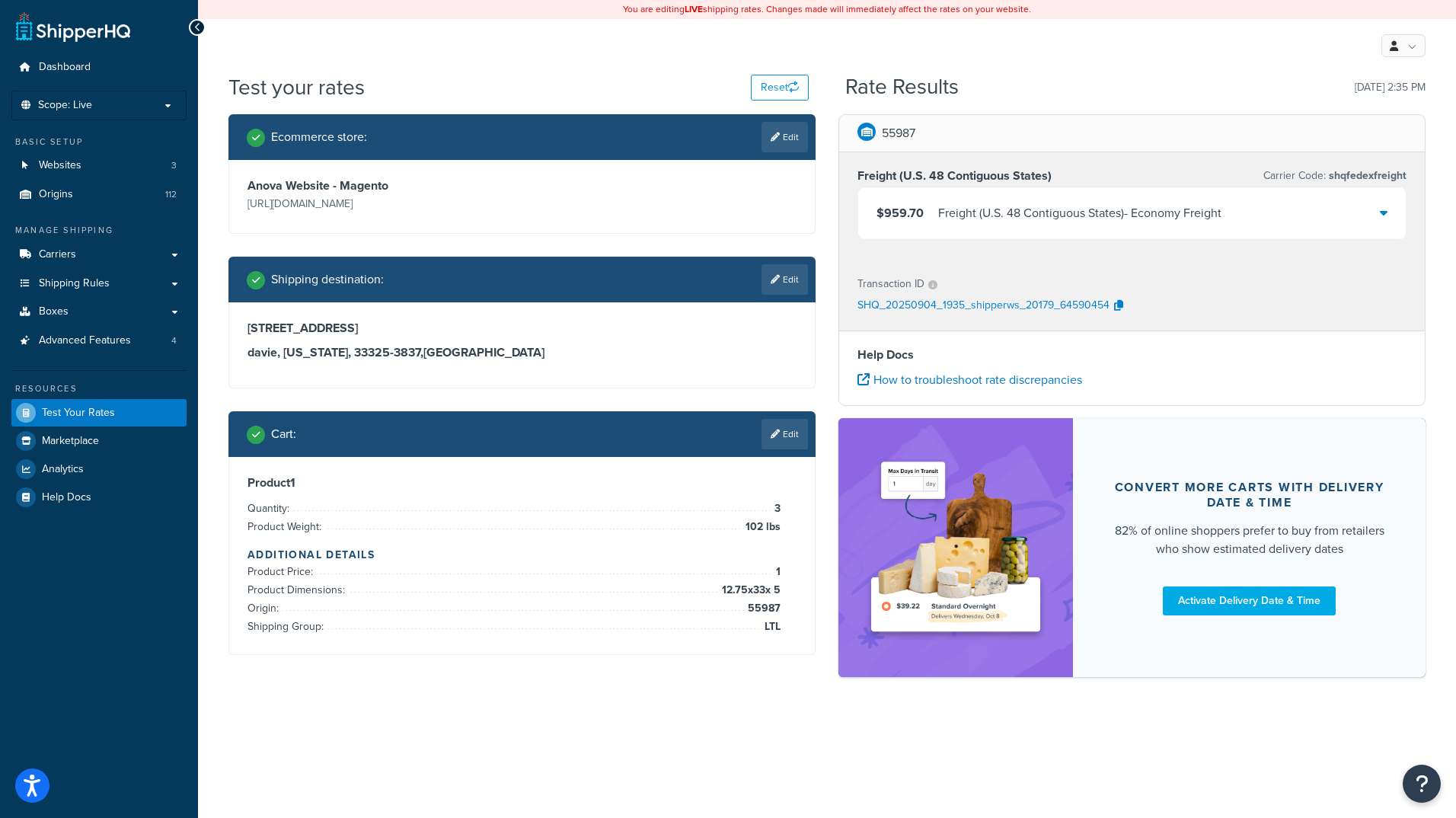
click at [1381, 213] on icon at bounding box center [1384, 212] width 8 height 12
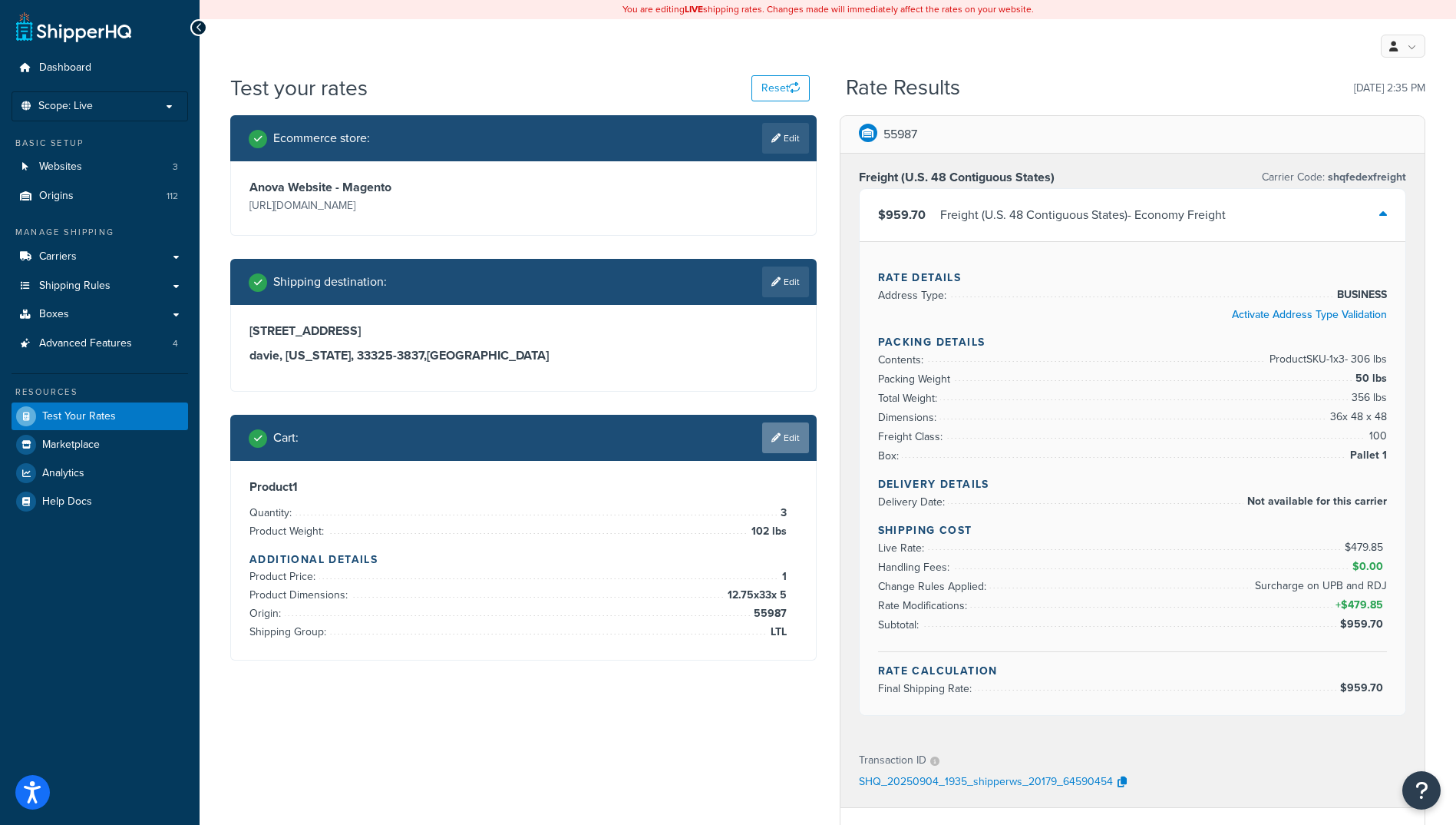
click at [790, 452] on link "Edit" at bounding box center [785, 438] width 47 height 31
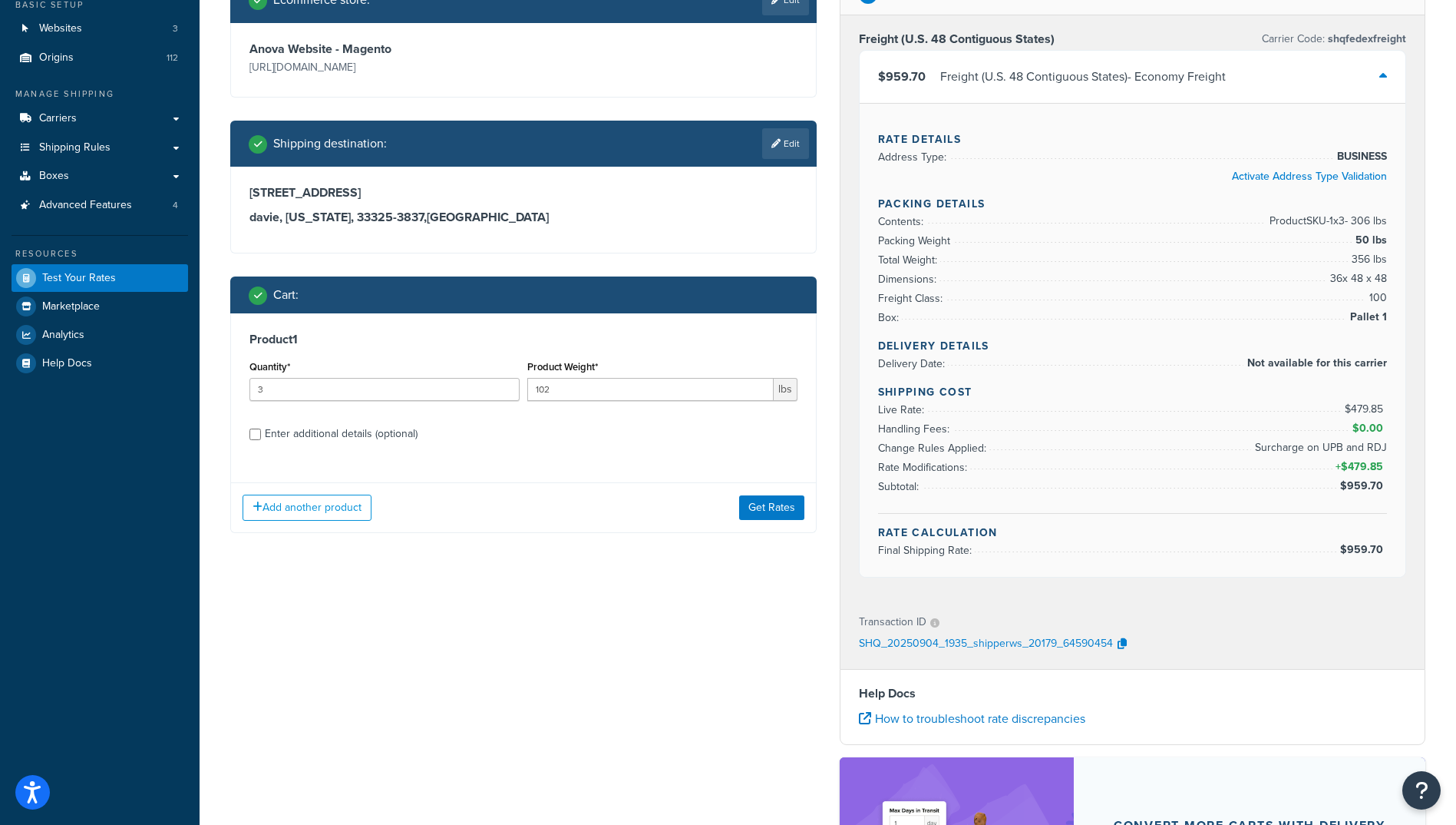
scroll to position [154, 0]
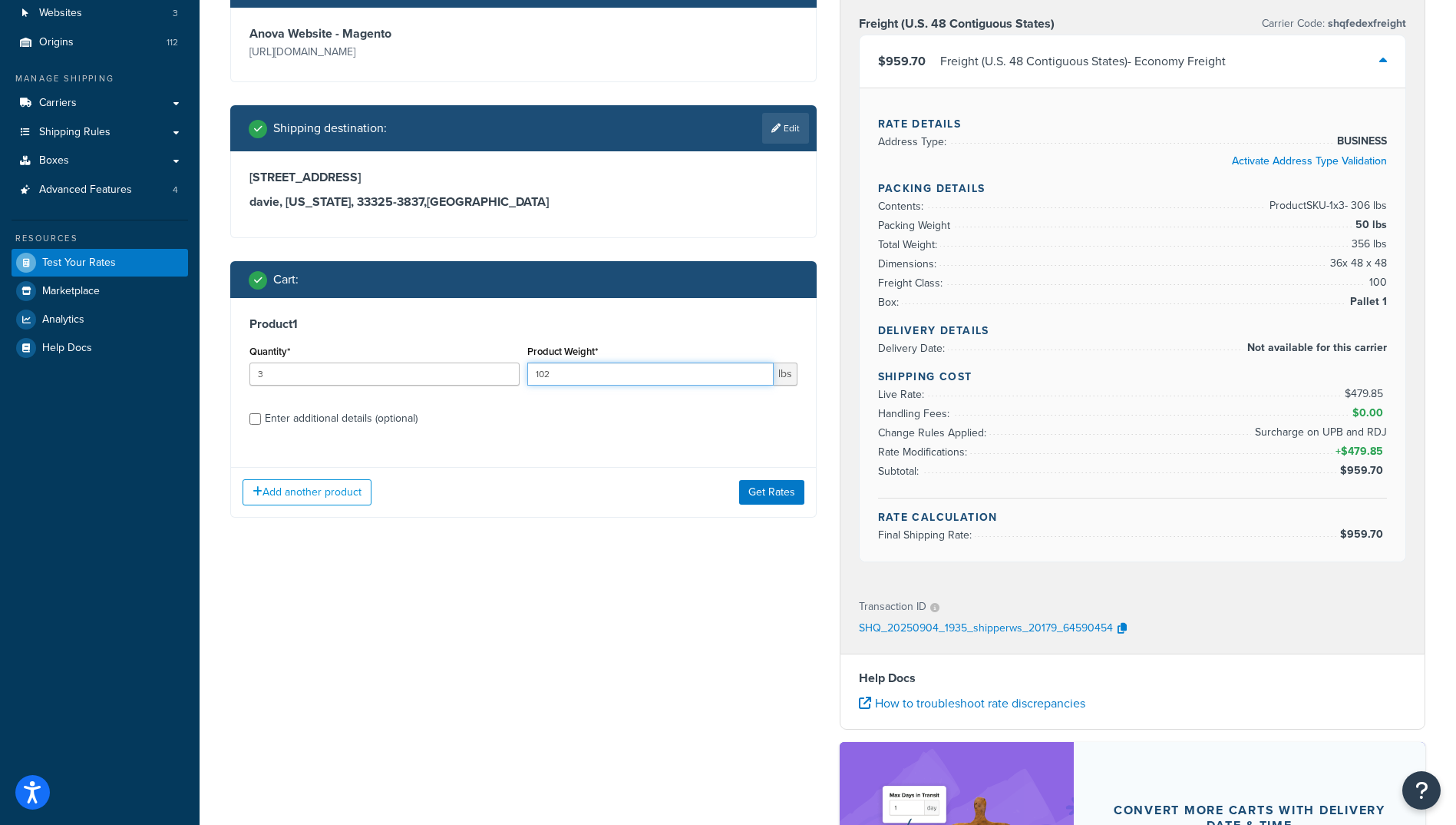
drag, startPoint x: 610, startPoint y: 376, endPoint x: 485, endPoint y: 389, distance: 125.7
click at [485, 388] on div "Quantity* 3 Product Weight* 102 lbs" at bounding box center [523, 369] width 555 height 56
type input "34"
click at [755, 493] on button "Get Rates" at bounding box center [771, 493] width 65 height 25
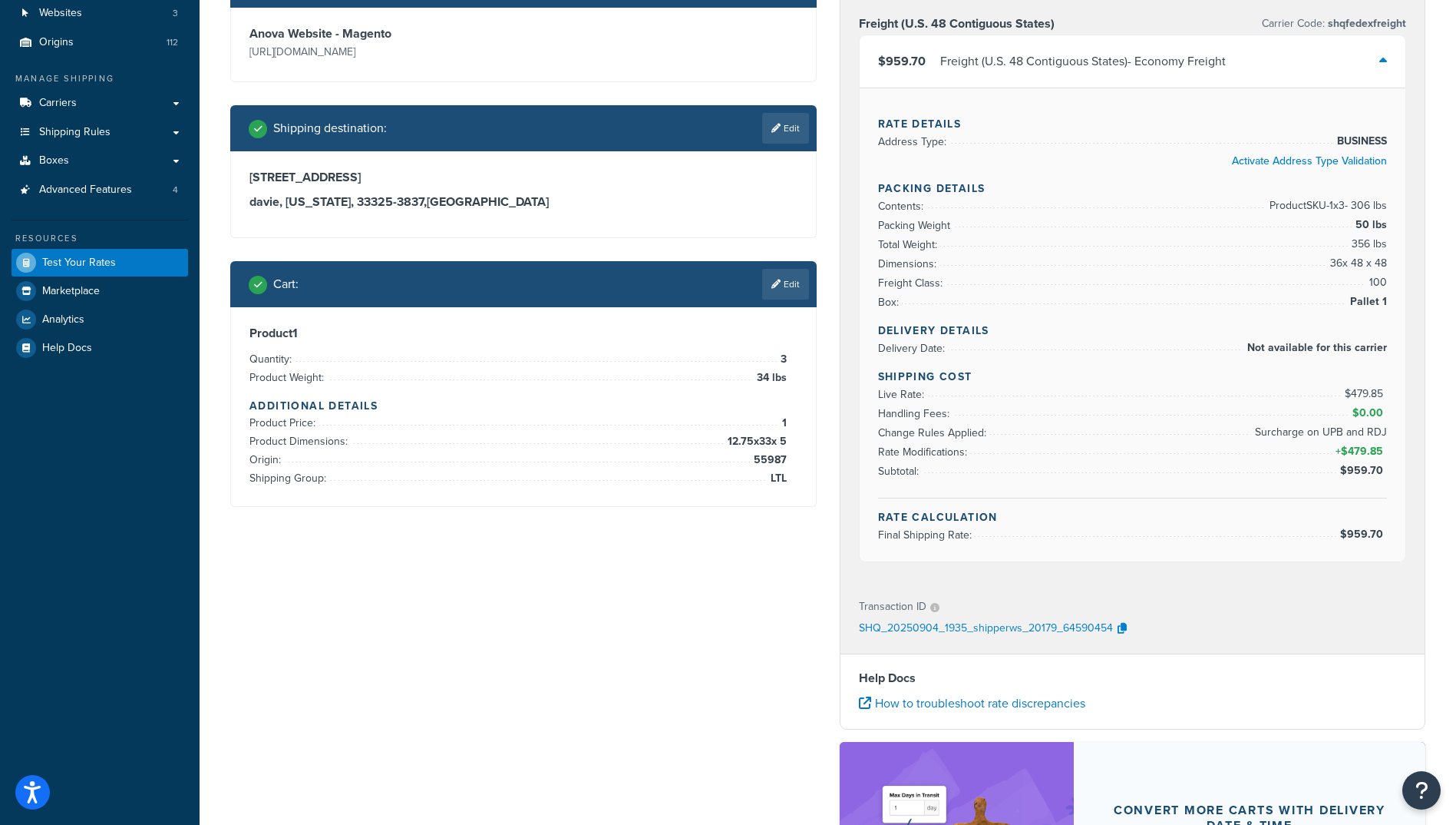
scroll to position [0, 0]
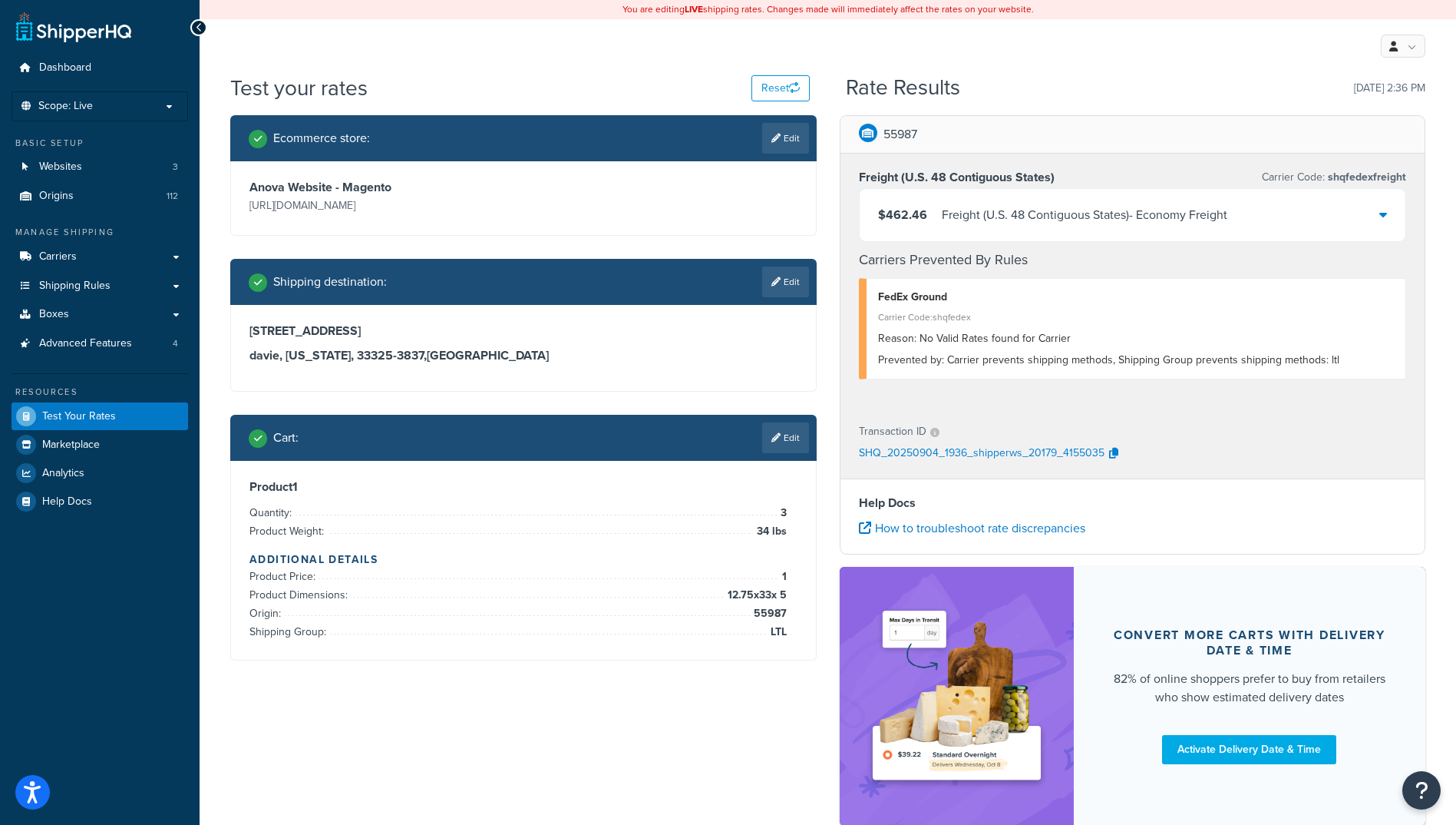
click at [1379, 215] on icon at bounding box center [1383, 214] width 8 height 12
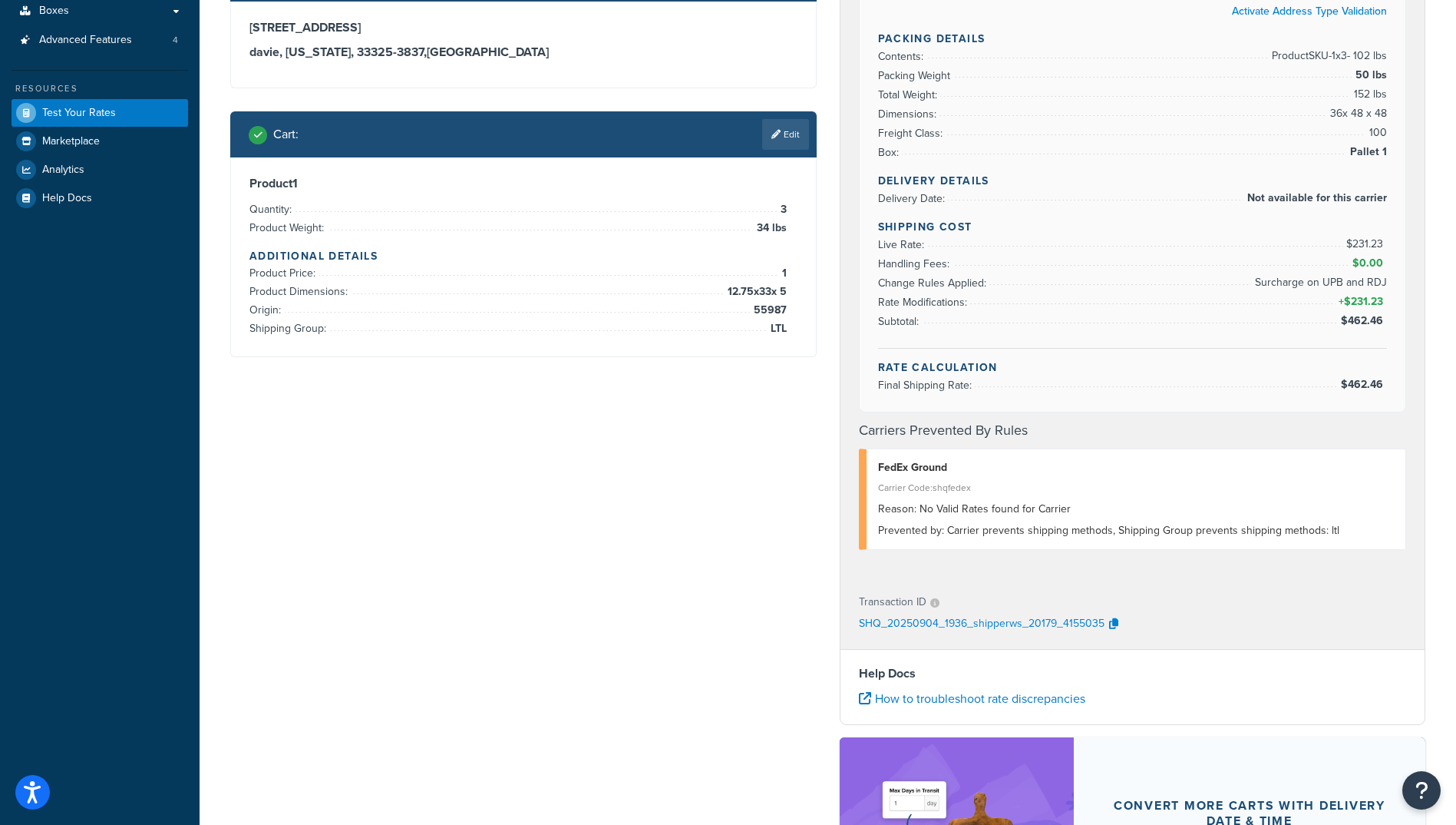
scroll to position [307, 0]
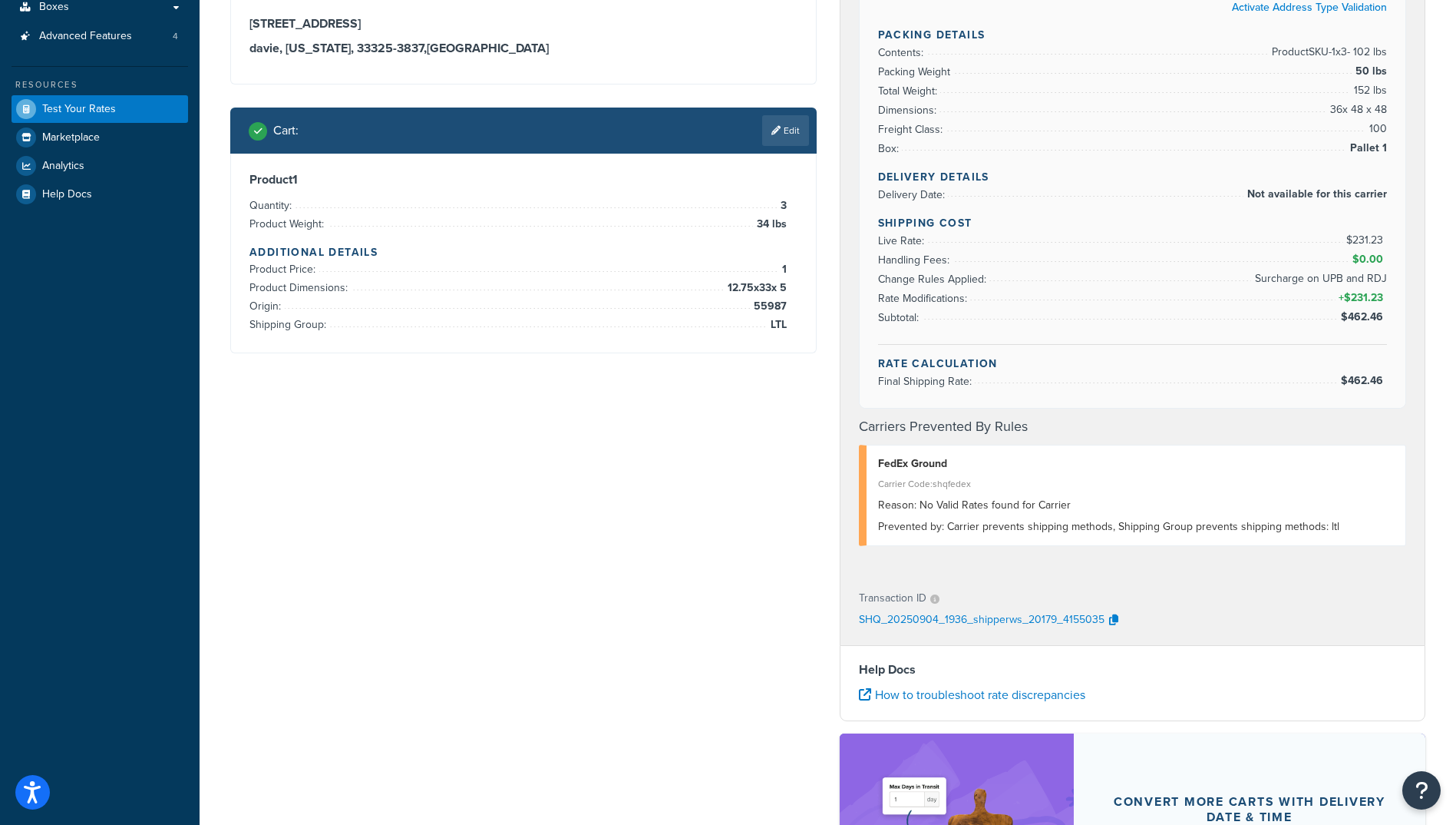
click at [971, 533] on div "Prevented by: Carrier prevents shipping methods, Shipping Group prevents shippi…" at bounding box center [1137, 527] width 517 height 22
click at [778, 135] on icon at bounding box center [776, 131] width 9 height 9
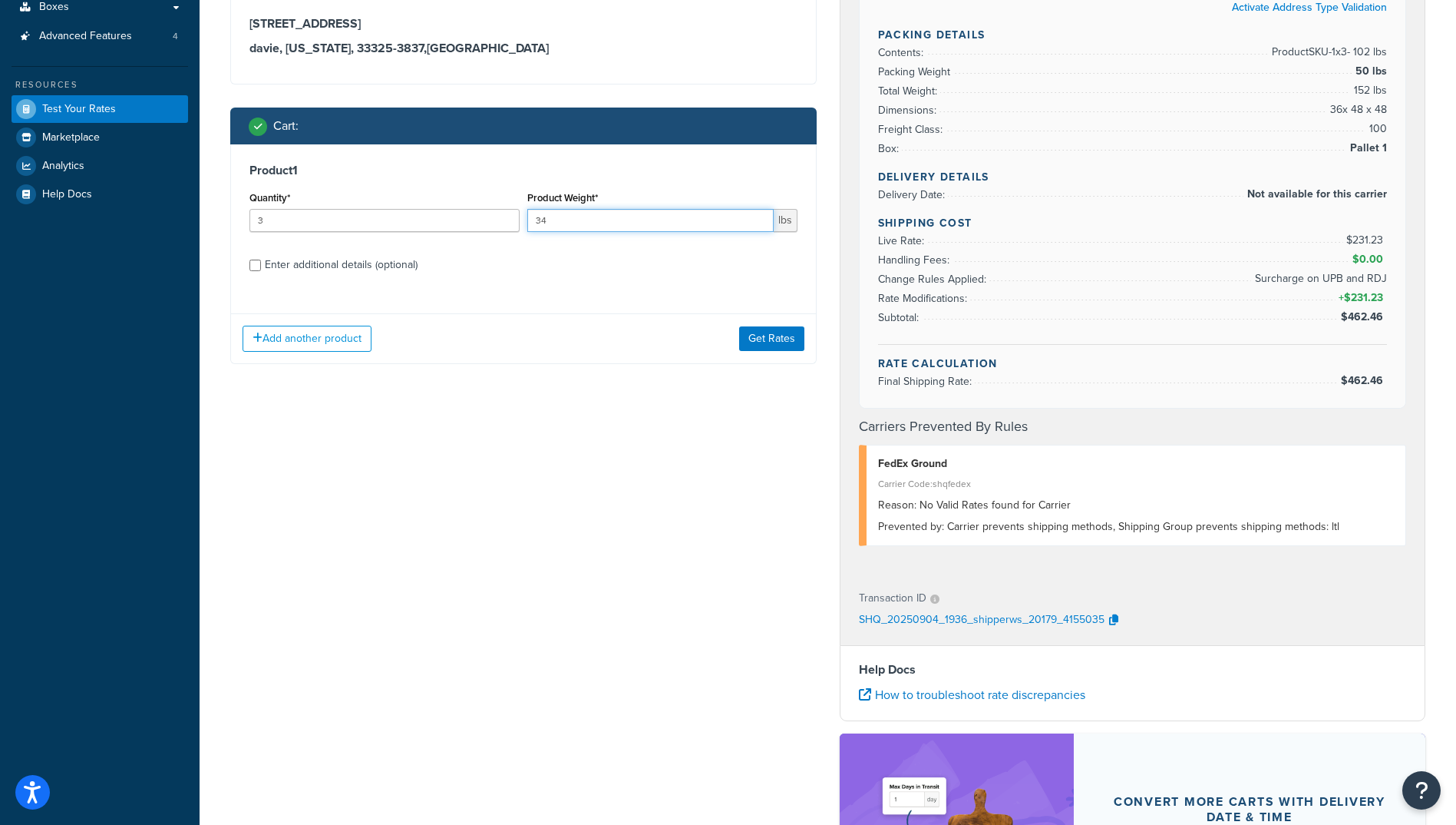
click at [602, 218] on input "34" at bounding box center [651, 220] width 246 height 23
type input "3"
type input "50.1"
click at [769, 339] on button "Get Rates" at bounding box center [771, 339] width 65 height 25
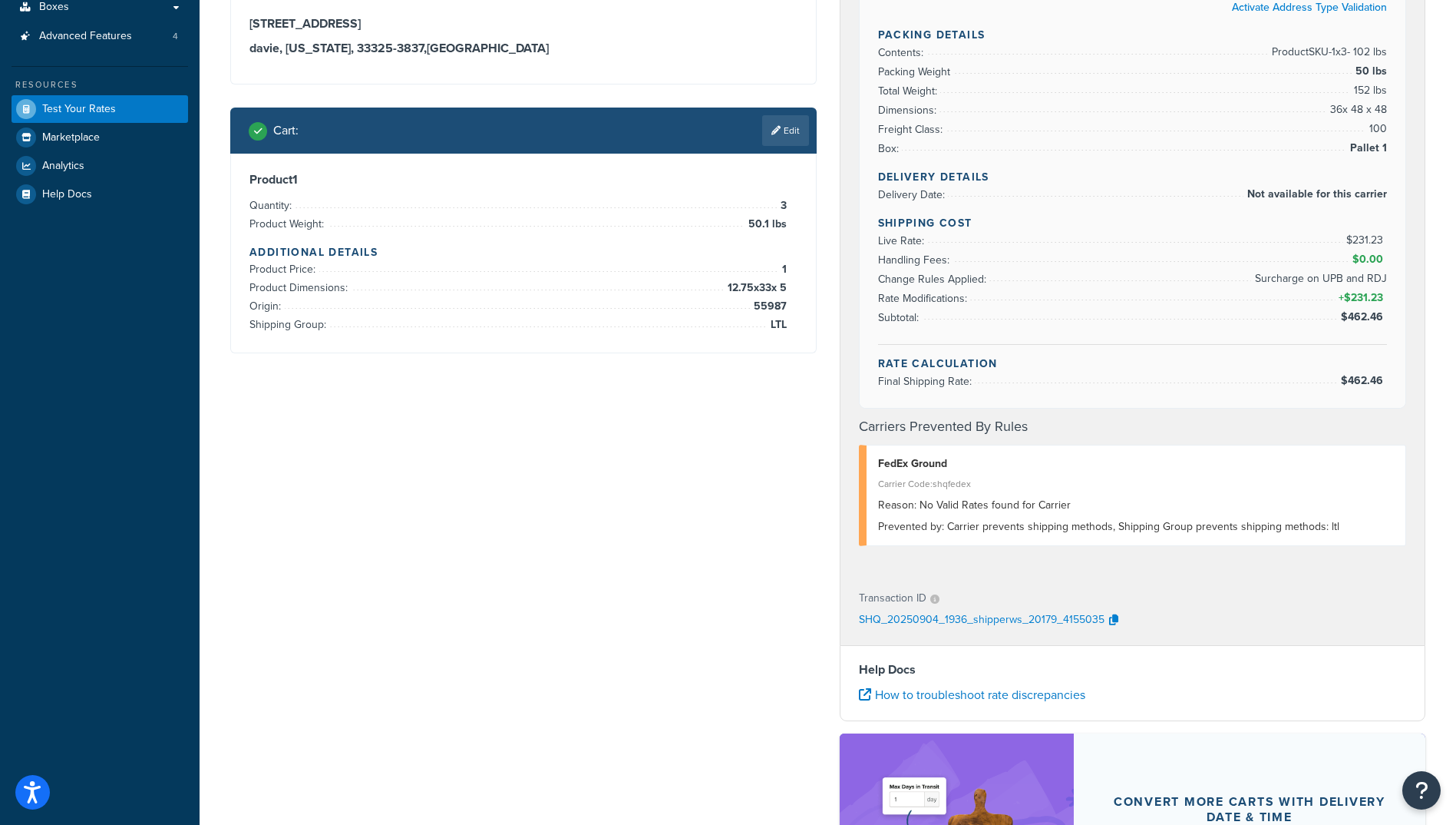
scroll to position [0, 0]
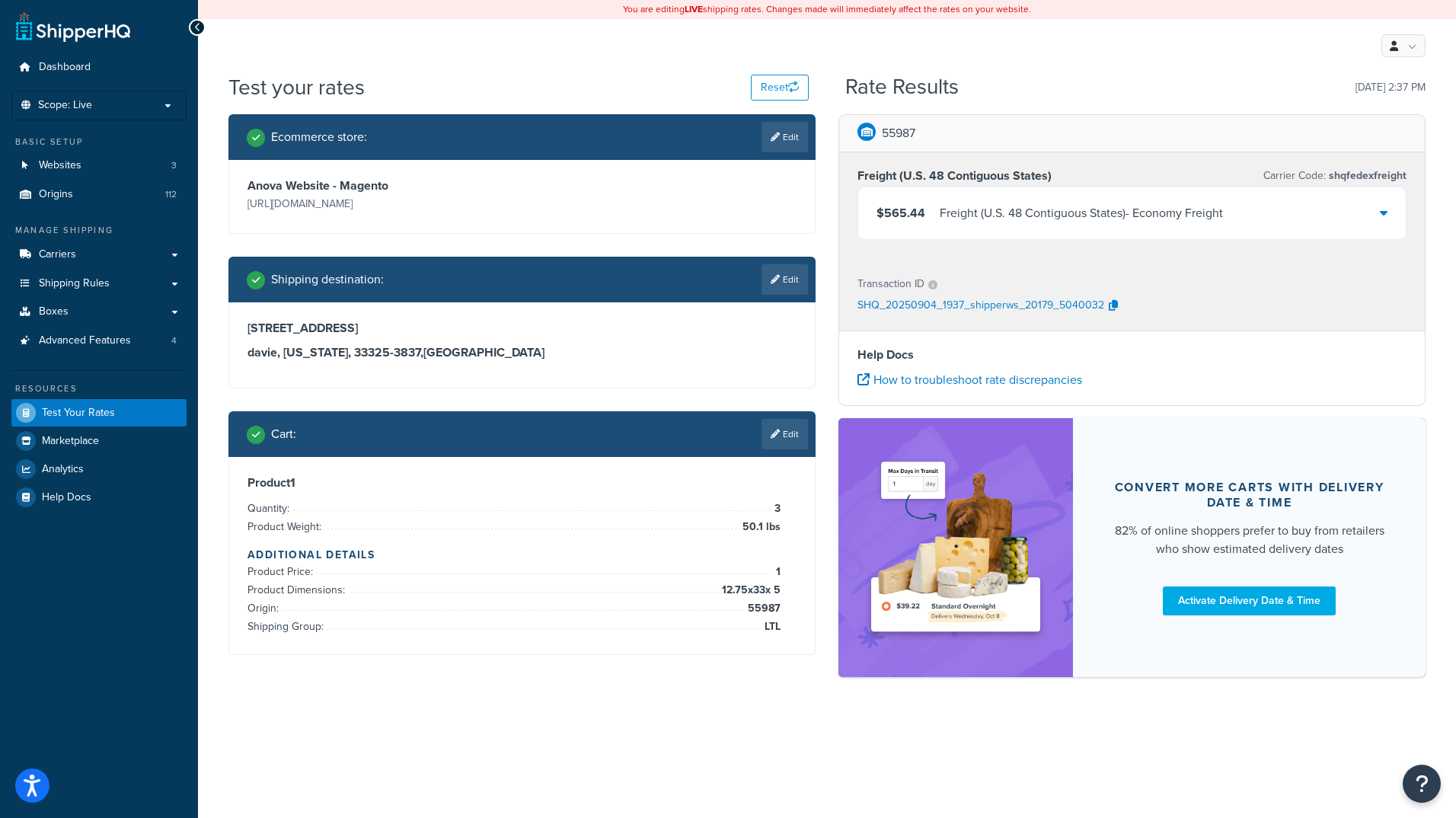
click at [1384, 211] on icon at bounding box center [1384, 212] width 8 height 12
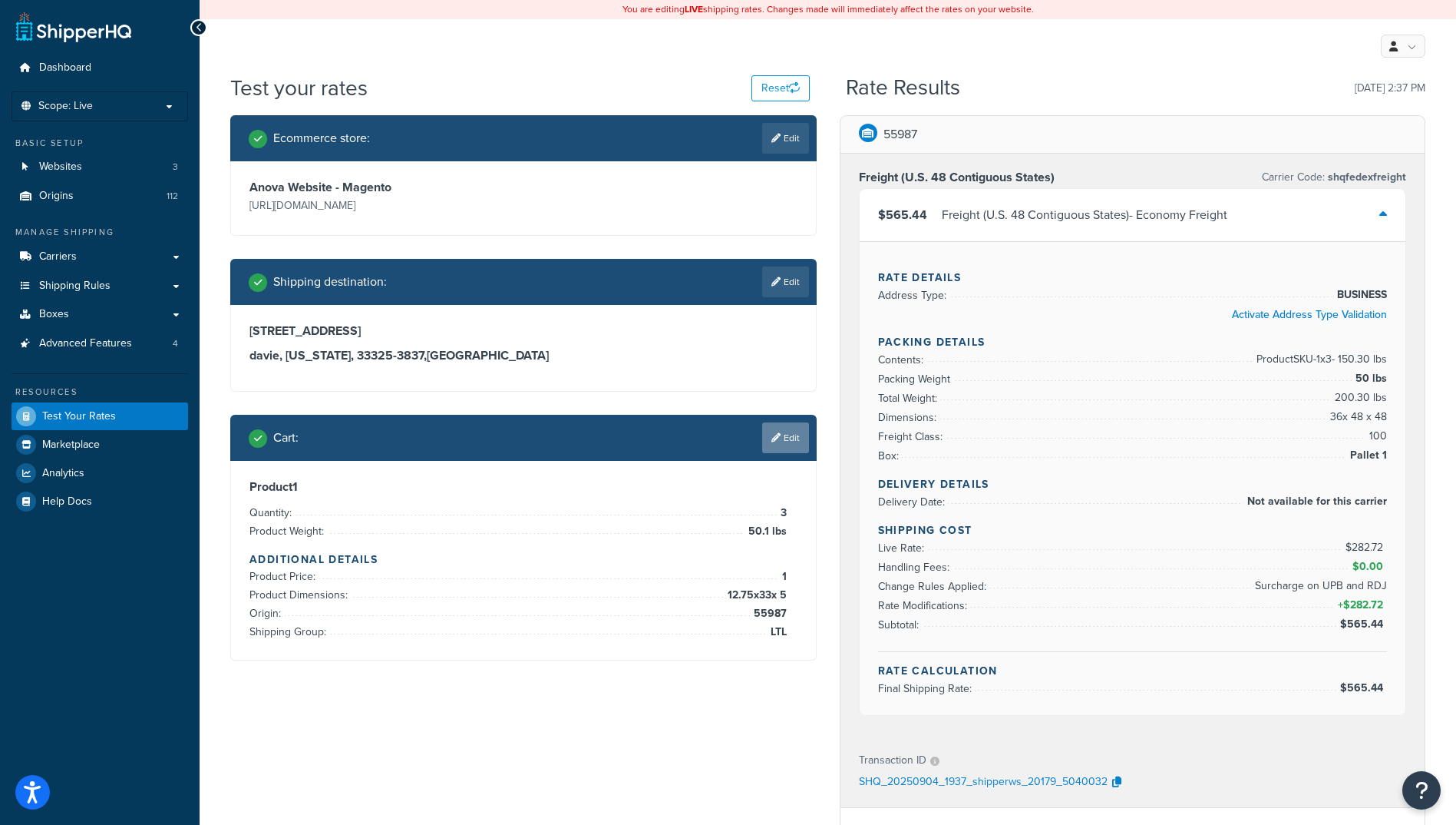
click at [799, 450] on link "Edit" at bounding box center [785, 438] width 47 height 31
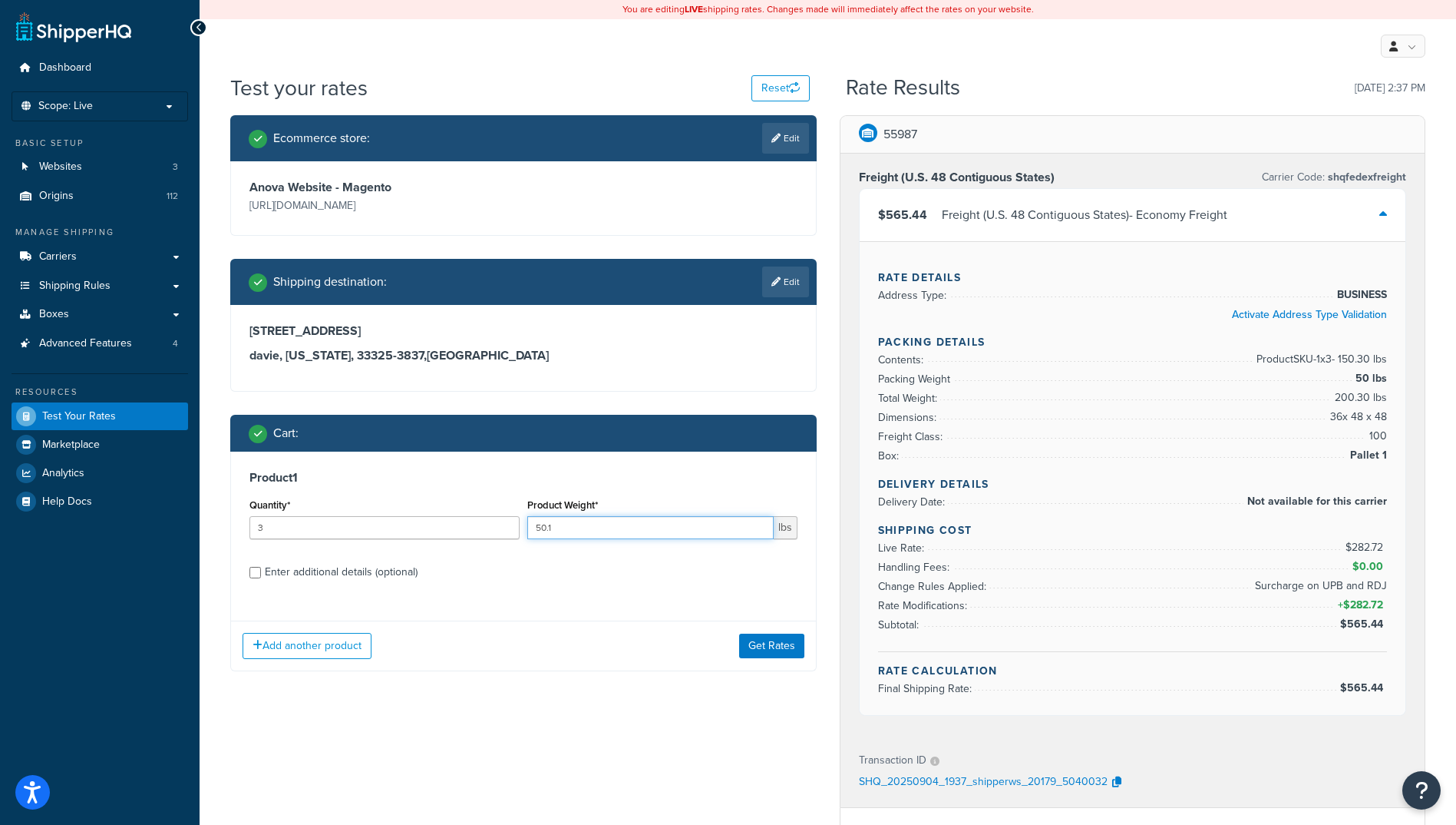
click at [600, 525] on input "50.1" at bounding box center [651, 528] width 246 height 23
type input "5"
type input "49"
click at [788, 652] on button "Get Rates" at bounding box center [771, 646] width 65 height 25
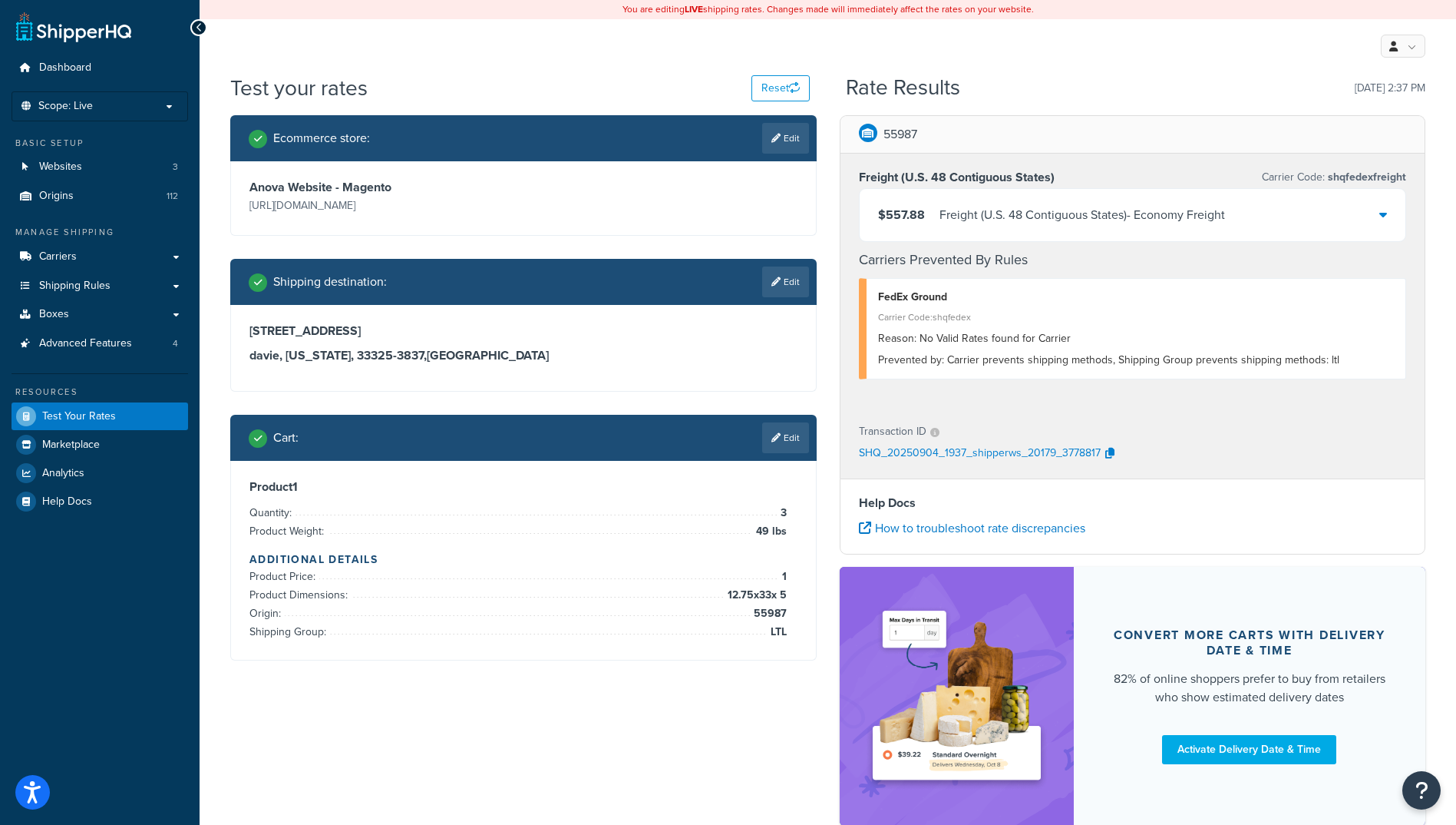
click at [1381, 221] on div at bounding box center [1383, 215] width 8 height 22
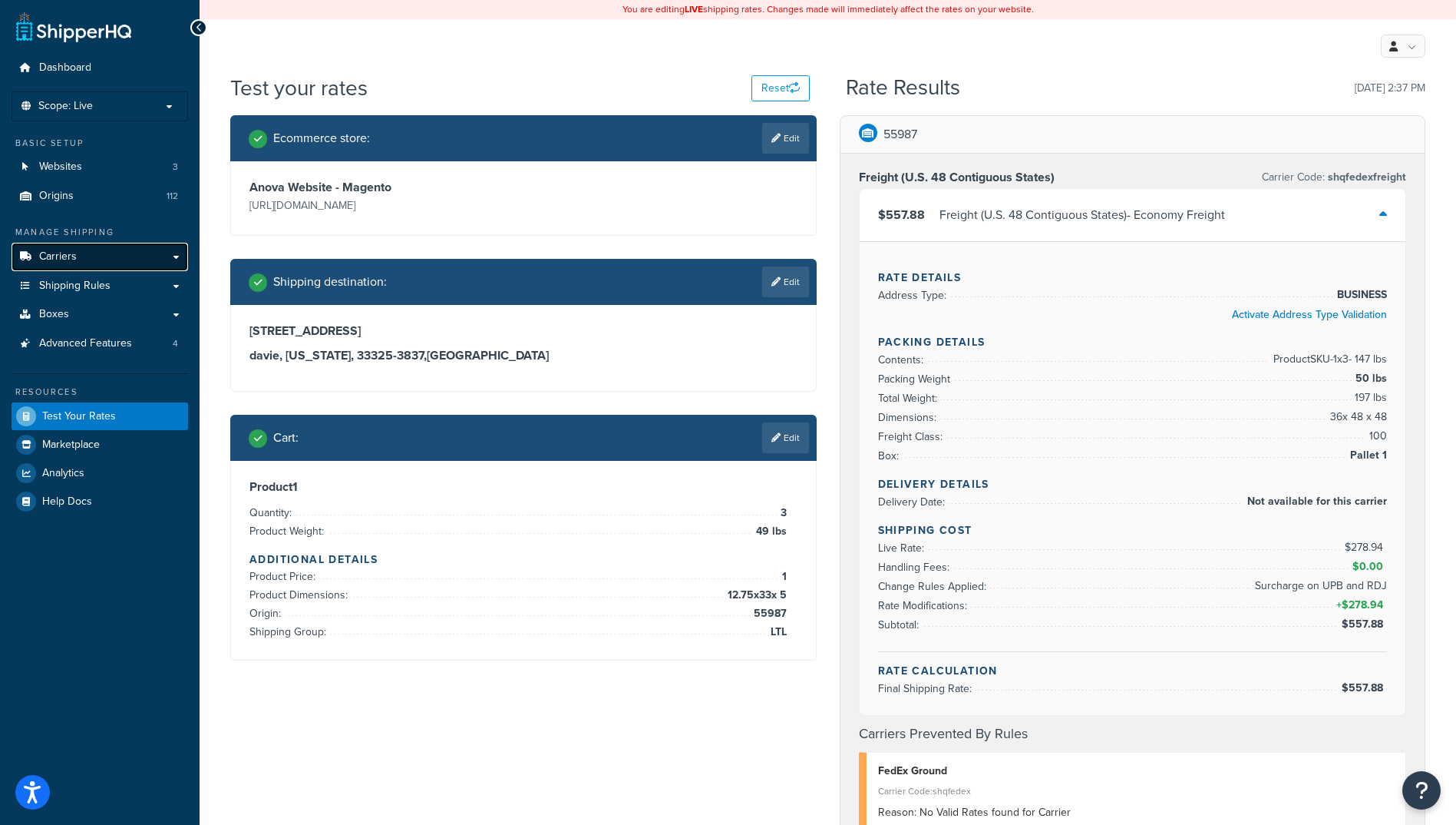
click at [89, 259] on link "Carriers" at bounding box center [100, 256] width 177 height 28
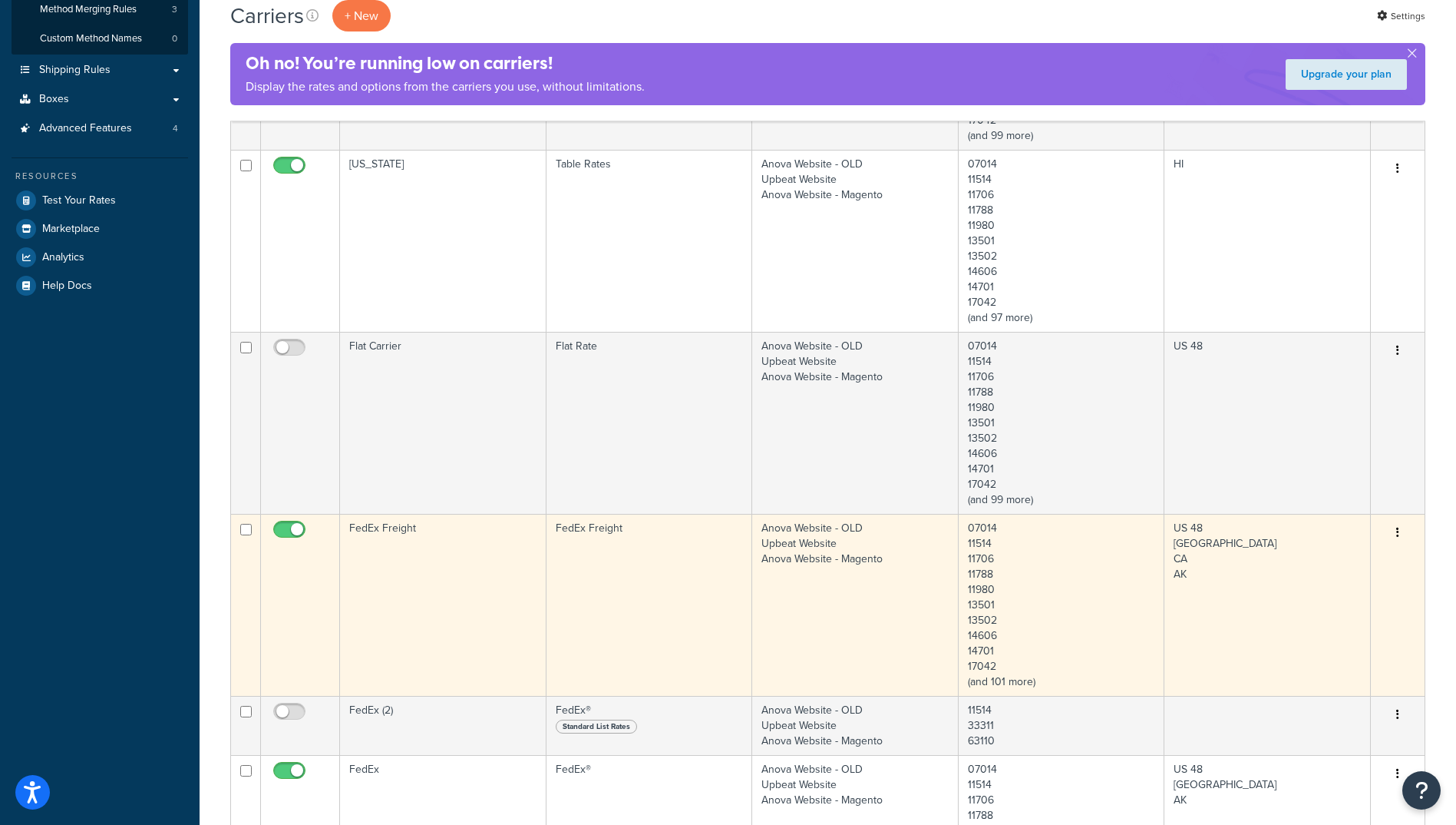
scroll to position [307, 0]
click at [695, 560] on td "FedEx Freight" at bounding box center [649, 603] width 206 height 182
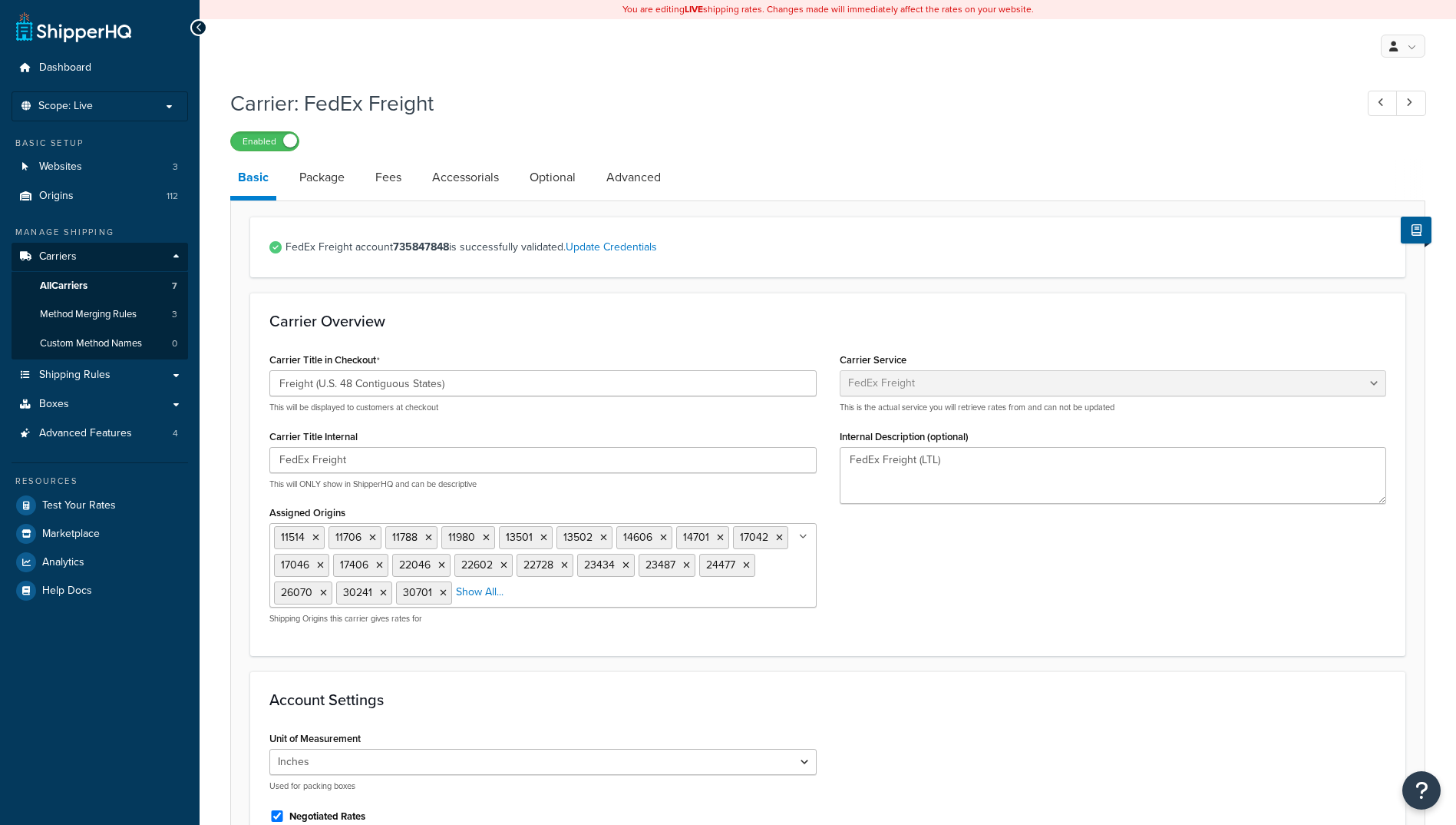
select select "fedExFreight"
click at [629, 180] on link "Advanced" at bounding box center [633, 178] width 70 height 37
select select "false"
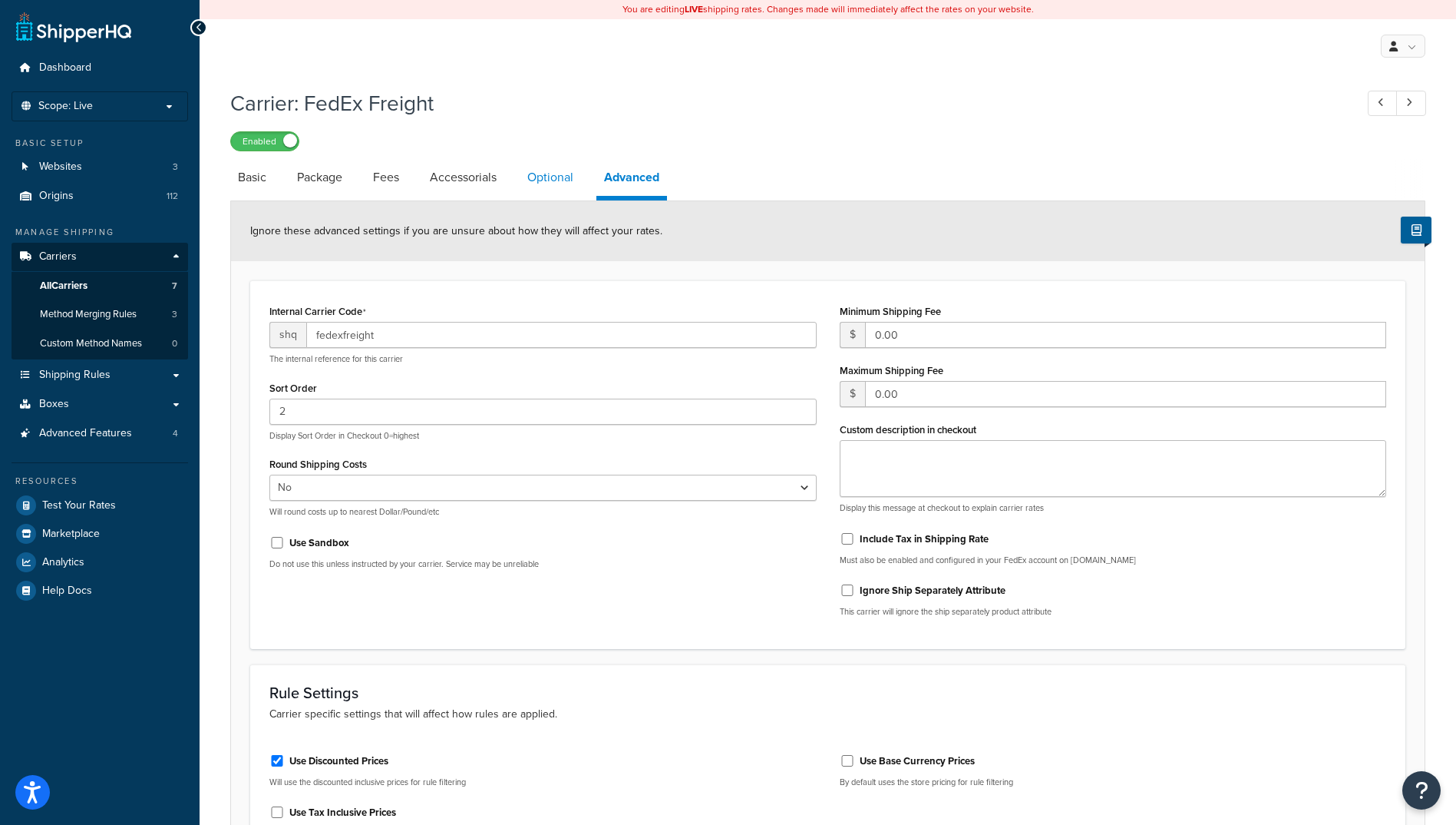
click at [545, 174] on link "Optional" at bounding box center [551, 178] width 62 height 37
select select "100"
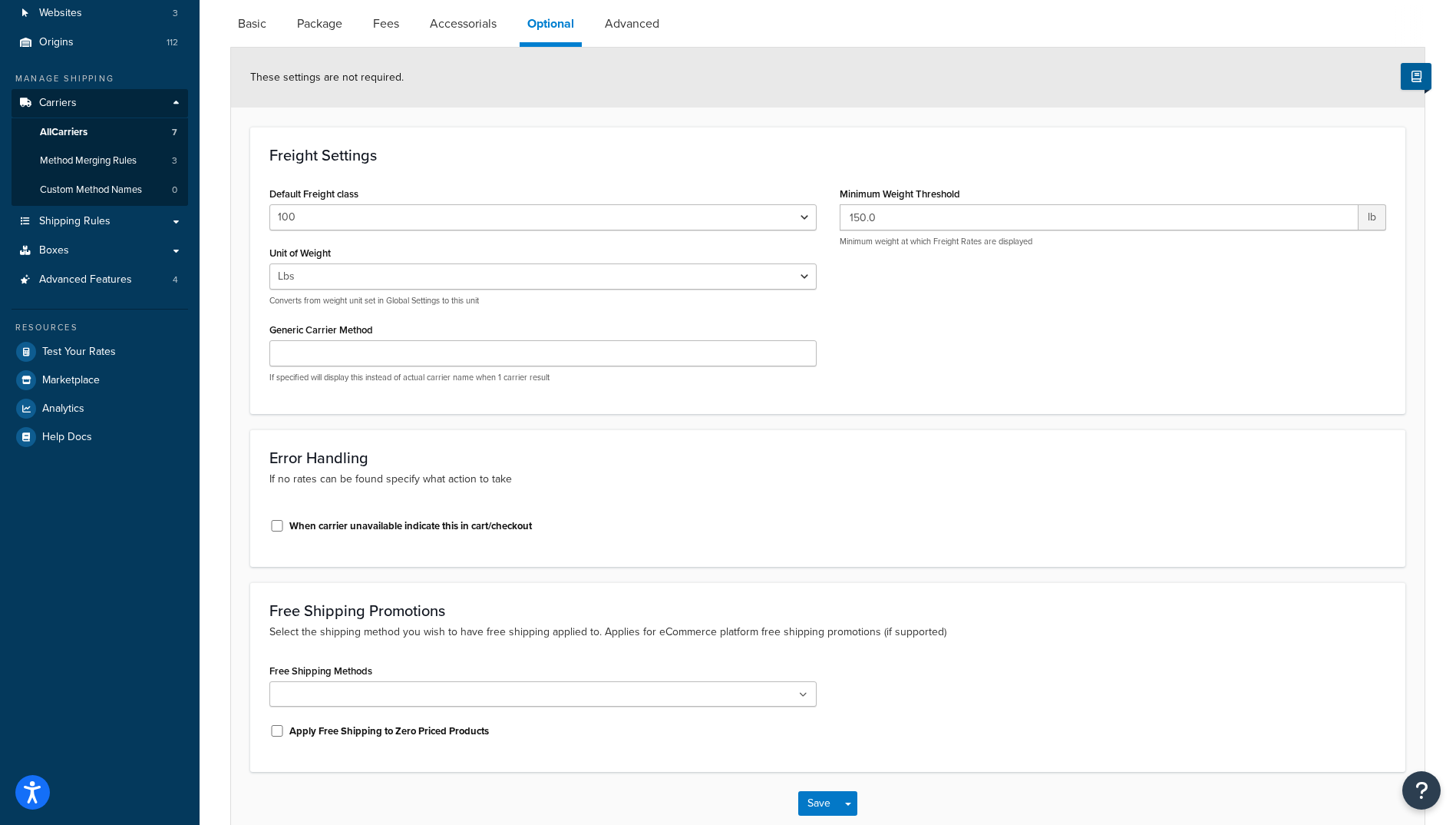
scroll to position [77, 0]
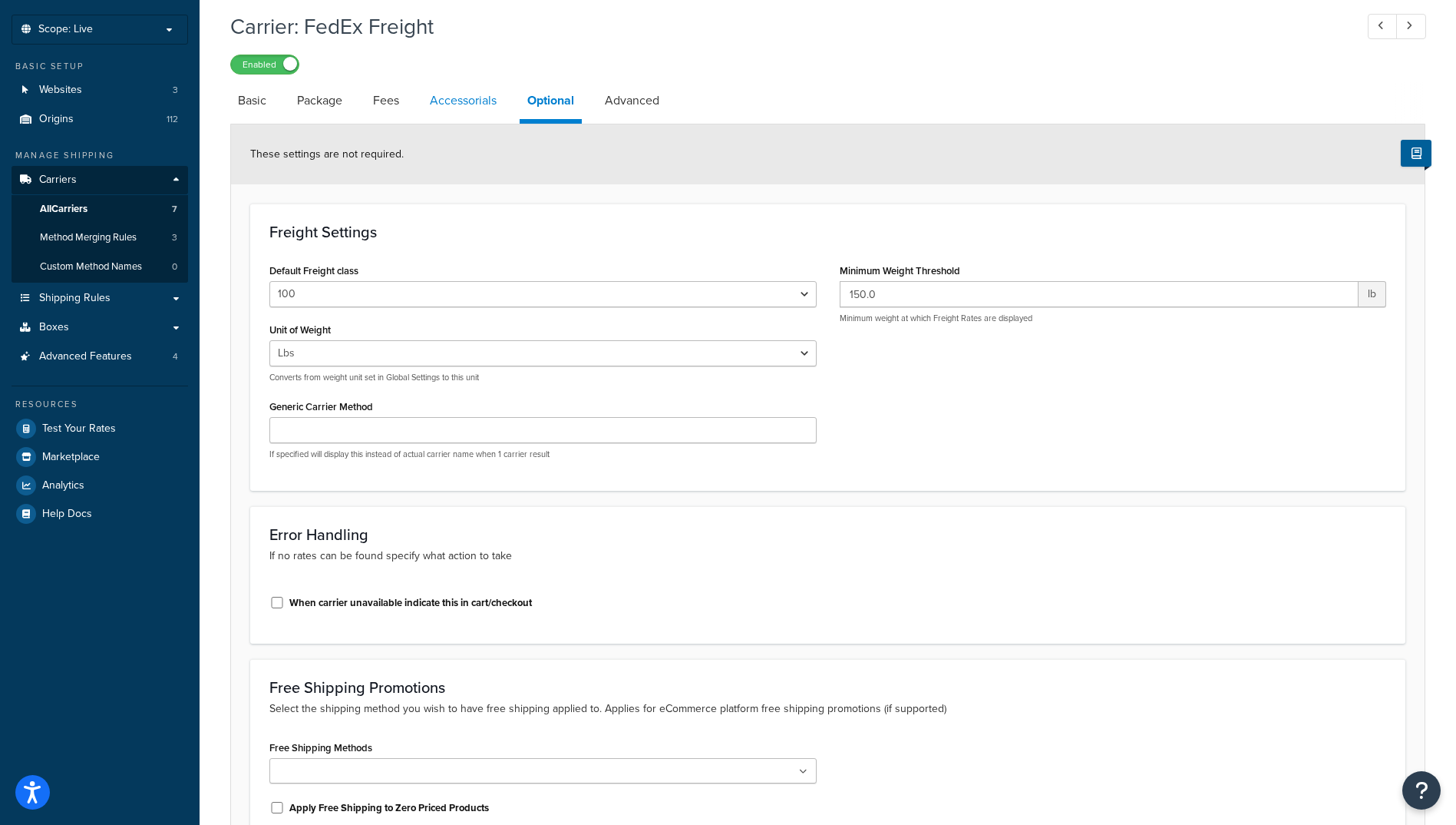
click at [461, 100] on link "Accessorials" at bounding box center [463, 101] width 82 height 37
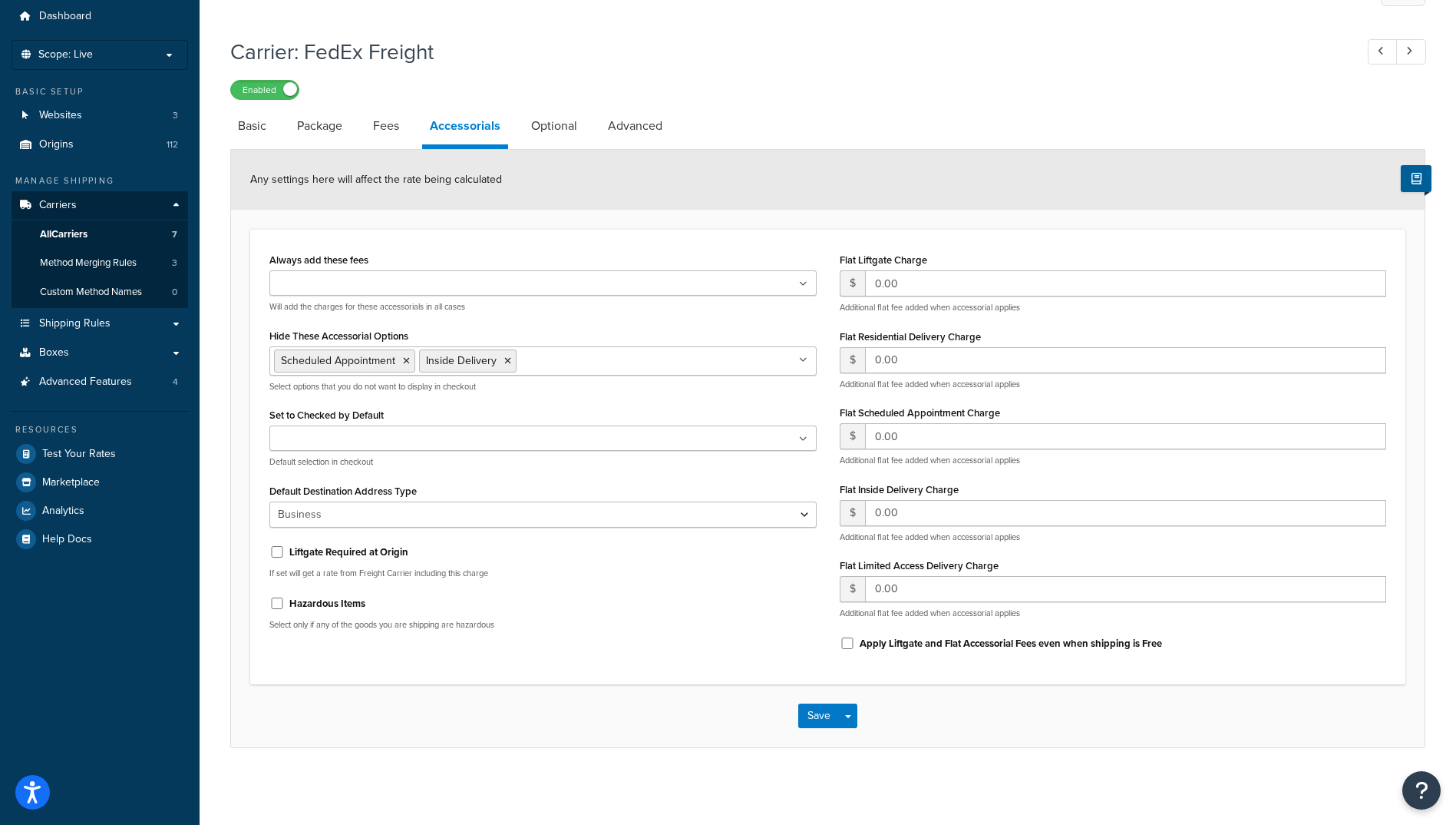
scroll to position [52, 0]
click at [391, 136] on link "Fees" at bounding box center [386, 126] width 42 height 37
select select "AFTER"
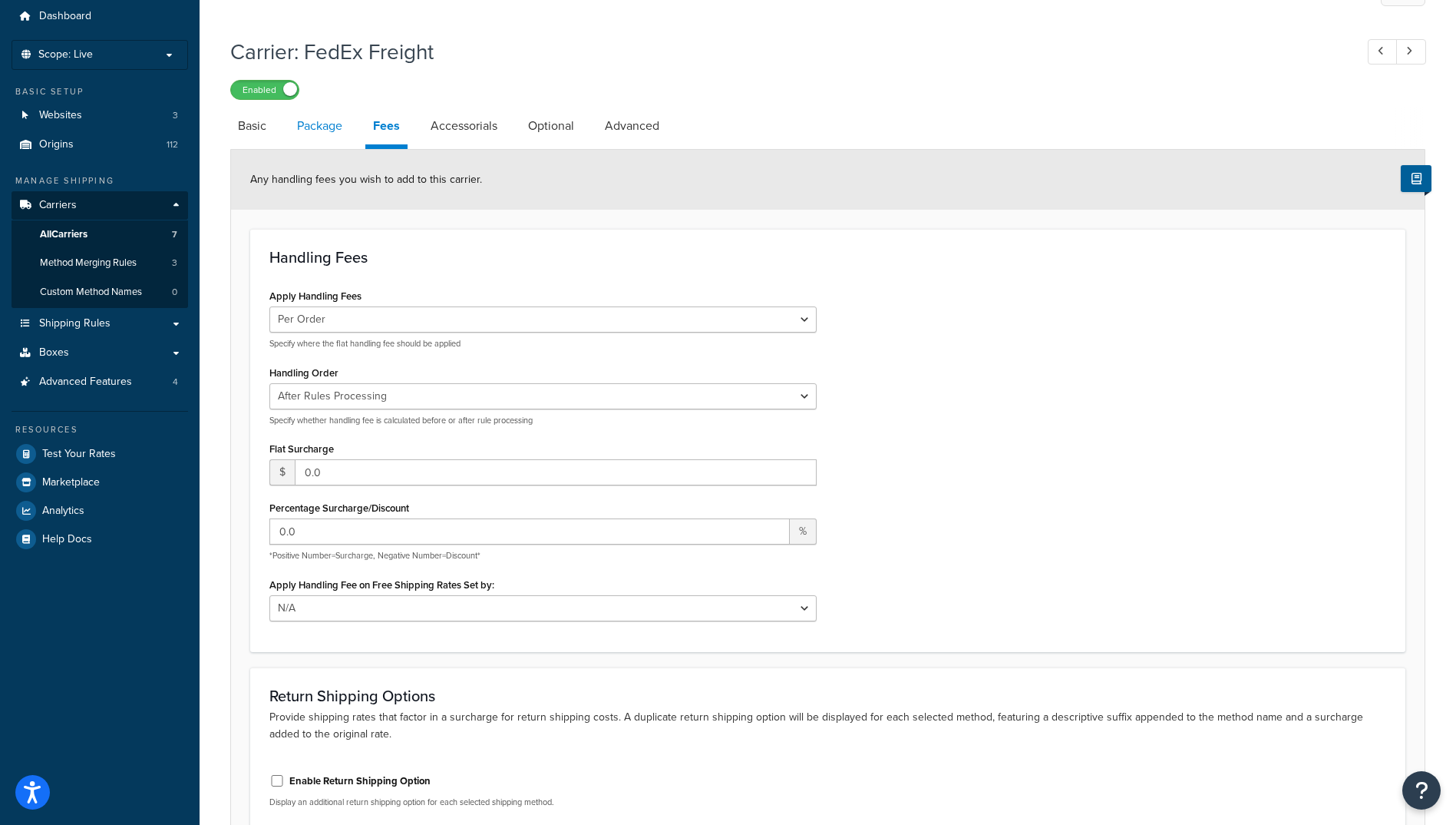
click at [332, 130] on link "Package" at bounding box center [319, 126] width 61 height 37
